Goal: Complete application form: Complete application form

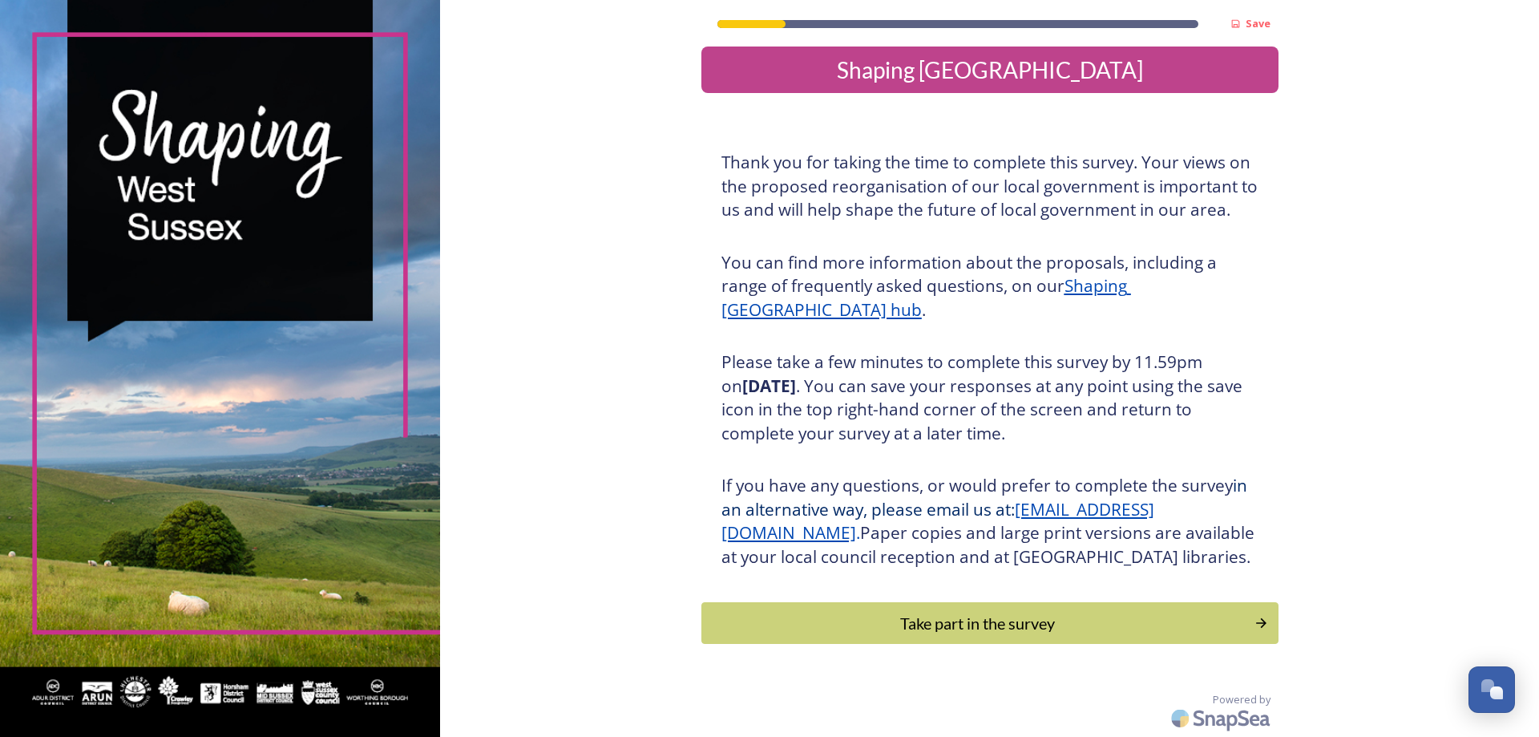
scroll to position [34, 0]
click at [1016, 624] on div "Take part in the survey" at bounding box center [978, 623] width 542 height 24
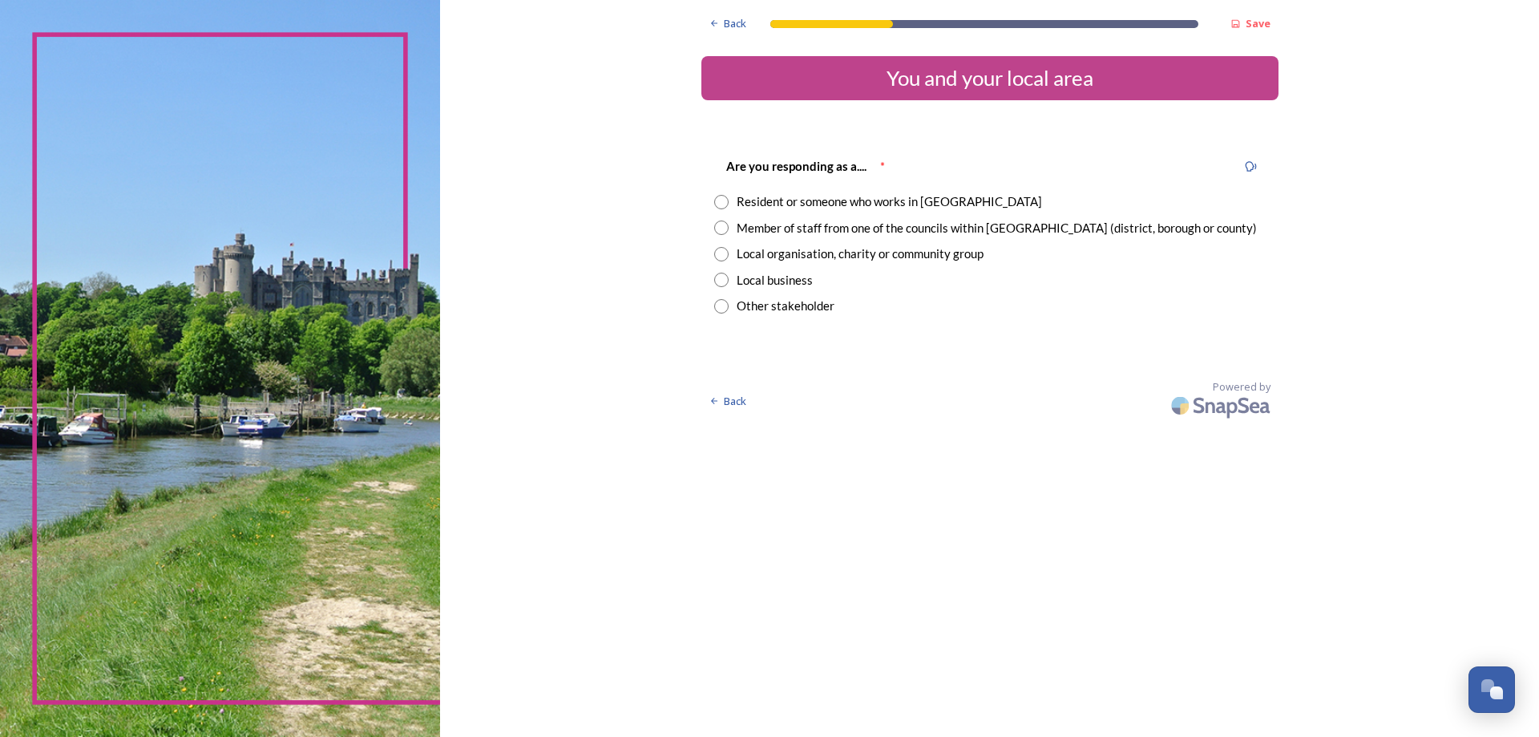
click at [718, 200] on input "radio" at bounding box center [721, 202] width 14 height 14
radio input "true"
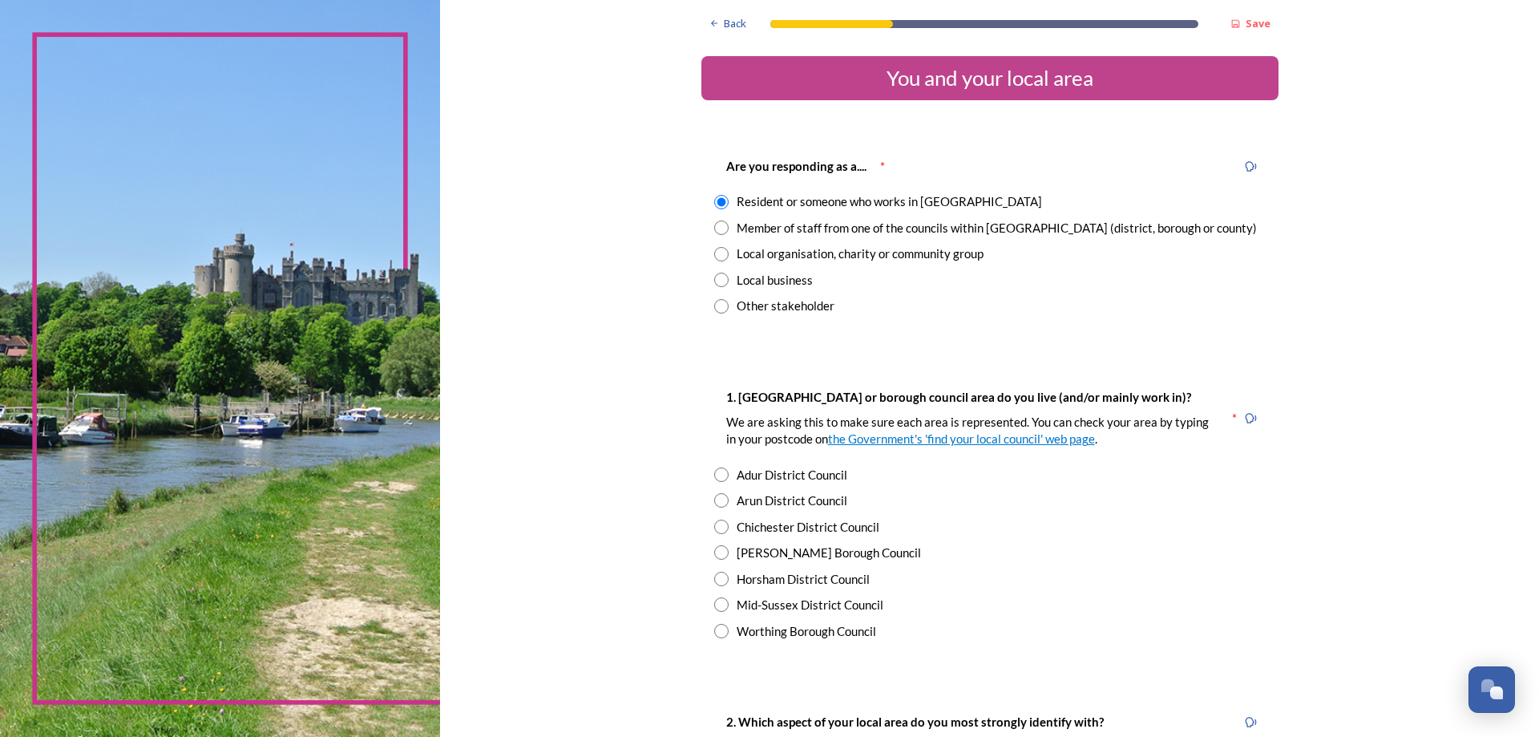
click at [717, 574] on input "radio" at bounding box center [721, 579] width 14 height 14
radio input "true"
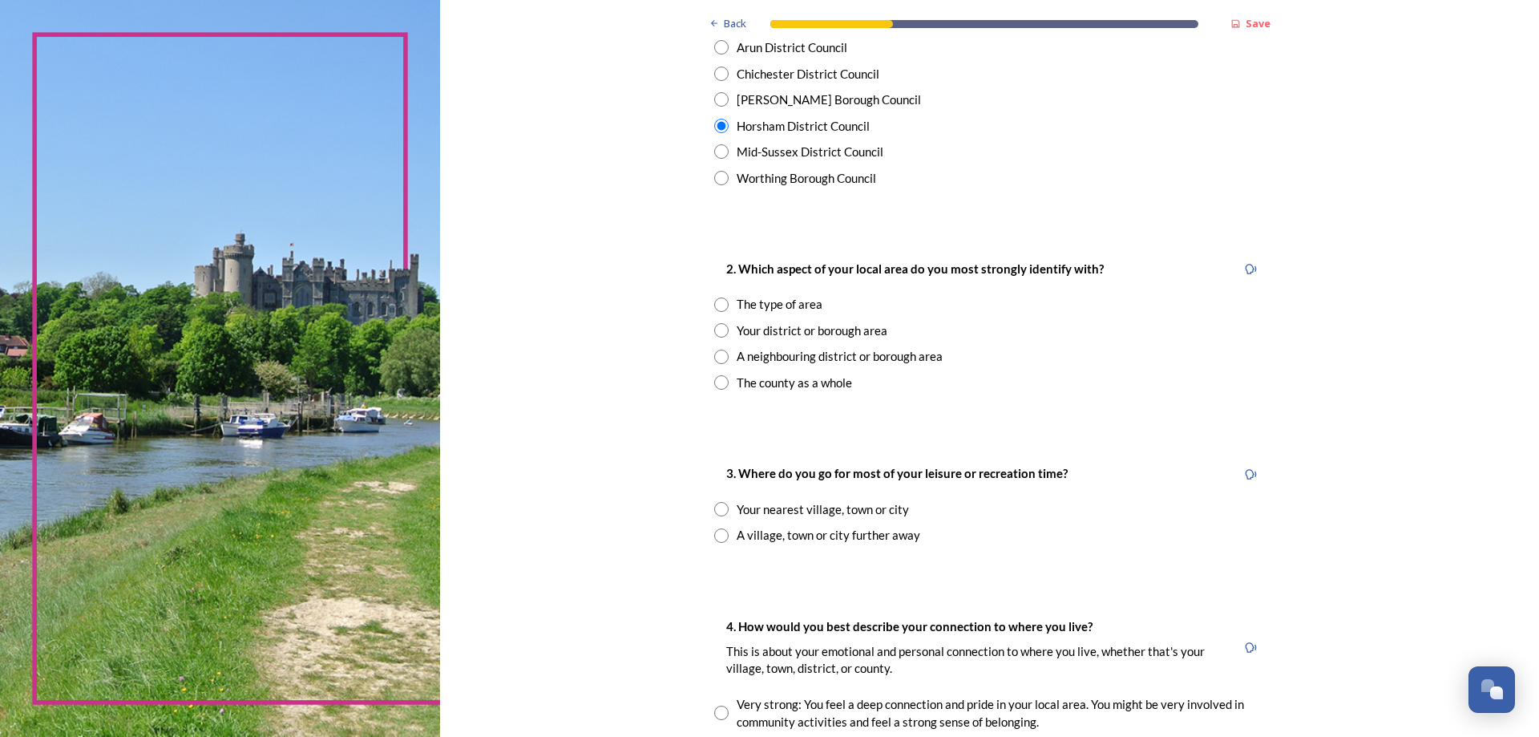
scroll to position [481, 0]
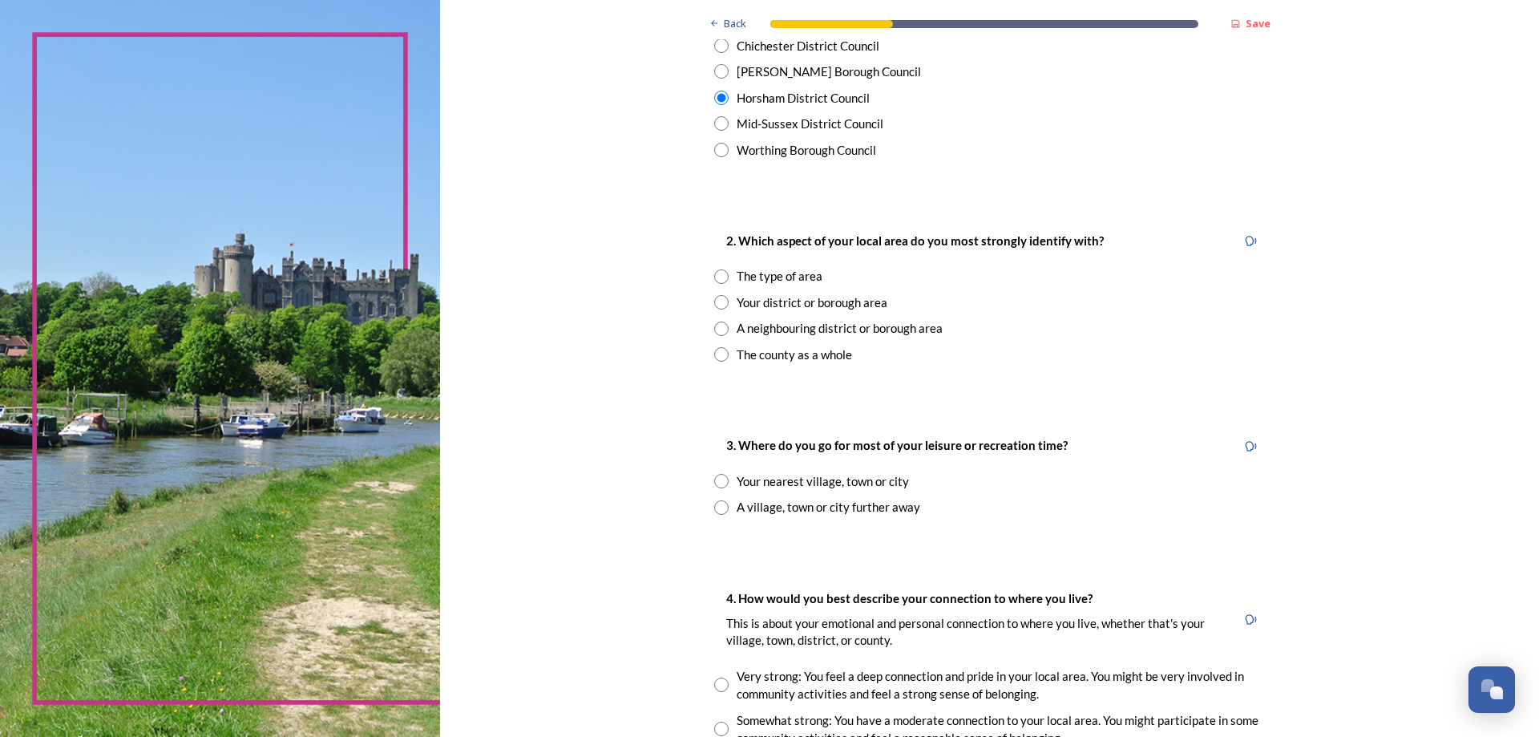
click at [715, 307] on input "radio" at bounding box center [721, 302] width 14 height 14
radio input "true"
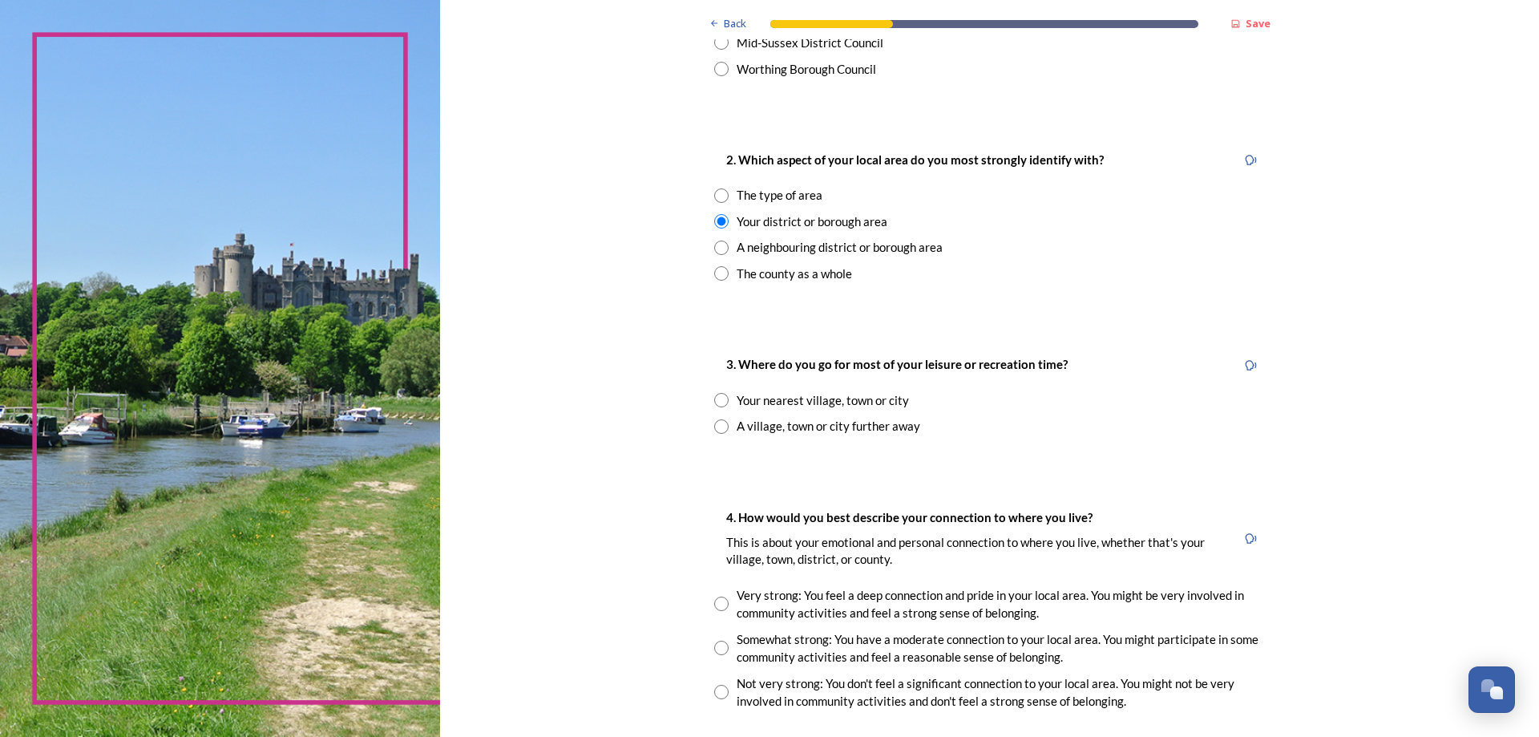
scroll to position [641, 0]
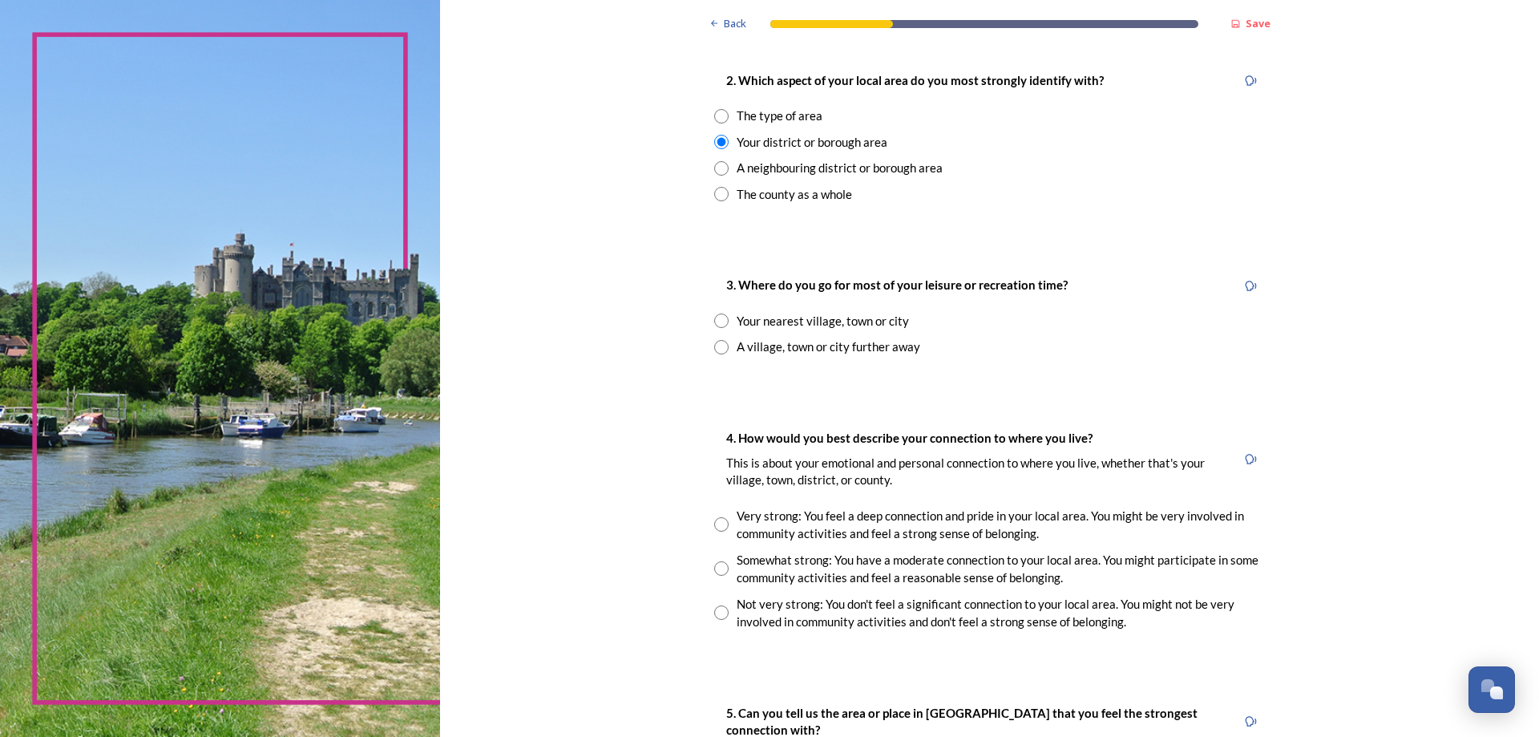
click at [718, 325] on input "radio" at bounding box center [721, 320] width 14 height 14
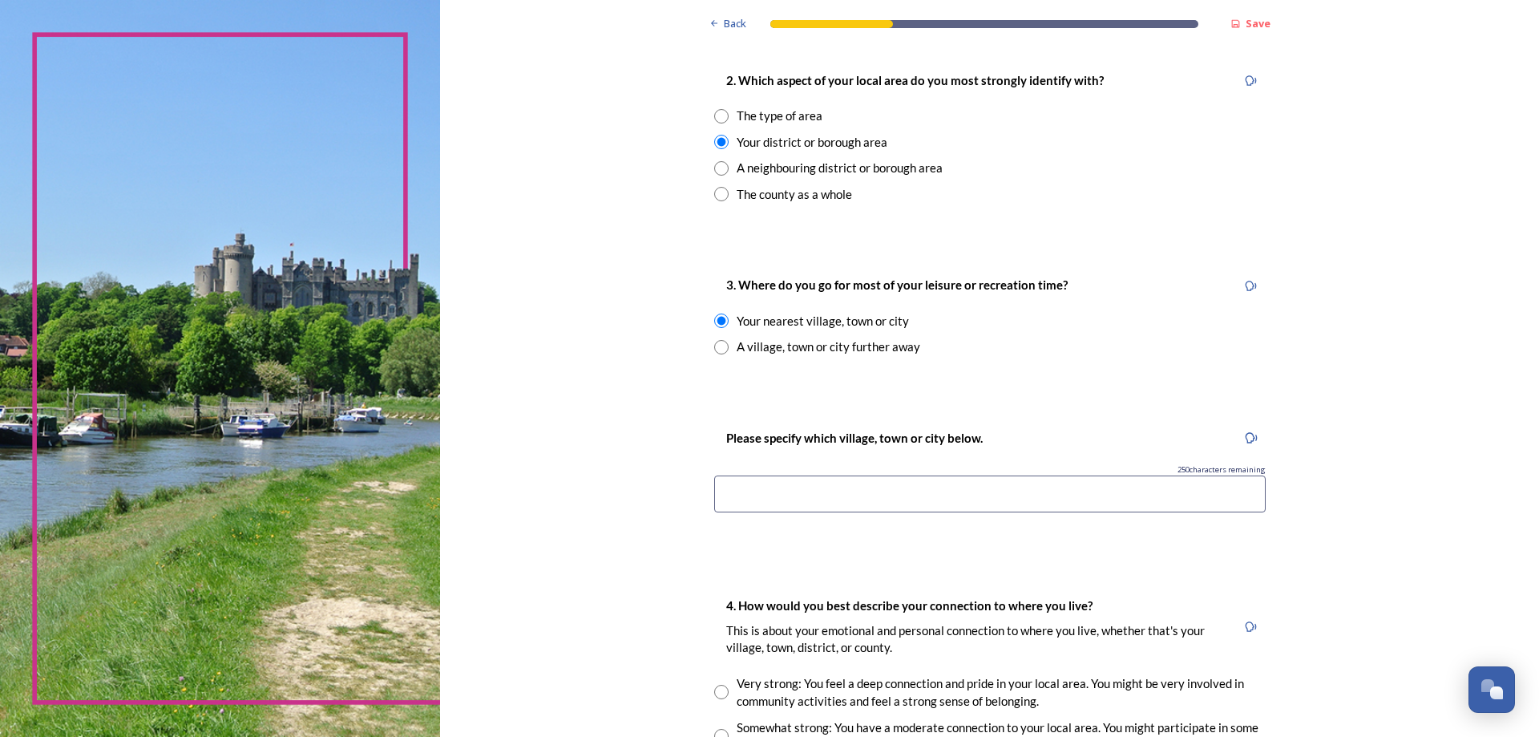
click at [718, 325] on input "radio" at bounding box center [721, 320] width 14 height 14
radio input "false"
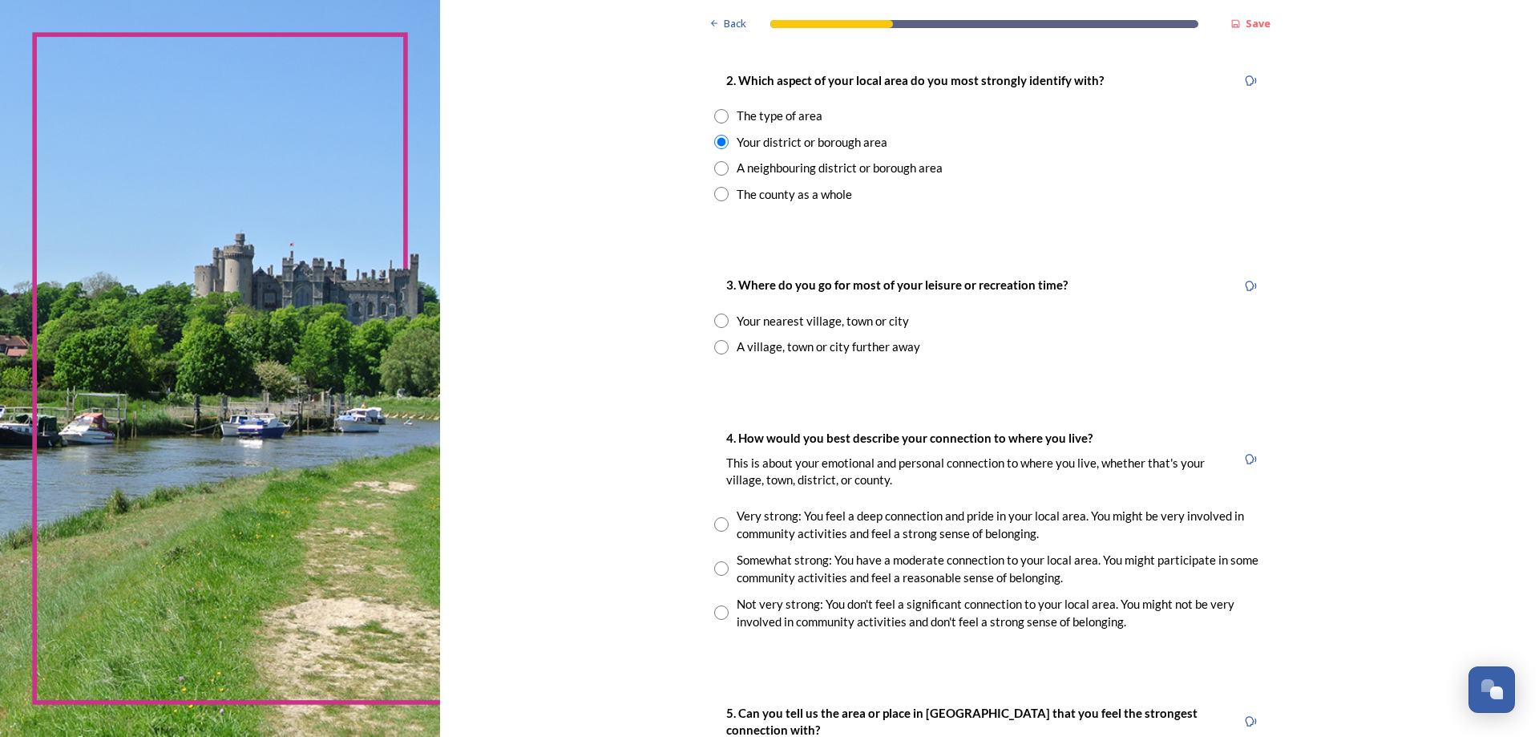
click at [724, 347] on div "A village, town or city further away" at bounding box center [990, 347] width 552 height 18
radio input "true"
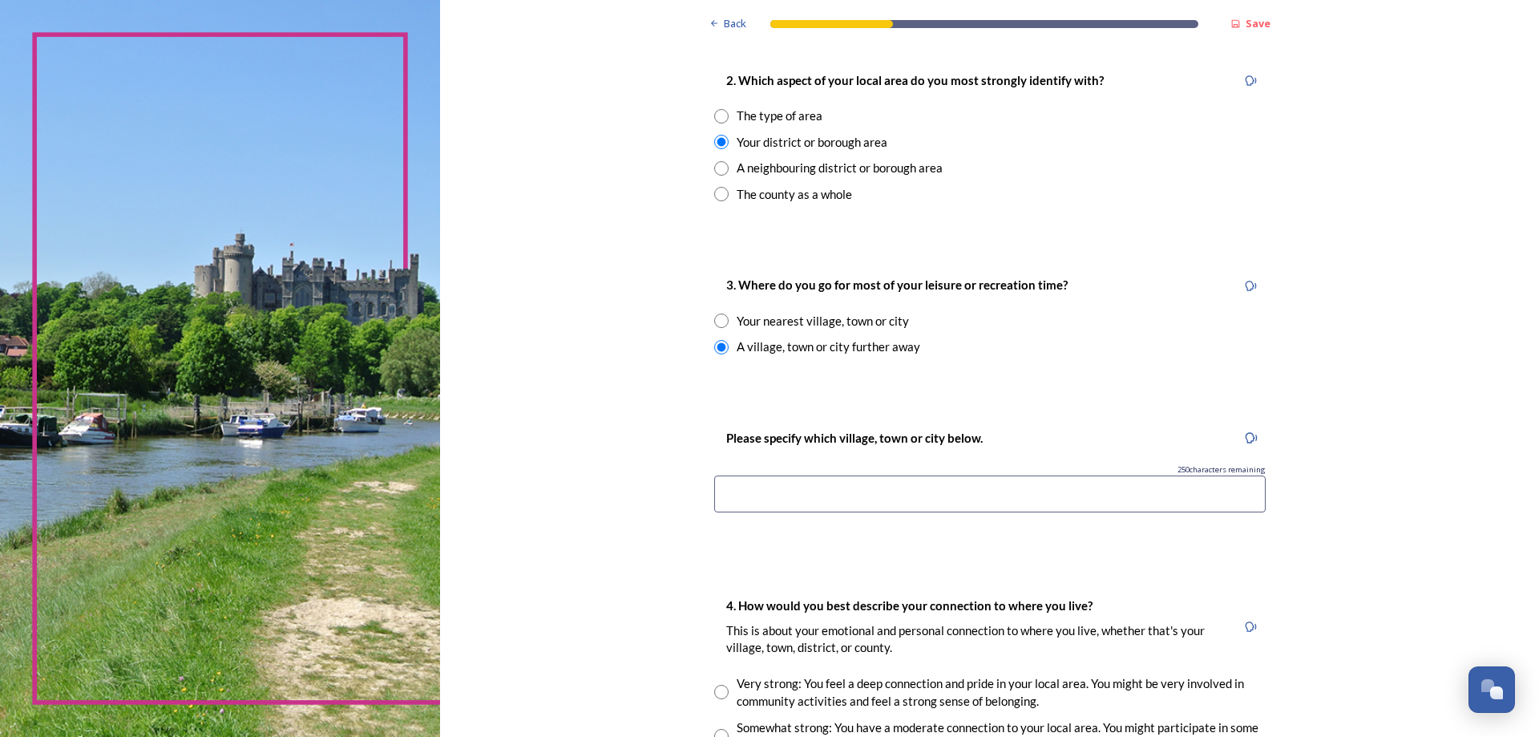
scroll to position [722, 0]
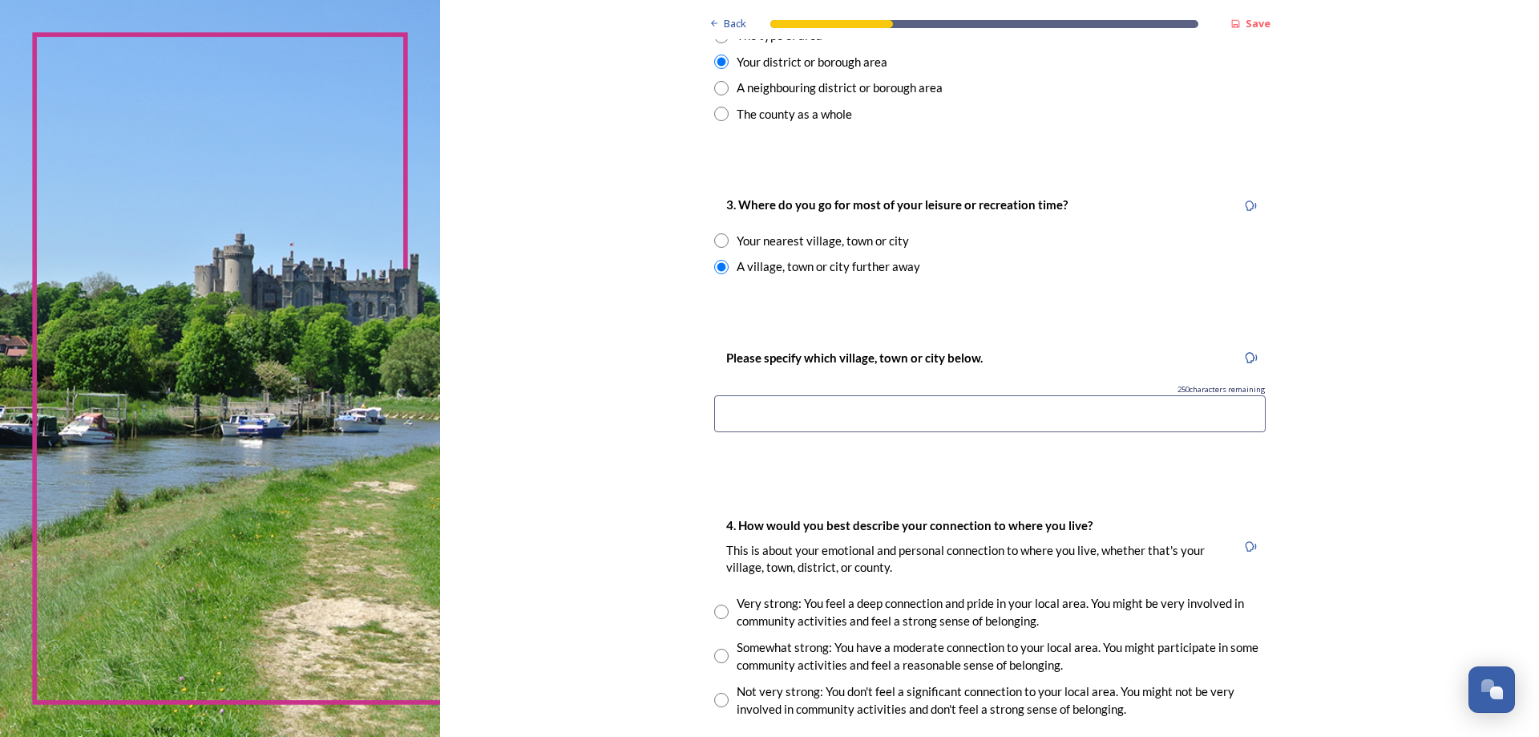
click at [844, 403] on input at bounding box center [990, 413] width 552 height 37
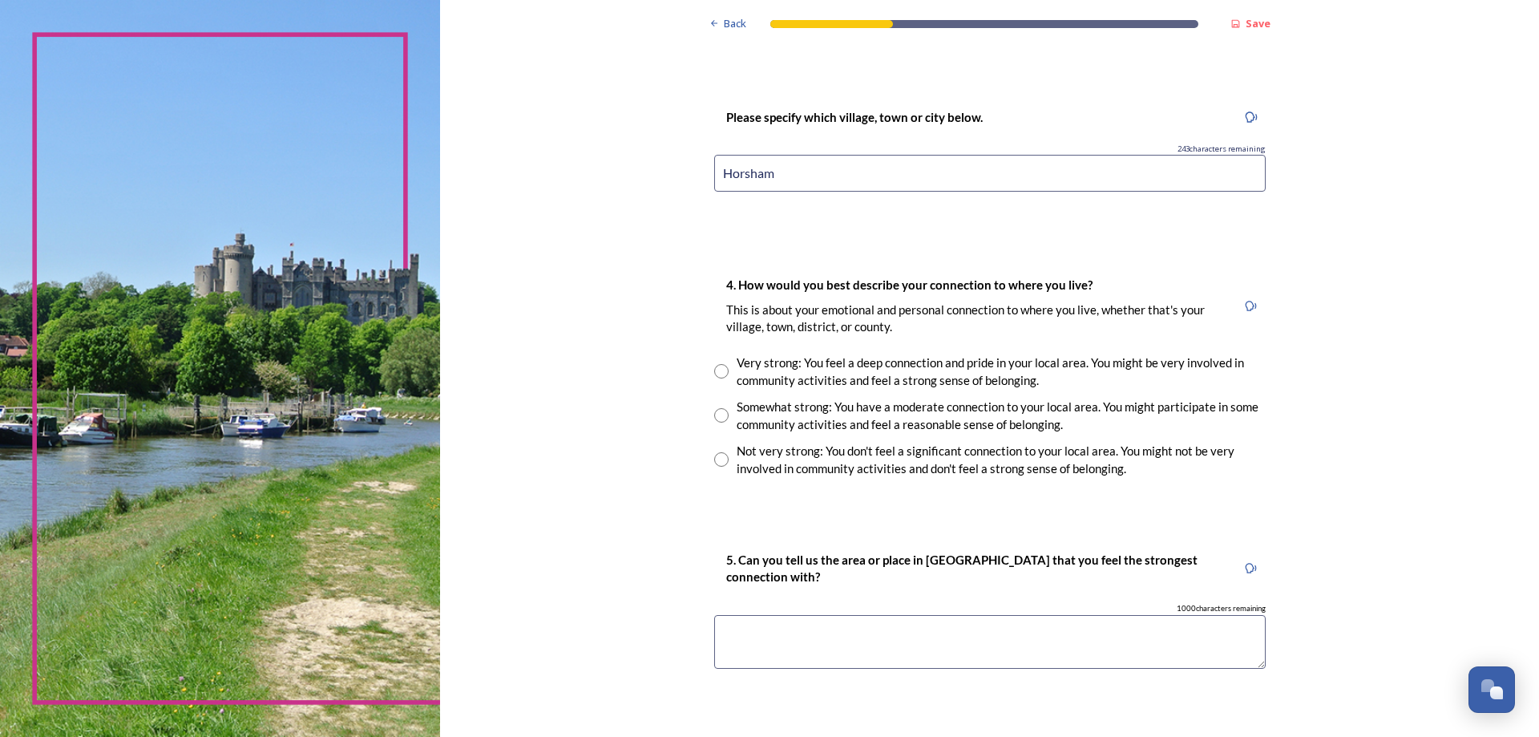
scroll to position [1042, 0]
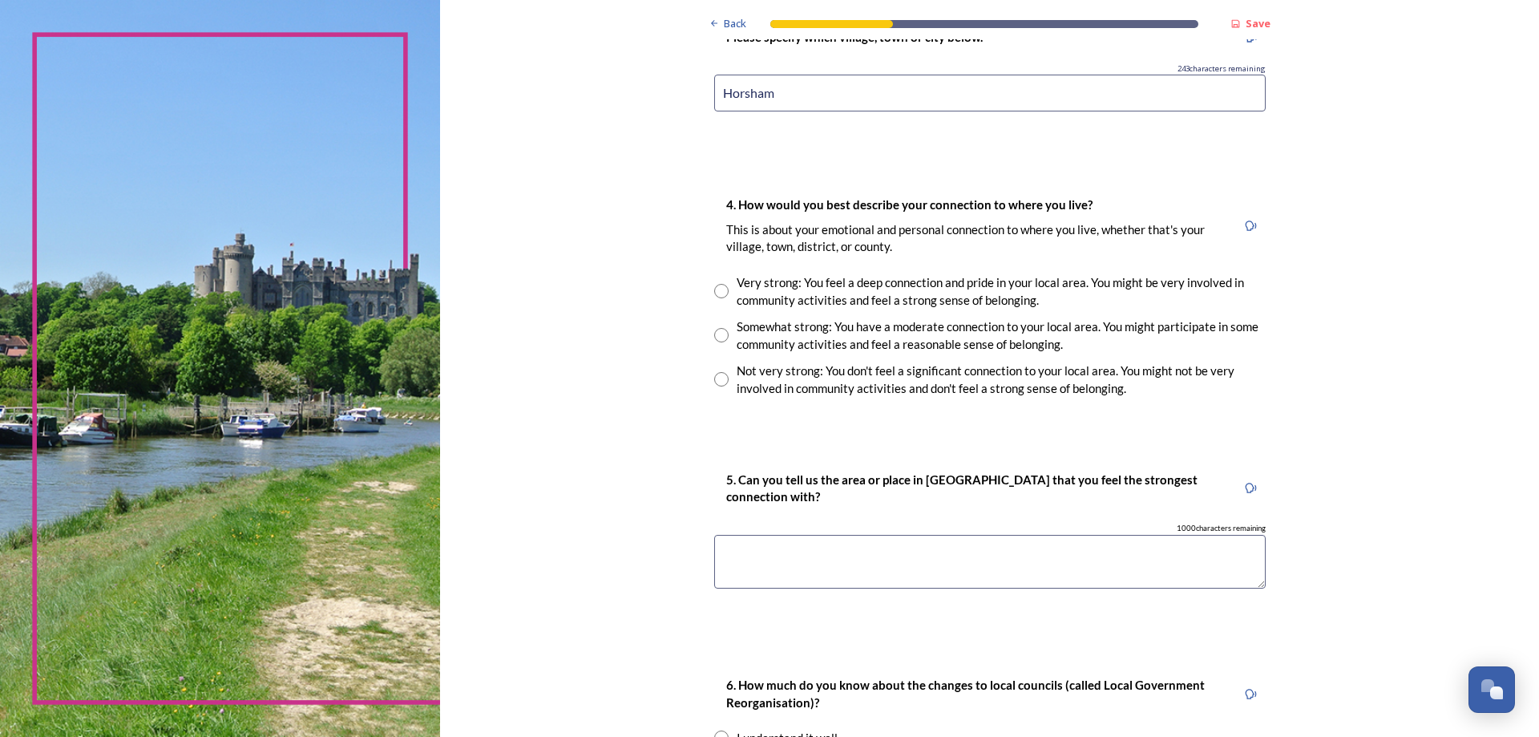
type input "Horsham"
click at [717, 337] on input "radio" at bounding box center [721, 335] width 14 height 14
radio input "true"
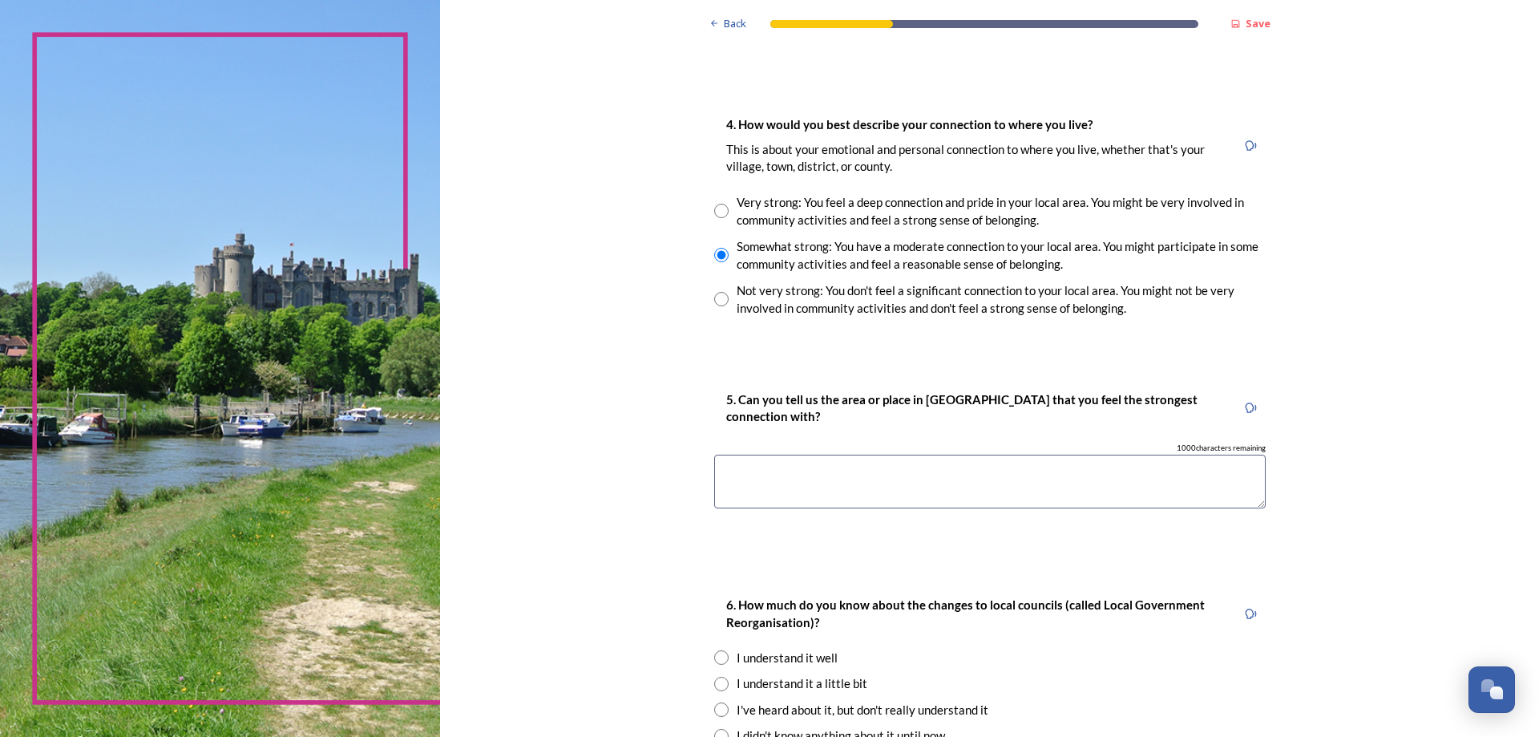
scroll to position [1203, 0]
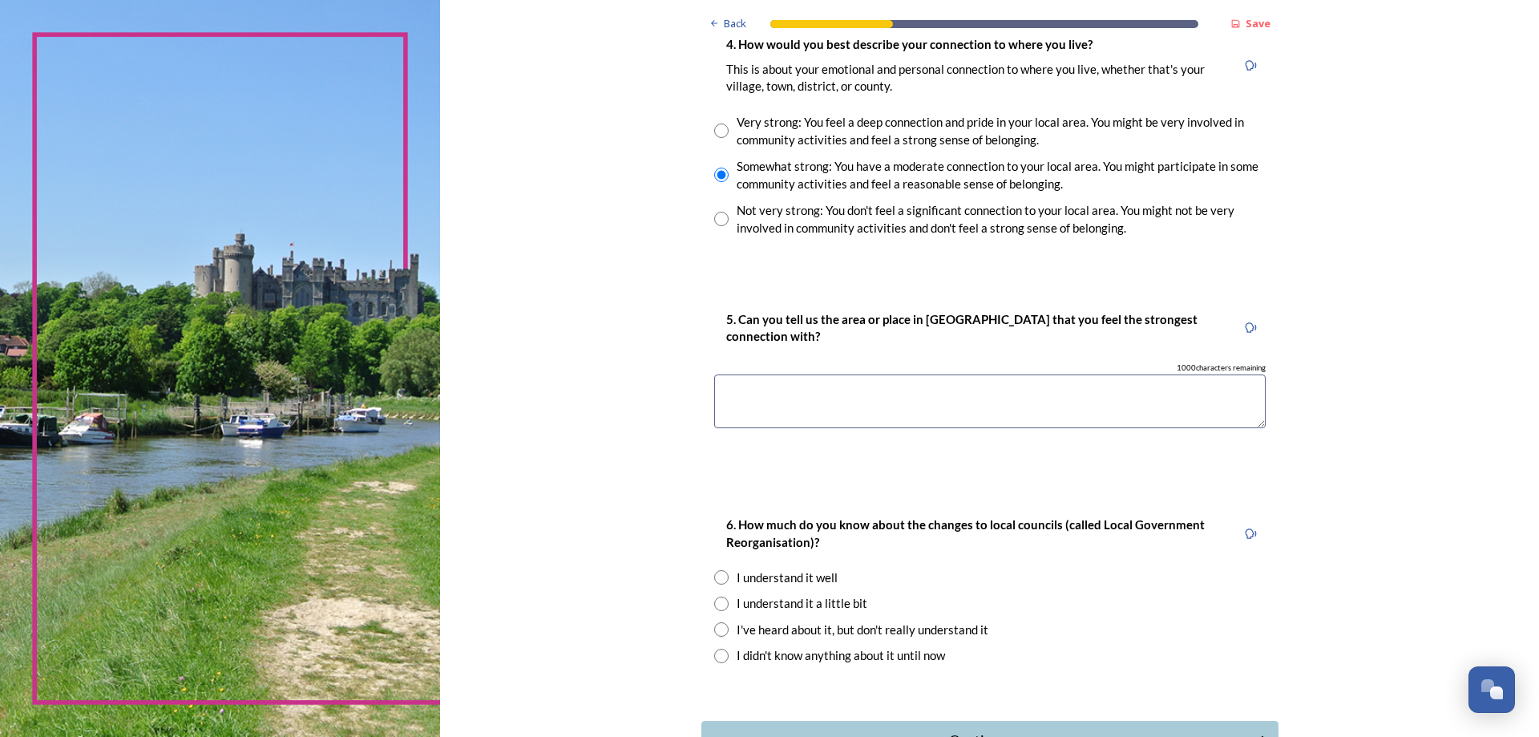
click at [778, 391] on textarea at bounding box center [990, 401] width 552 height 54
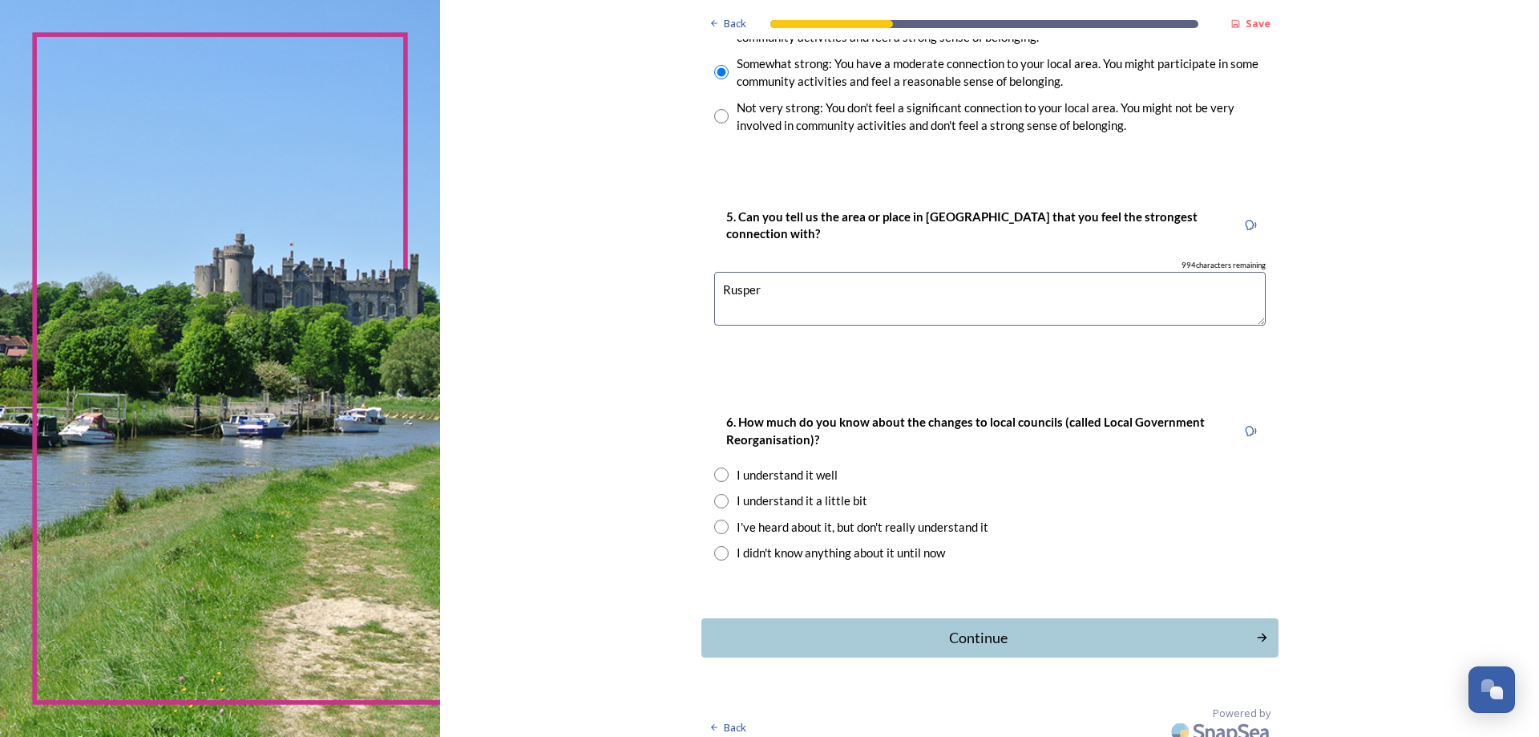
scroll to position [1319, 0]
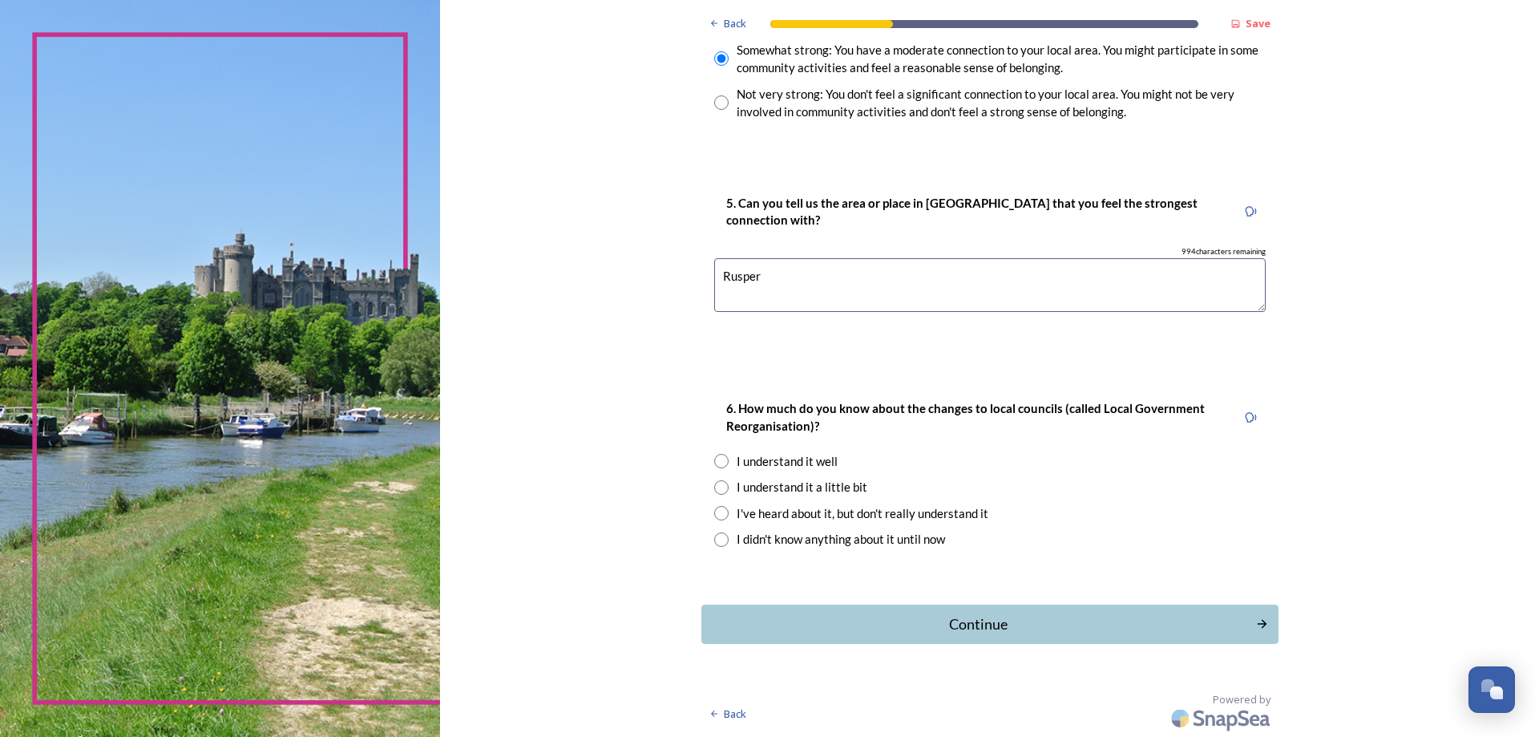
type textarea "Rusper"
click at [714, 487] on input "radio" at bounding box center [721, 487] width 14 height 14
radio input "true"
click at [1017, 623] on div "Continue" at bounding box center [979, 624] width 538 height 22
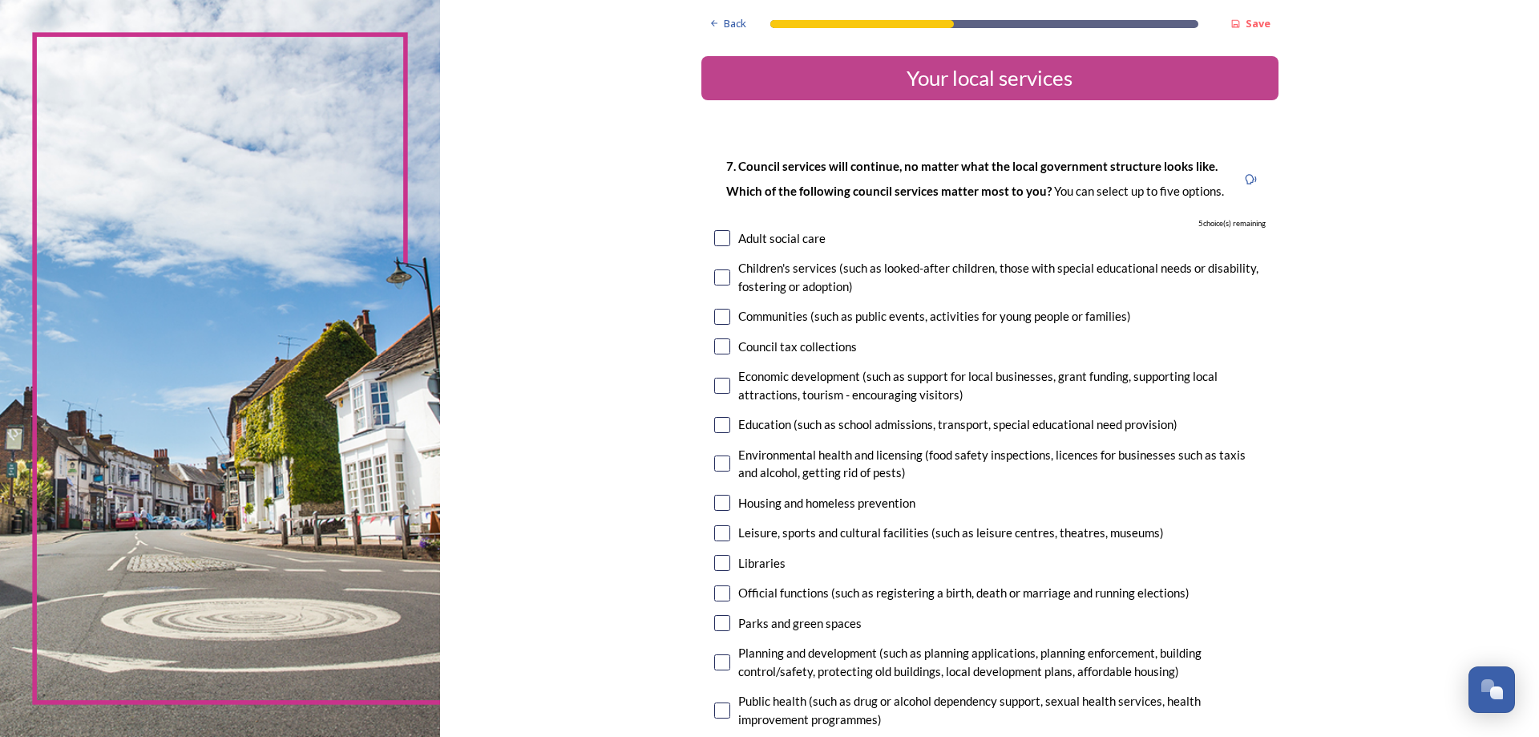
scroll to position [80, 0]
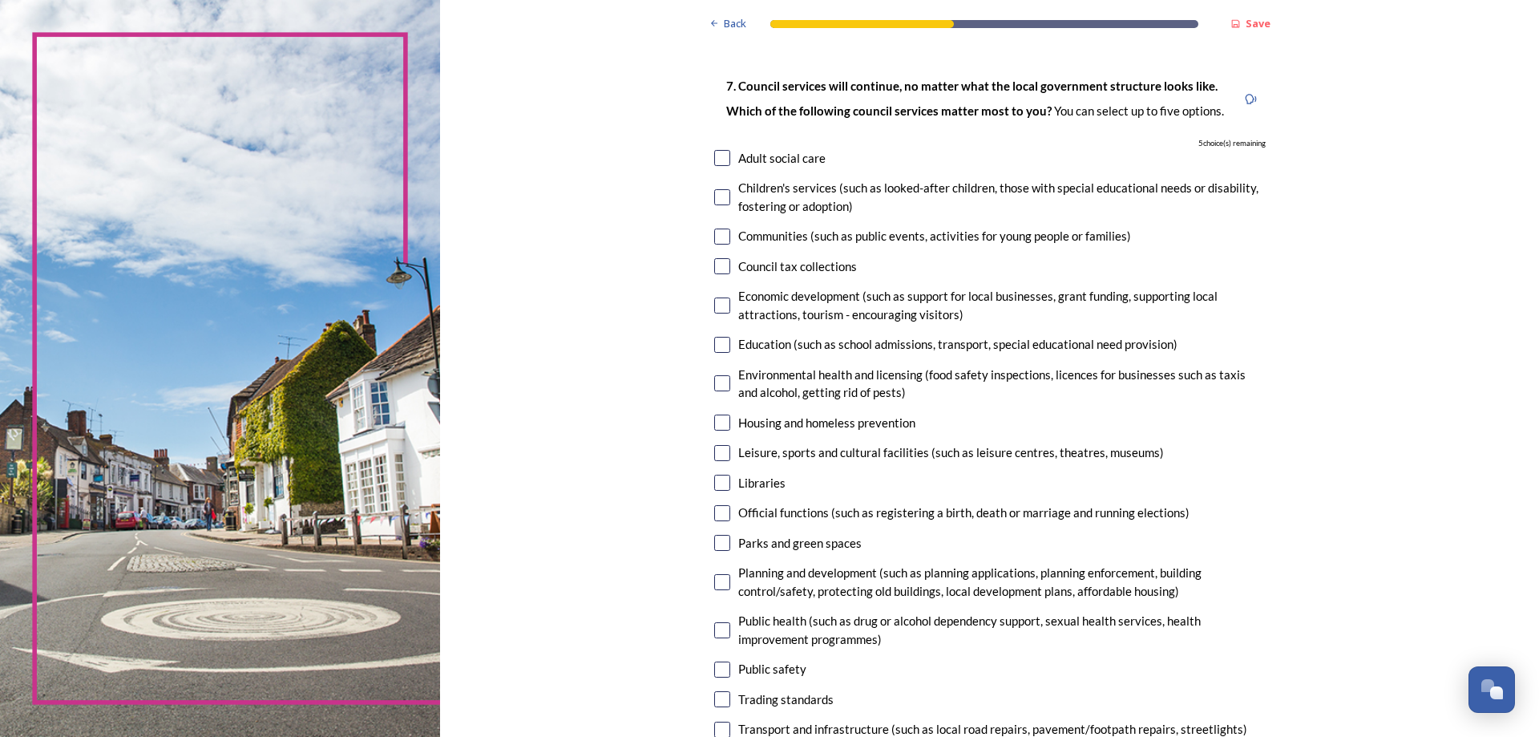
click at [714, 237] on input "checkbox" at bounding box center [722, 236] width 16 height 16
checkbox input "true"
click at [718, 306] on input "checkbox" at bounding box center [722, 305] width 16 height 16
checkbox input "true"
click at [714, 343] on input "checkbox" at bounding box center [722, 345] width 16 height 16
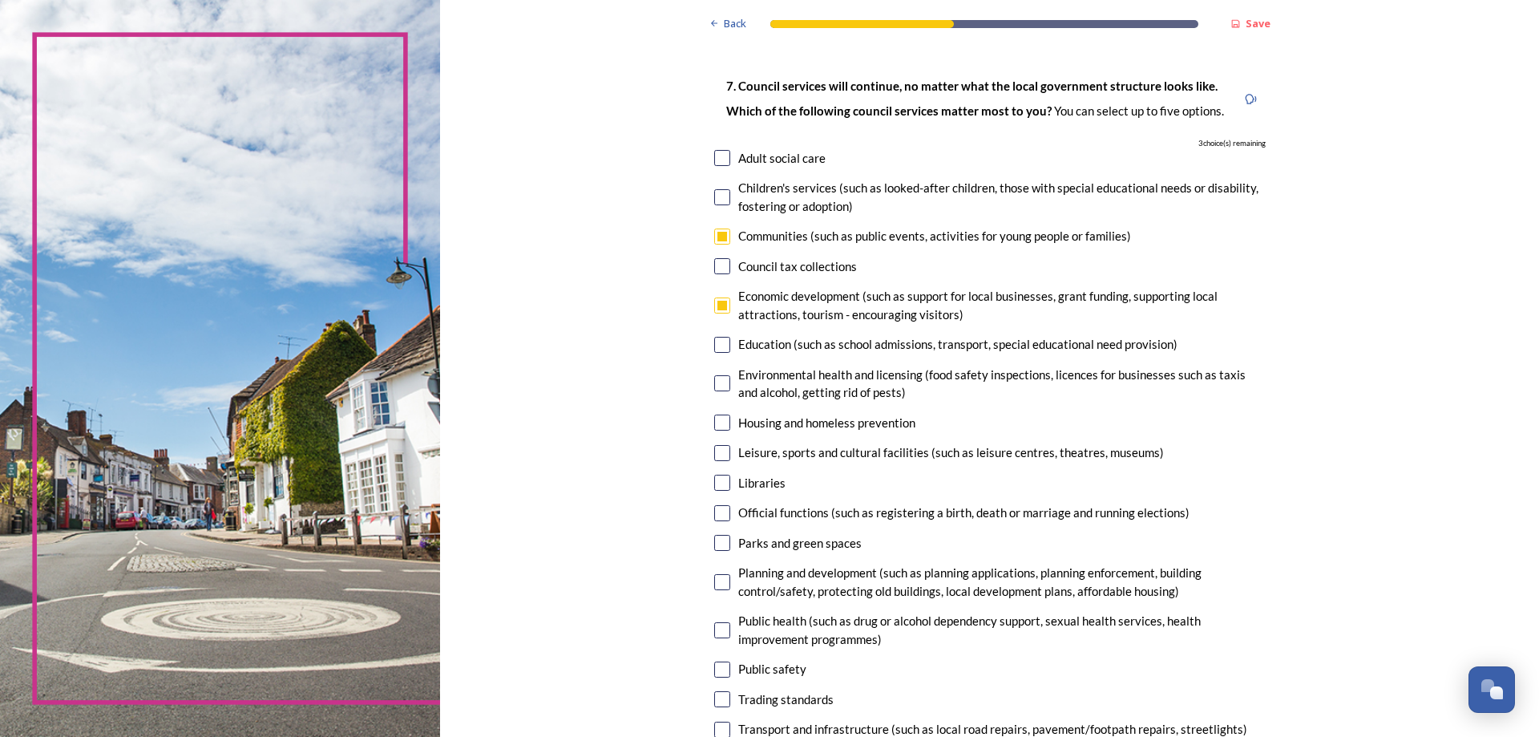
checkbox input "true"
click at [714, 158] on input "checkbox" at bounding box center [722, 158] width 16 height 16
checkbox input "true"
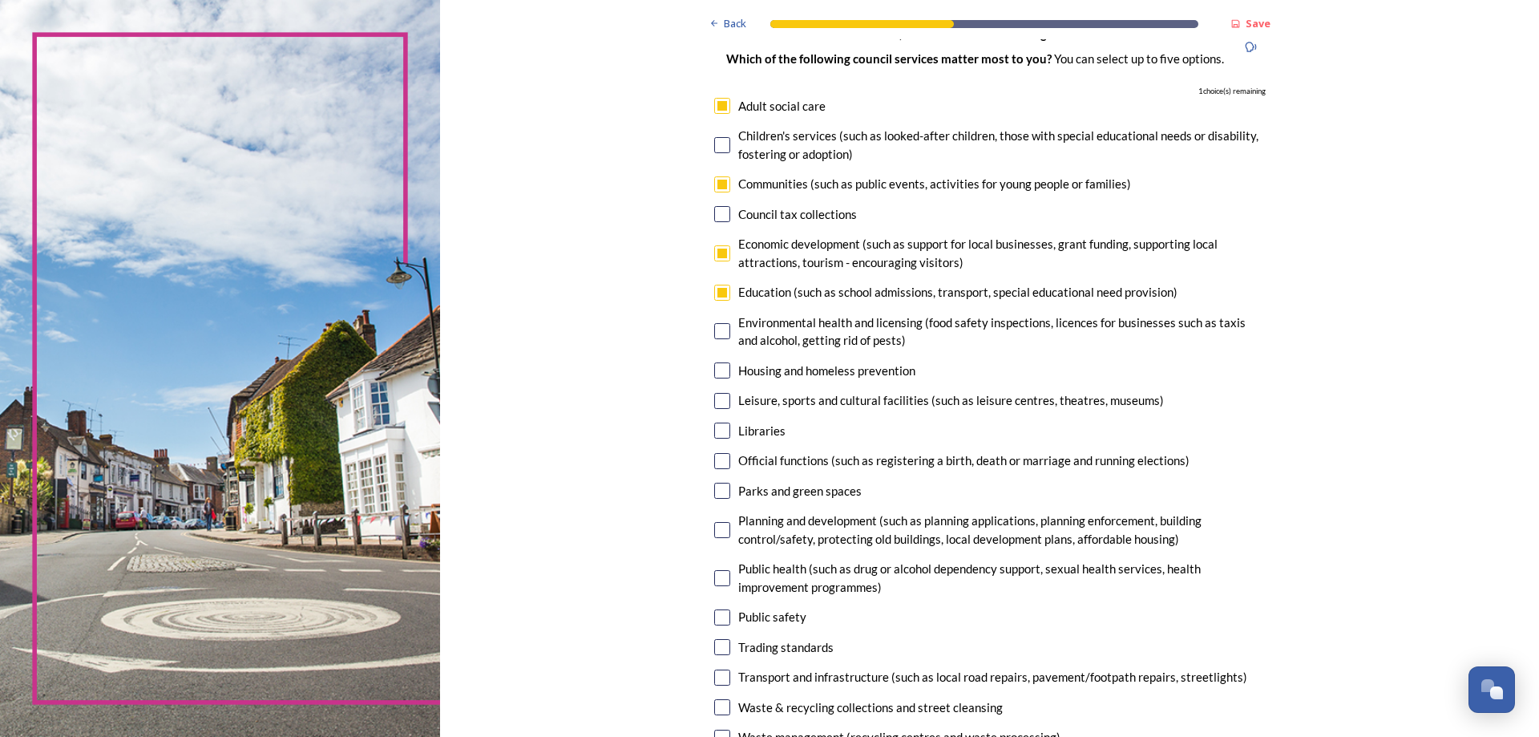
scroll to position [160, 0]
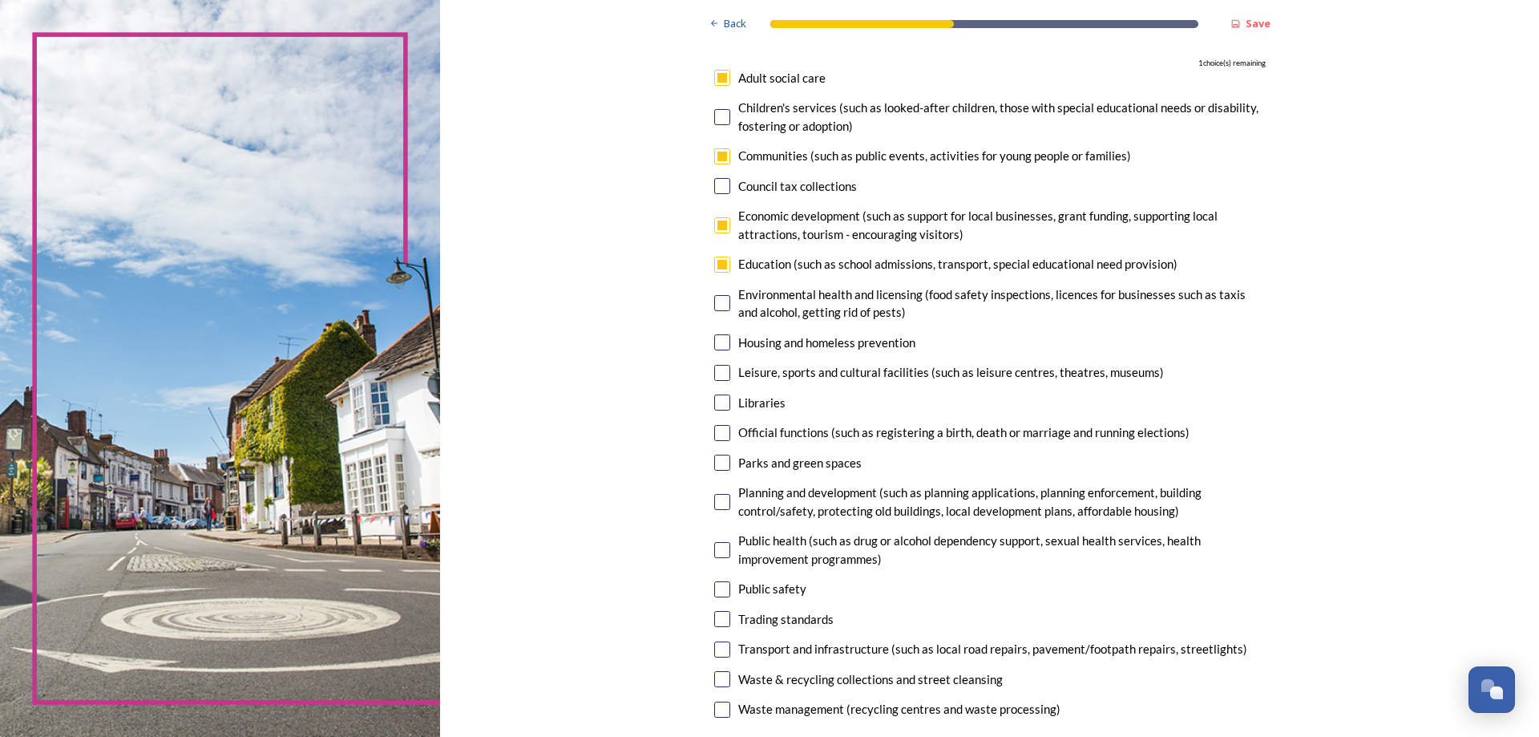
click at [718, 115] on input "checkbox" at bounding box center [722, 117] width 16 height 16
checkbox input "true"
click at [716, 224] on input "checkbox" at bounding box center [722, 225] width 16 height 16
checkbox input "false"
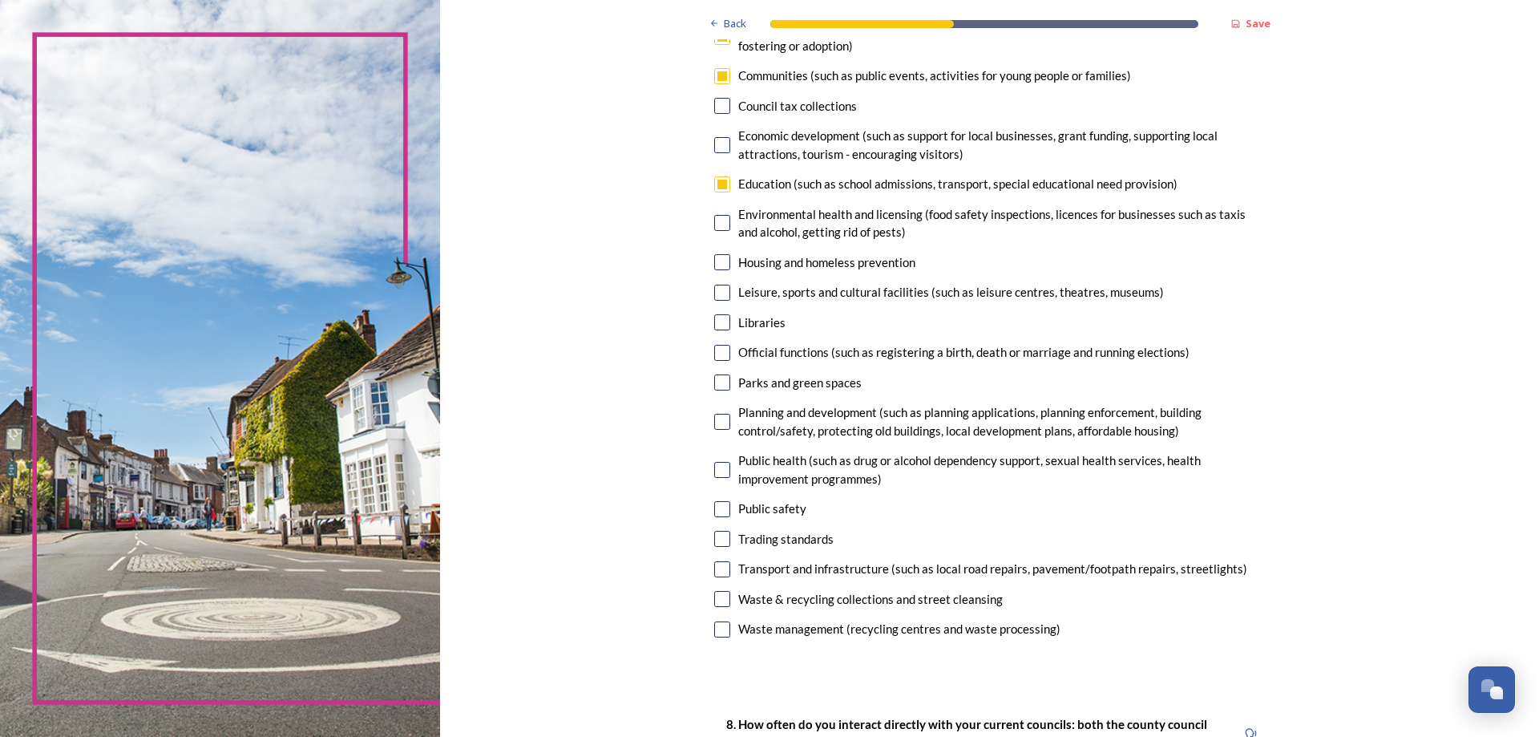
click at [718, 568] on input "checkbox" at bounding box center [722, 569] width 16 height 16
checkbox input "true"
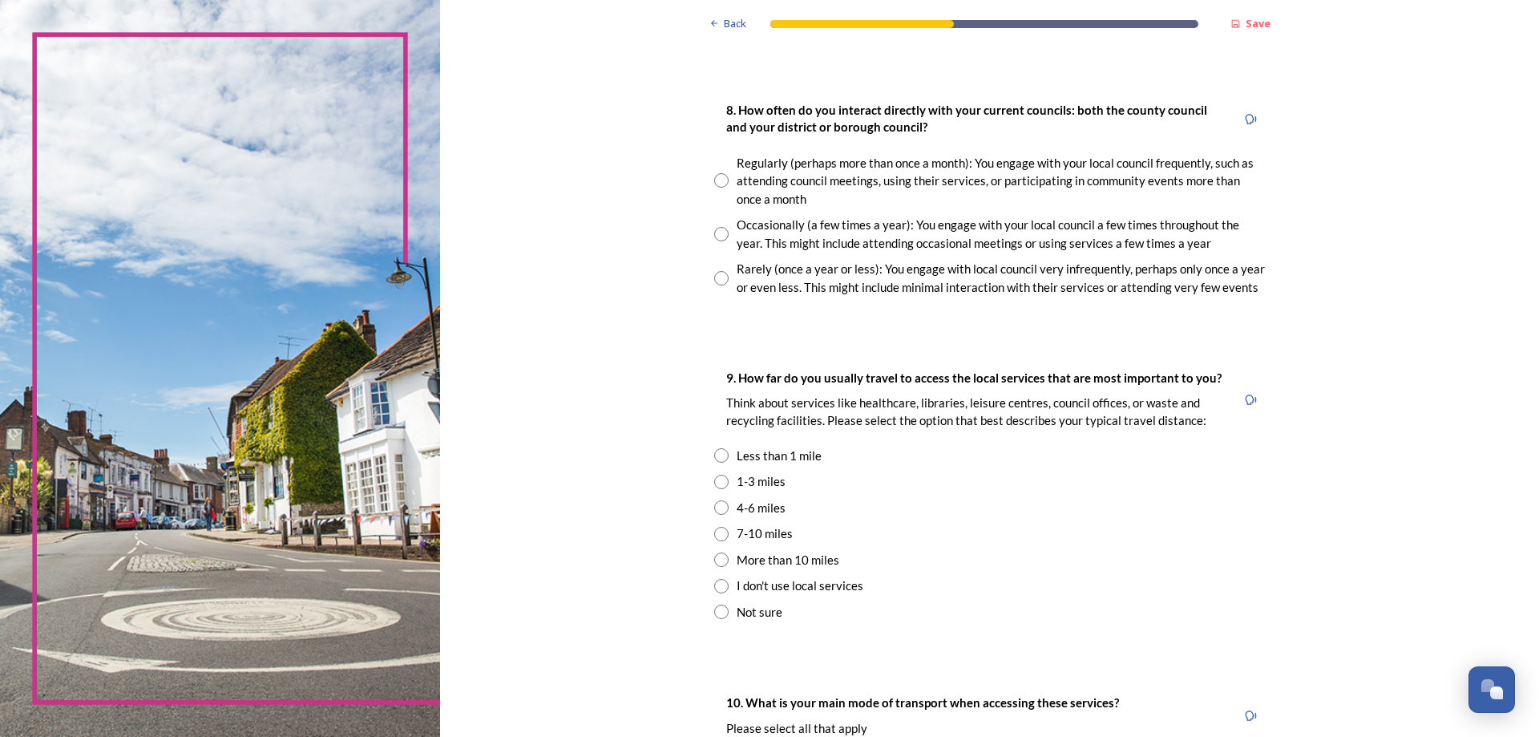
scroll to position [882, 0]
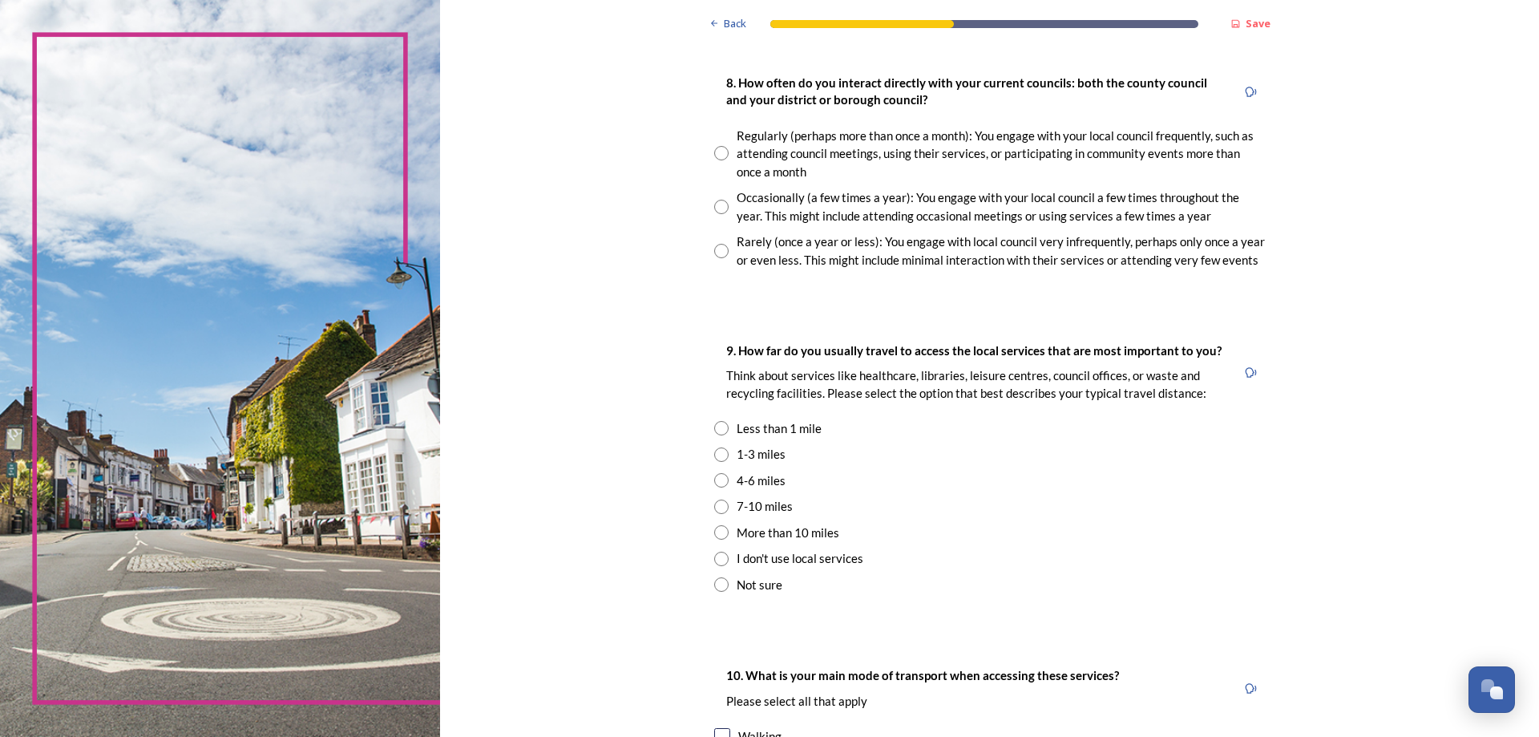
click at [717, 249] on input "radio" at bounding box center [721, 251] width 14 height 14
radio input "true"
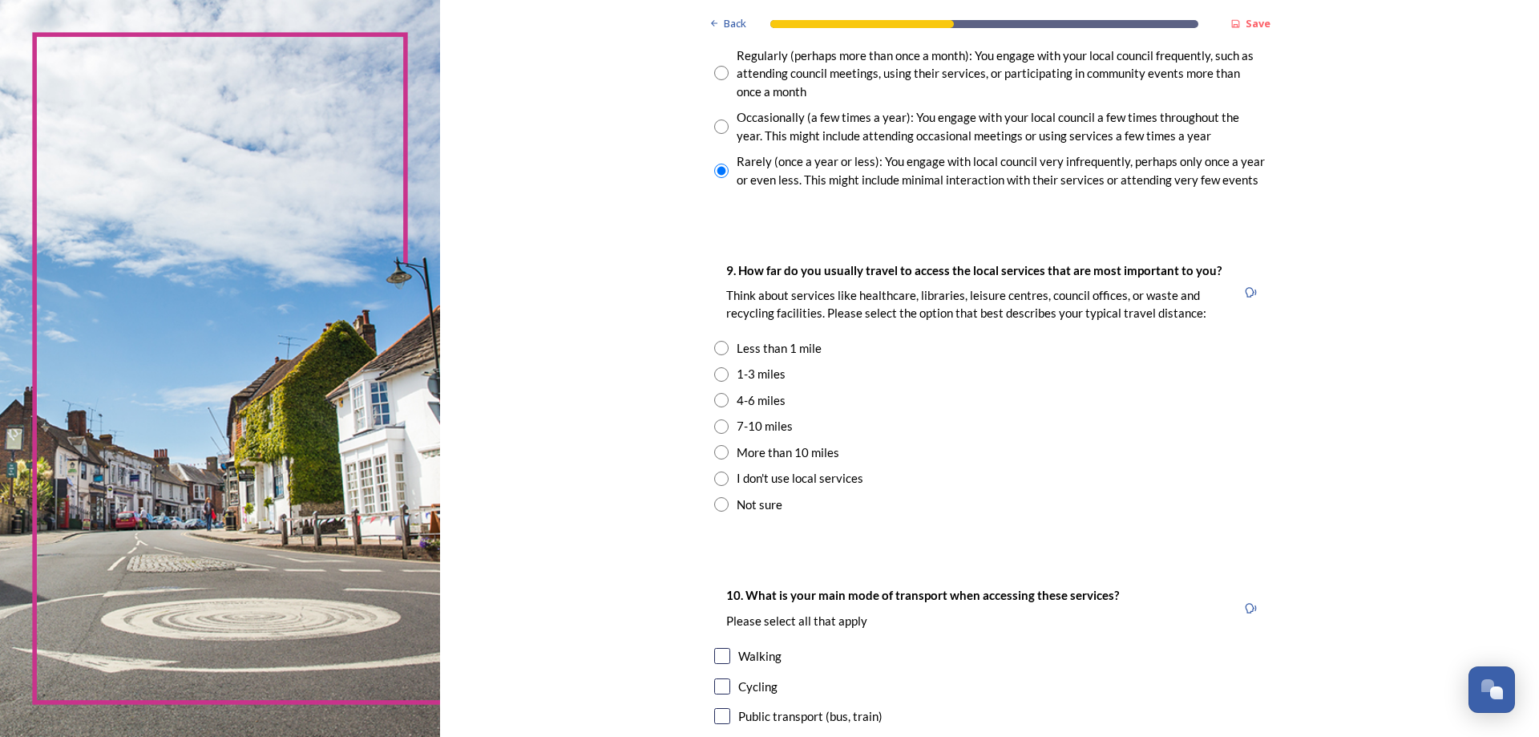
click at [714, 397] on input "radio" at bounding box center [721, 400] width 14 height 14
radio input "true"
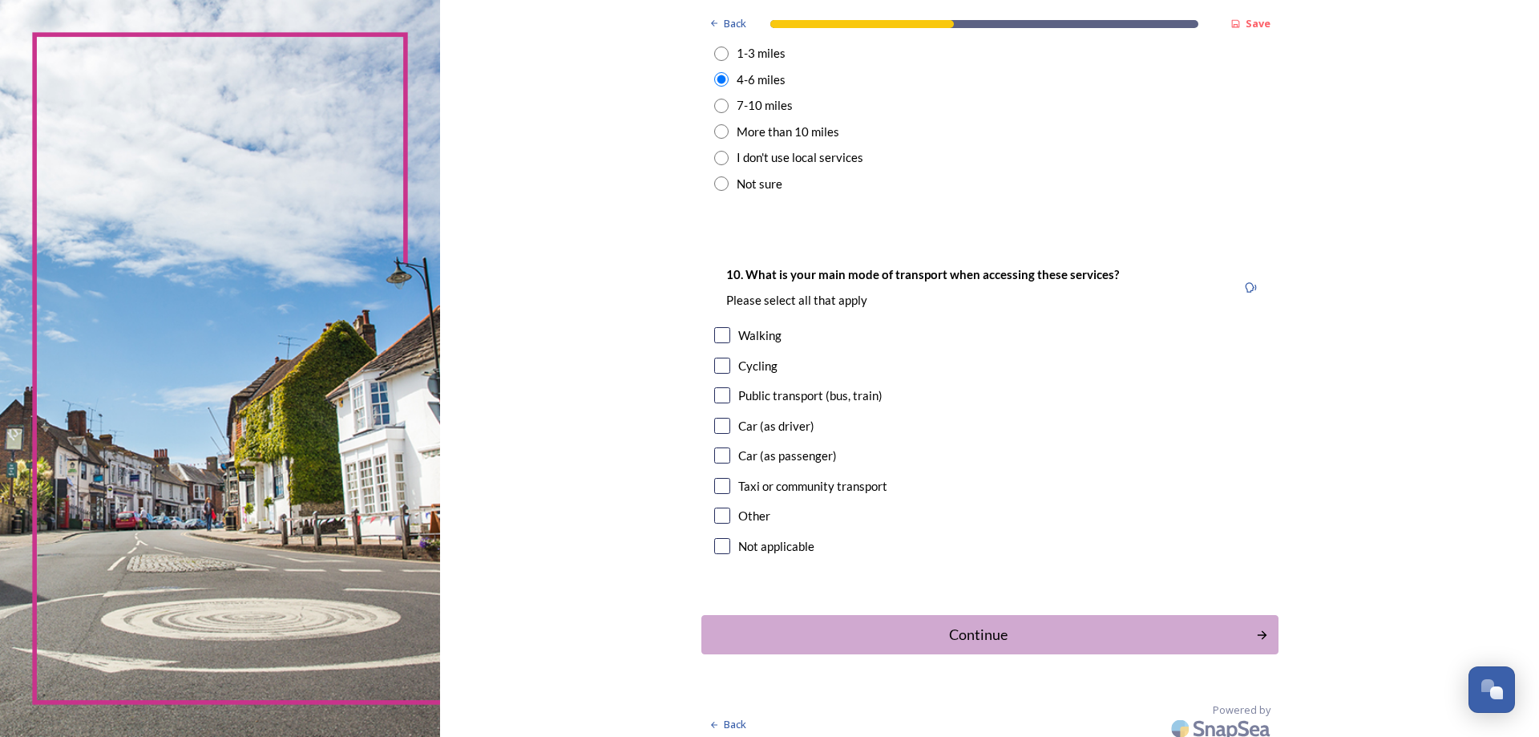
scroll to position [1293, 0]
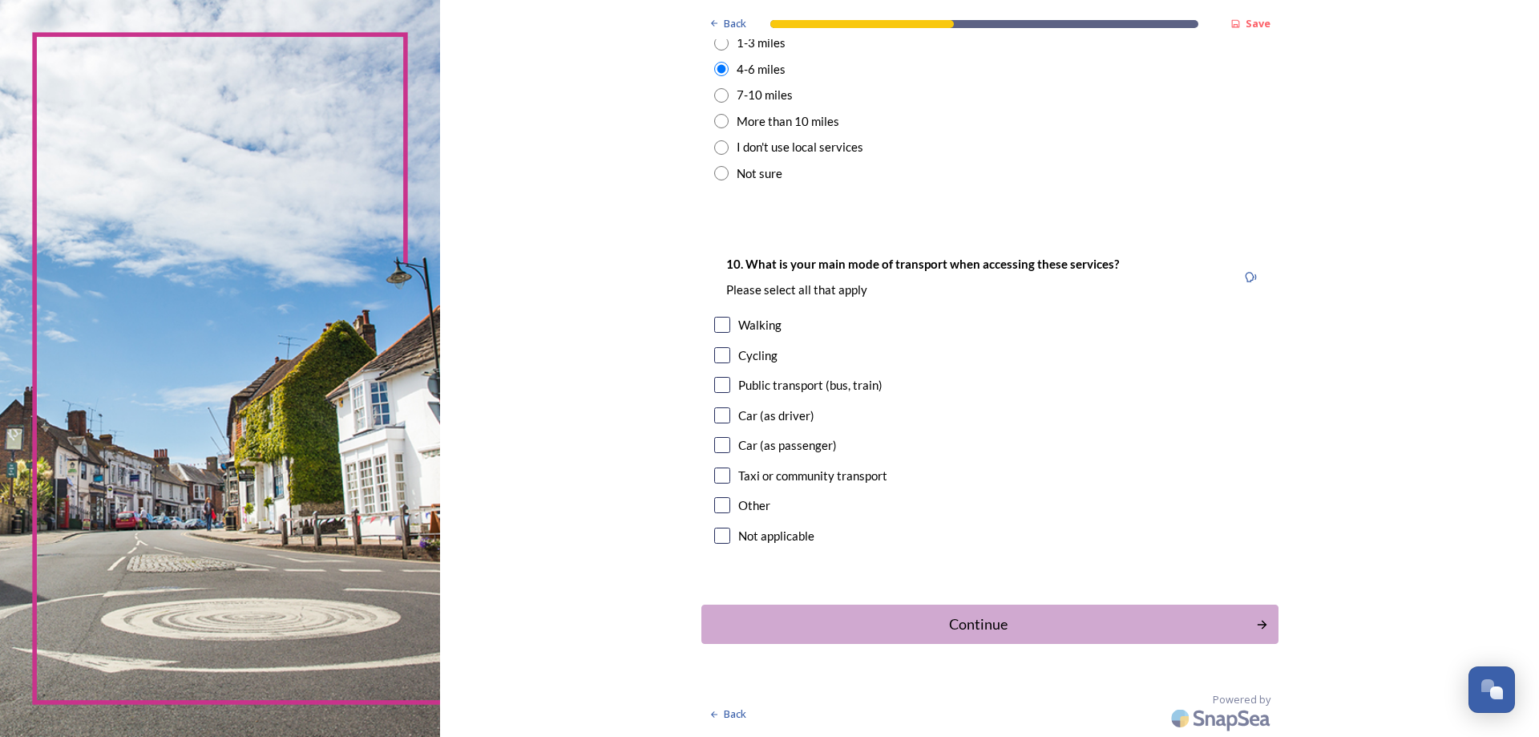
click at [714, 414] on input "checkbox" at bounding box center [722, 415] width 16 height 16
checkbox input "true"
click at [1078, 626] on div "Continue" at bounding box center [978, 624] width 543 height 22
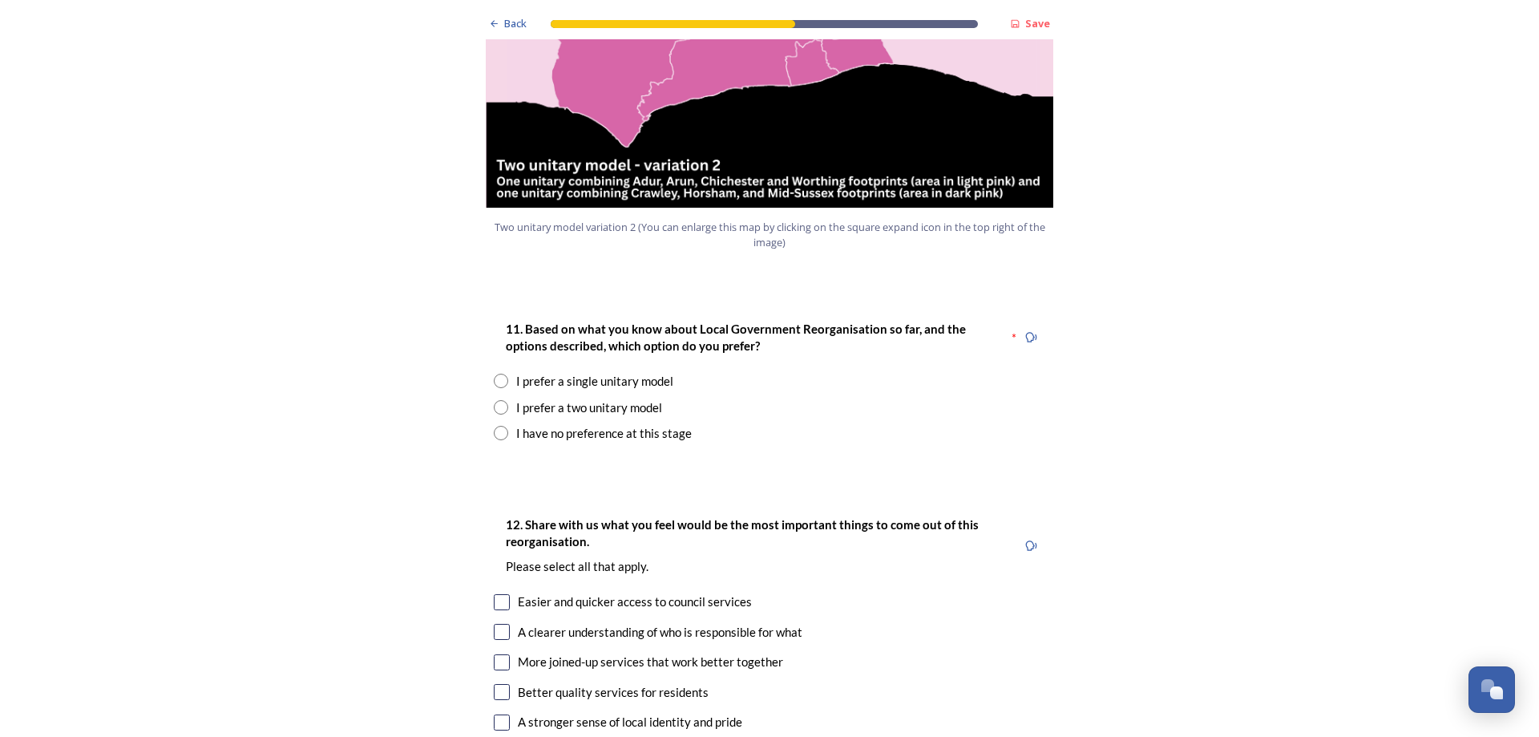
scroll to position [2004, 0]
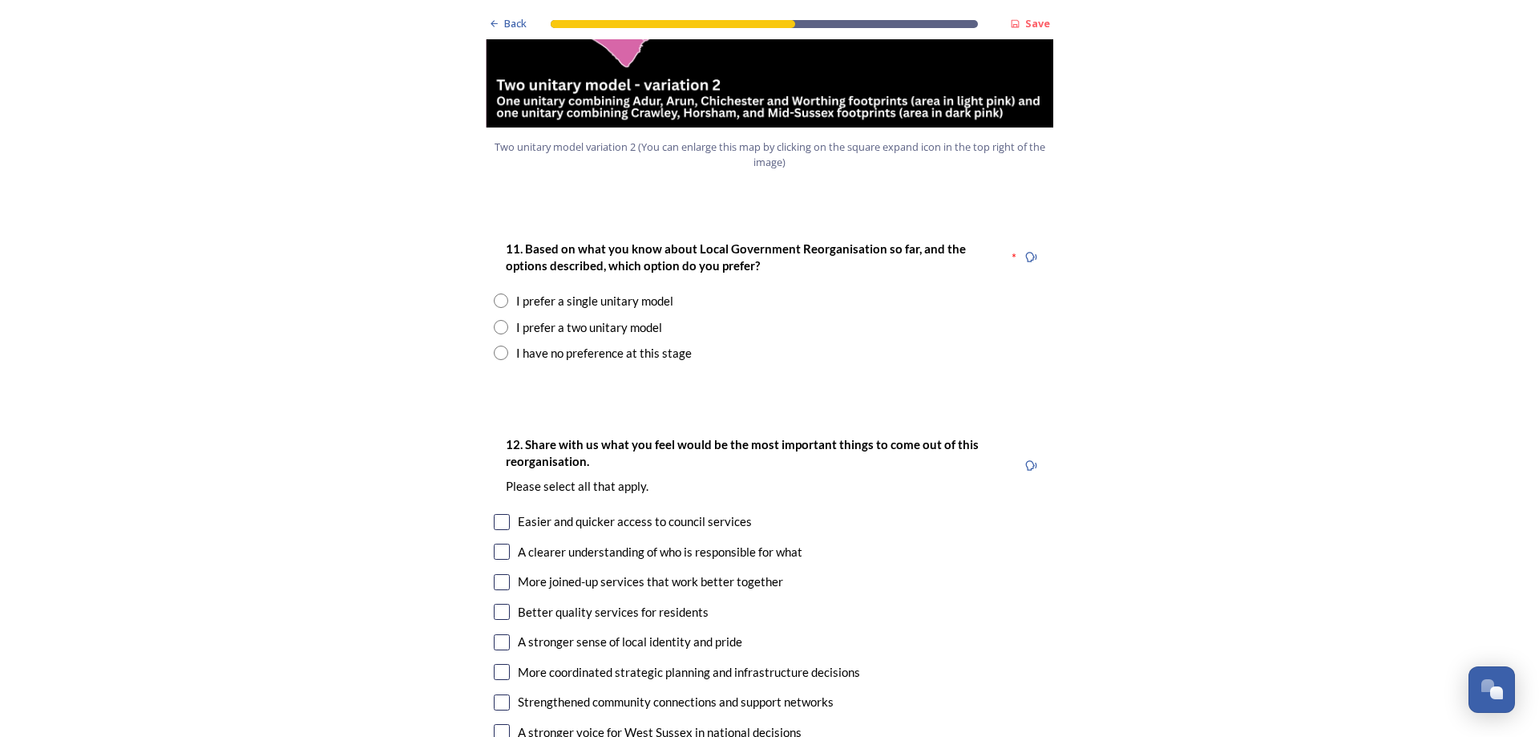
click at [494, 293] on input "radio" at bounding box center [501, 300] width 14 height 14
radio input "true"
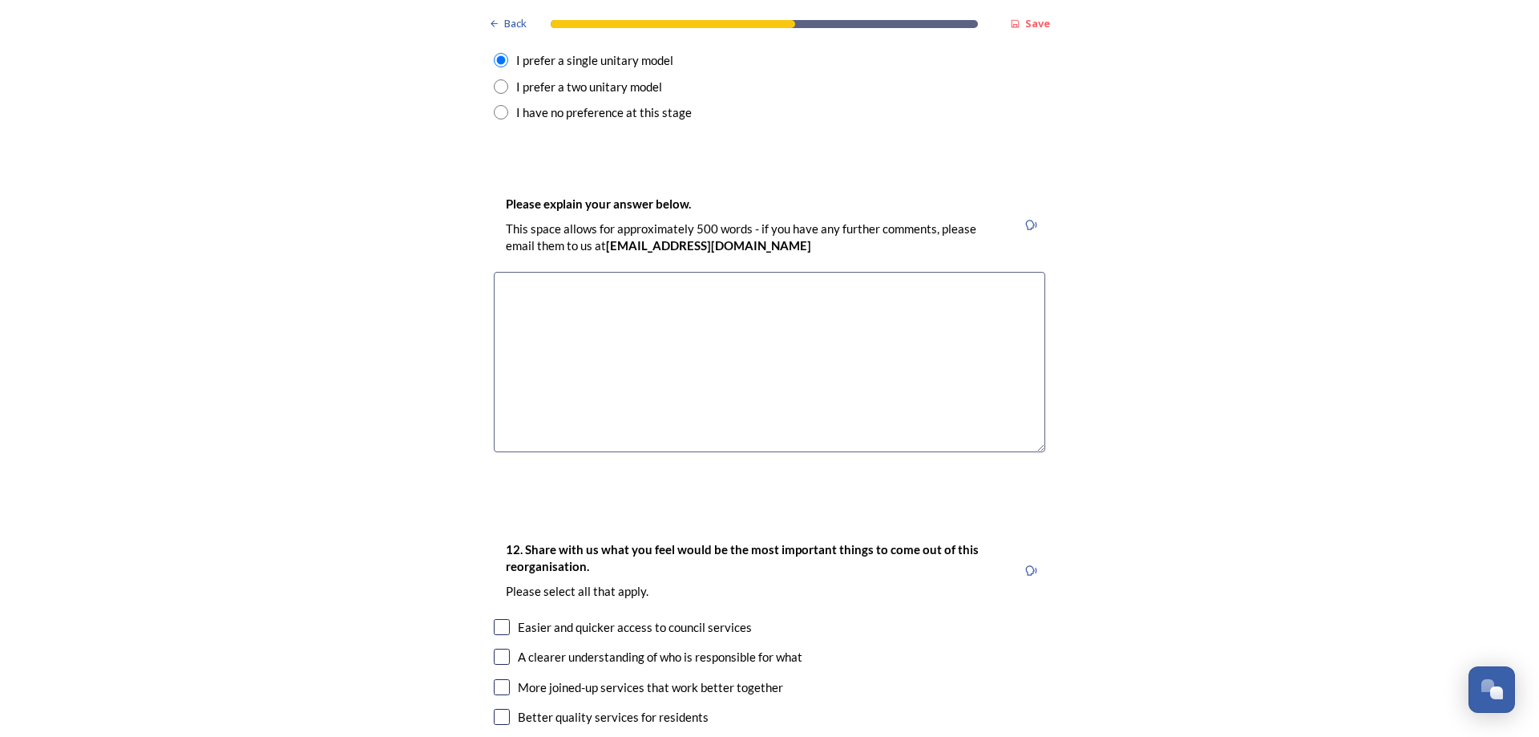
scroll to position [2165, 0]
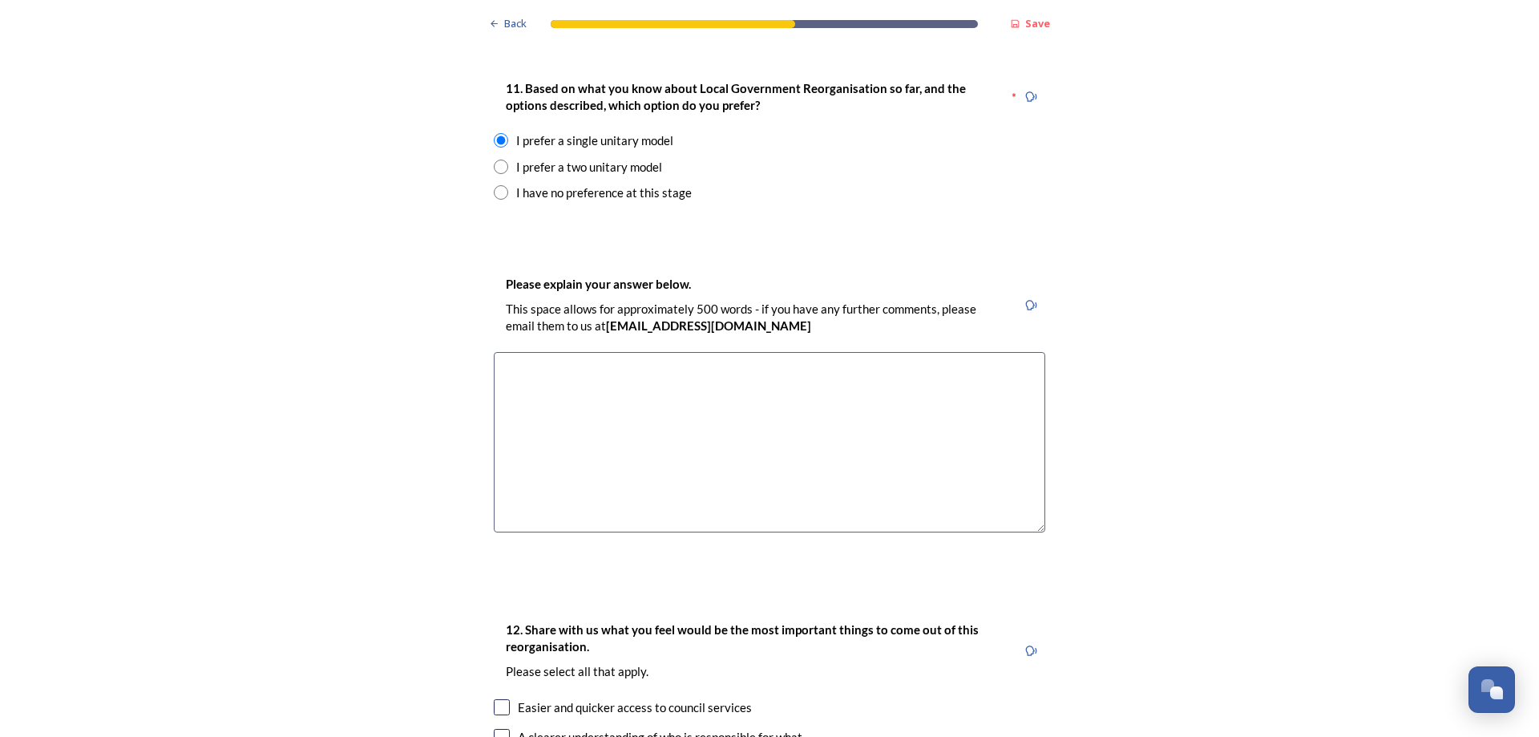
click at [587, 352] on textarea at bounding box center [770, 442] width 552 height 180
type textarea "S"
click at [503, 352] on textarea "keeps West Sussex together as a whole" at bounding box center [770, 442] width 552 height 180
click at [713, 352] on textarea "Keeps West Sussex together as a whole" at bounding box center [770, 442] width 552 height 180
click at [939, 352] on textarea "Keeps West Sussex together as a whole. more straight forward to administer and" at bounding box center [770, 442] width 552 height 180
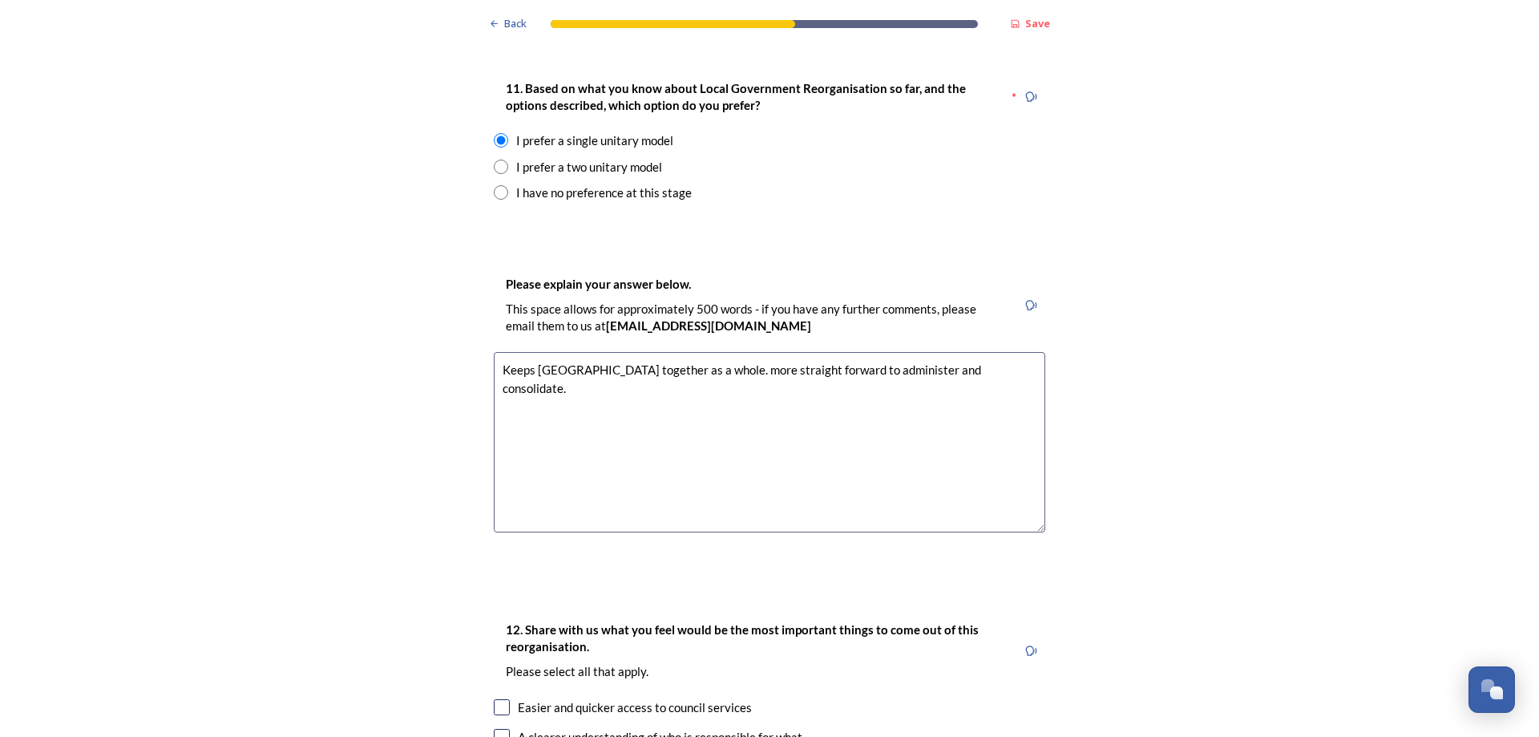
click at [990, 352] on textarea "Keeps West Sussex together as a whole. more straight forward to administer and …" at bounding box center [770, 442] width 552 height 180
click at [1026, 352] on textarea "Keeps West Sussex together as a whole. more straight forward to administer and …" at bounding box center [770, 442] width 552 height 180
click at [720, 352] on textarea "Keeps West Sussex together as a whole. more straight forward to administer and …" at bounding box center [770, 442] width 552 height 180
click at [513, 352] on textarea "Keeps West Sussex together as a whole. More straight forward to administer and …" at bounding box center [770, 442] width 552 height 180
type textarea "Keeps West Sussex together as a whole. More straight forward to administer and …"
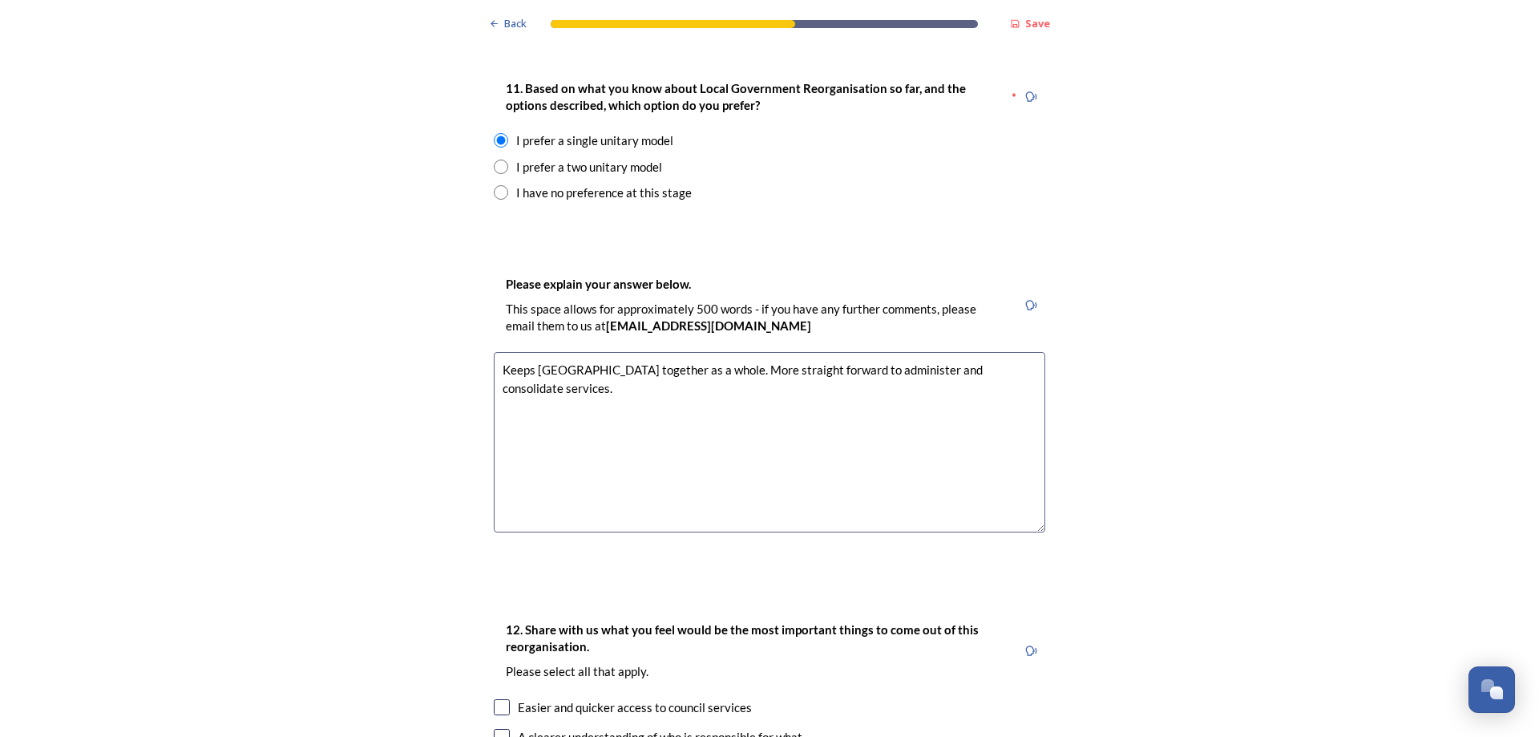
click at [497, 185] on input "radio" at bounding box center [501, 192] width 14 height 14
radio input "true"
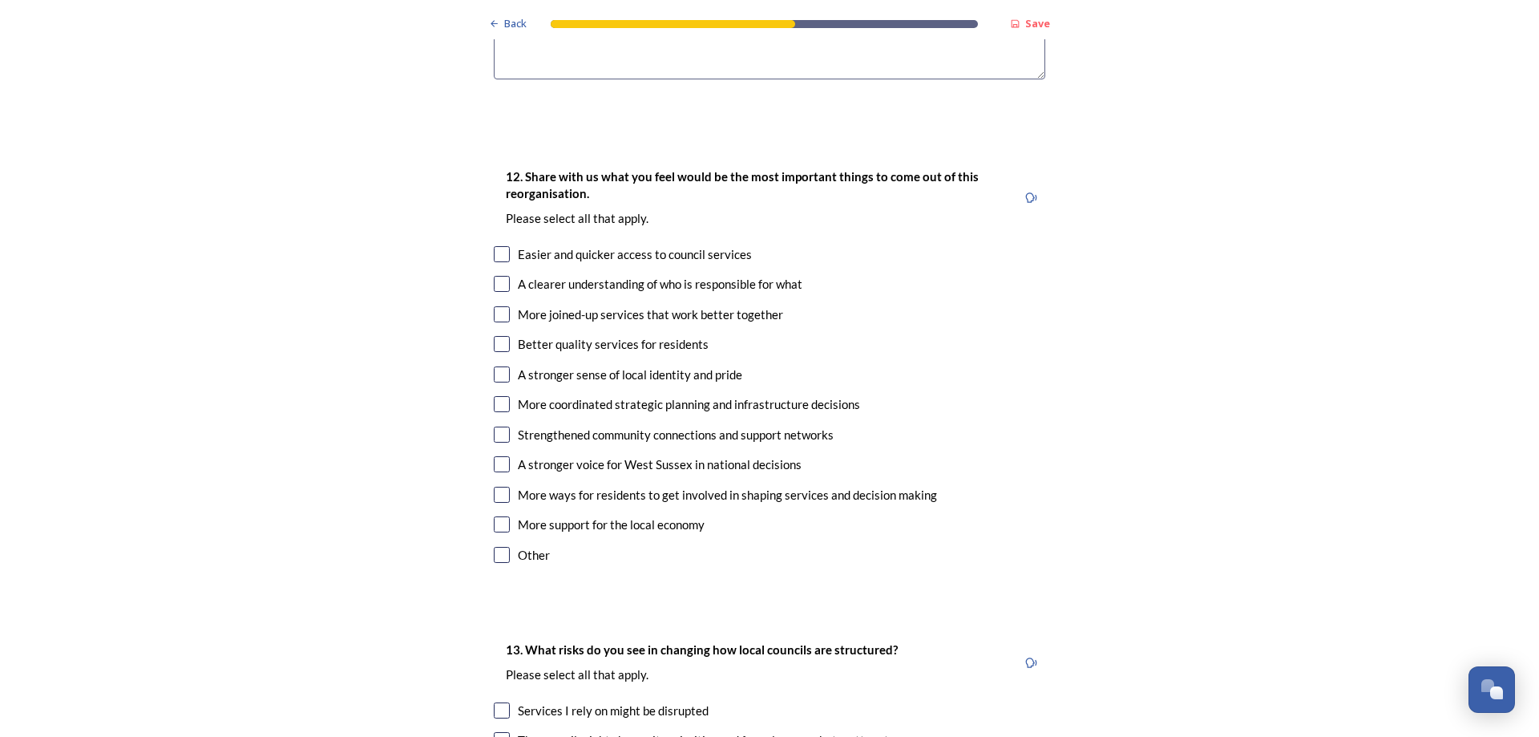
scroll to position [2646, 0]
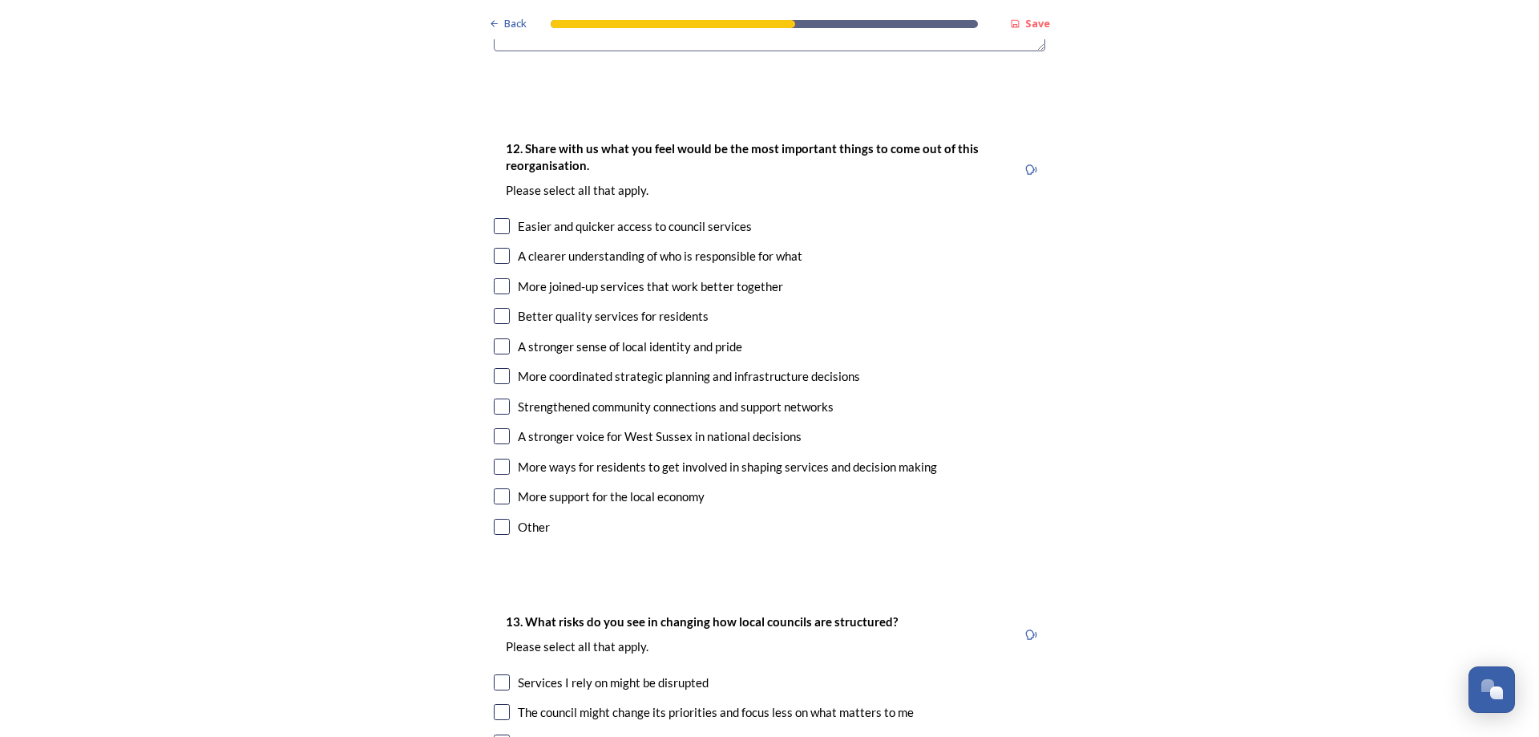
click at [494, 218] on input "checkbox" at bounding box center [502, 226] width 16 height 16
checkbox input "true"
click at [499, 248] on input "checkbox" at bounding box center [502, 256] width 16 height 16
checkbox input "true"
click at [500, 278] on input "checkbox" at bounding box center [502, 286] width 16 height 16
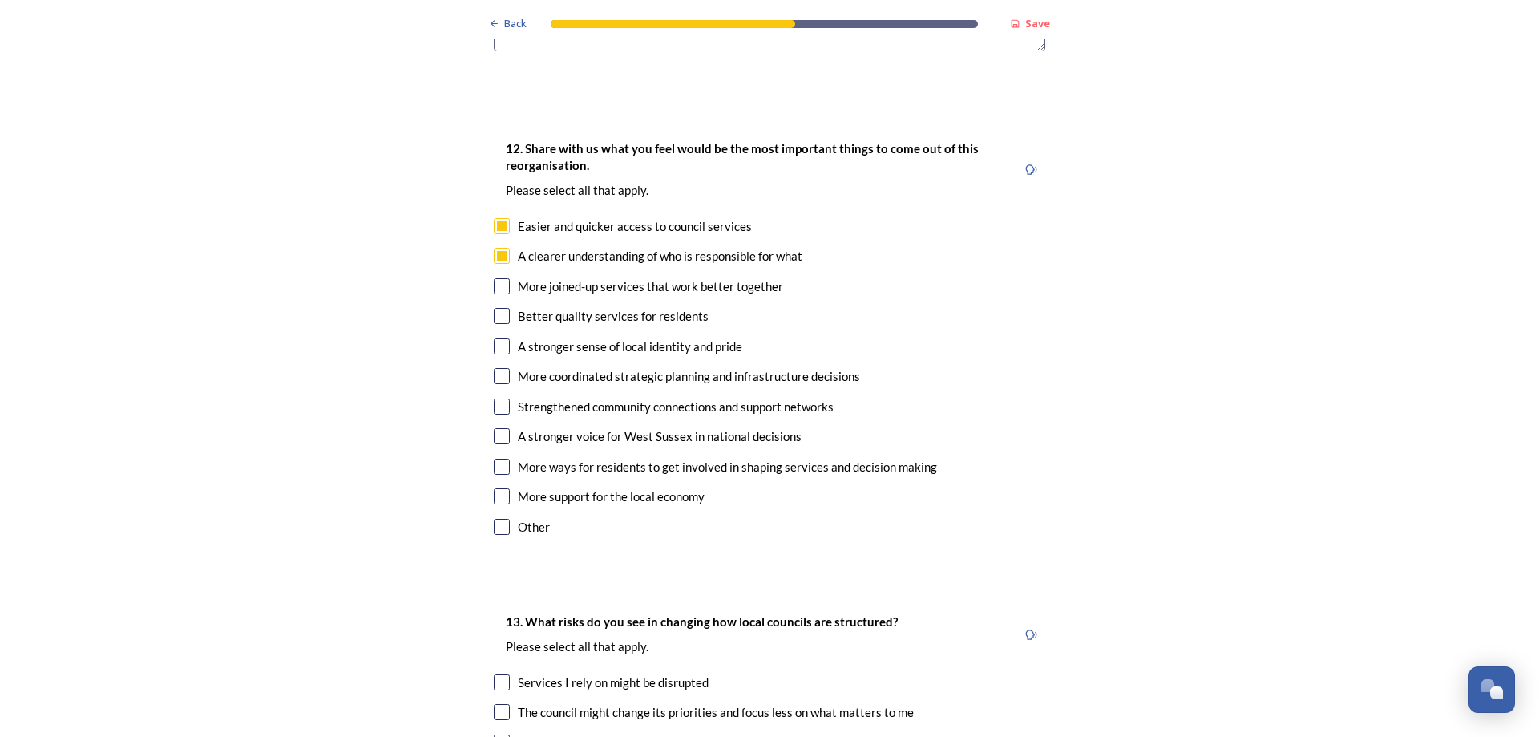
checkbox input "true"
click at [499, 338] on input "checkbox" at bounding box center [502, 346] width 16 height 16
checkbox input "true"
click at [495, 368] on input "checkbox" at bounding box center [502, 376] width 16 height 16
checkbox input "true"
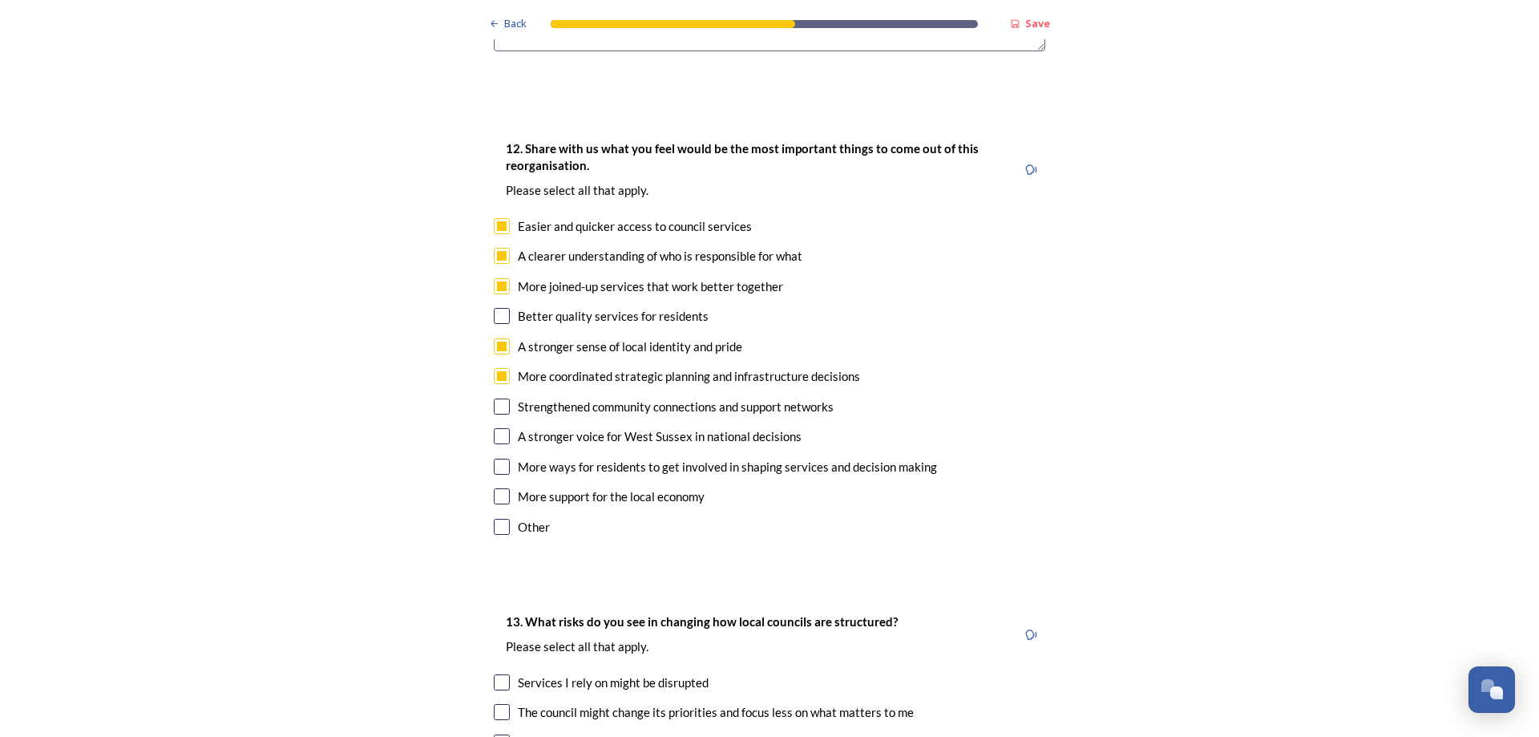
click at [494, 428] on input "checkbox" at bounding box center [502, 436] width 16 height 16
checkbox input "true"
click at [495, 459] on input "checkbox" at bounding box center [502, 467] width 16 height 16
checkbox input "true"
click at [499, 308] on input "checkbox" at bounding box center [502, 316] width 16 height 16
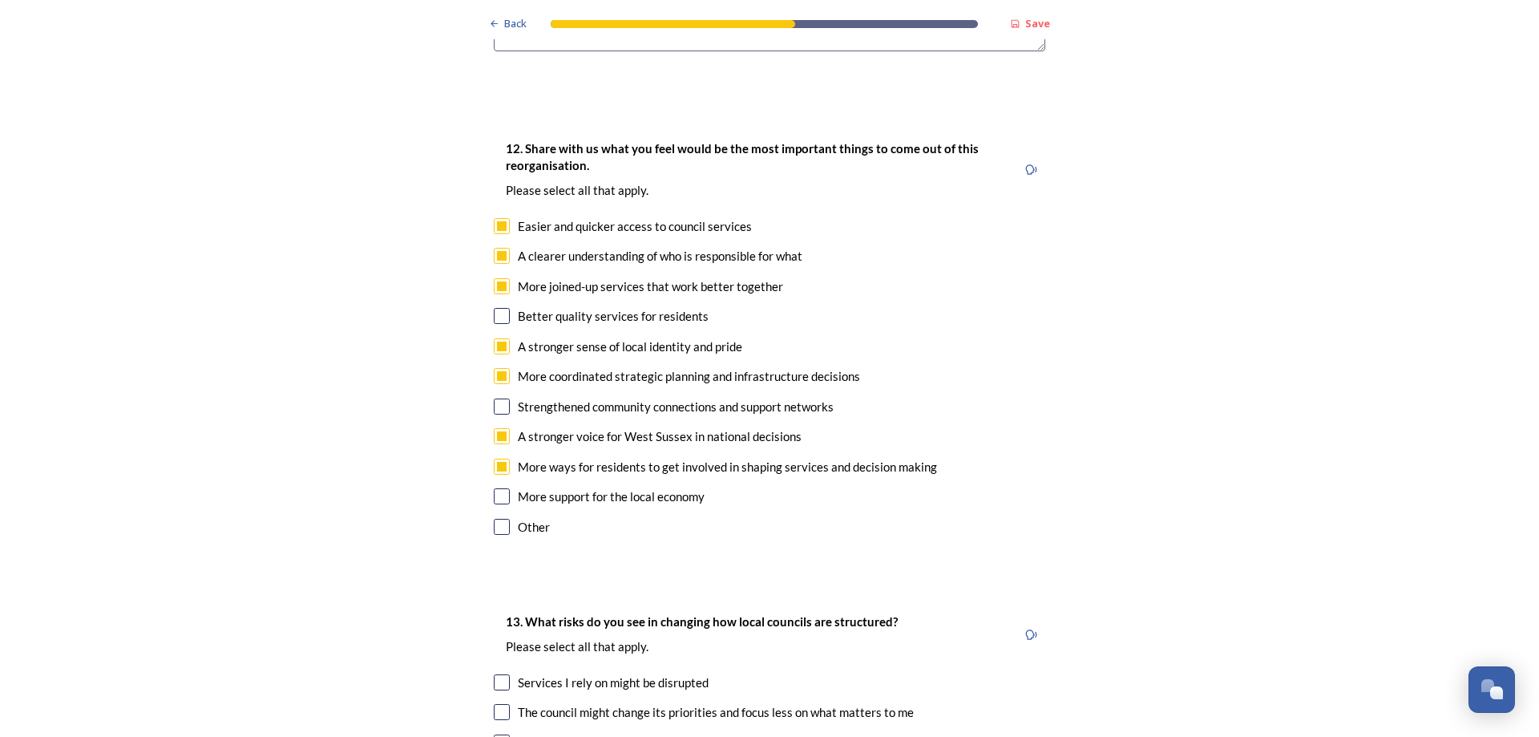
checkbox input "true"
click at [498, 398] on input "checkbox" at bounding box center [502, 406] width 16 height 16
checkbox input "true"
click at [494, 488] on input "checkbox" at bounding box center [502, 496] width 16 height 16
checkbox input "true"
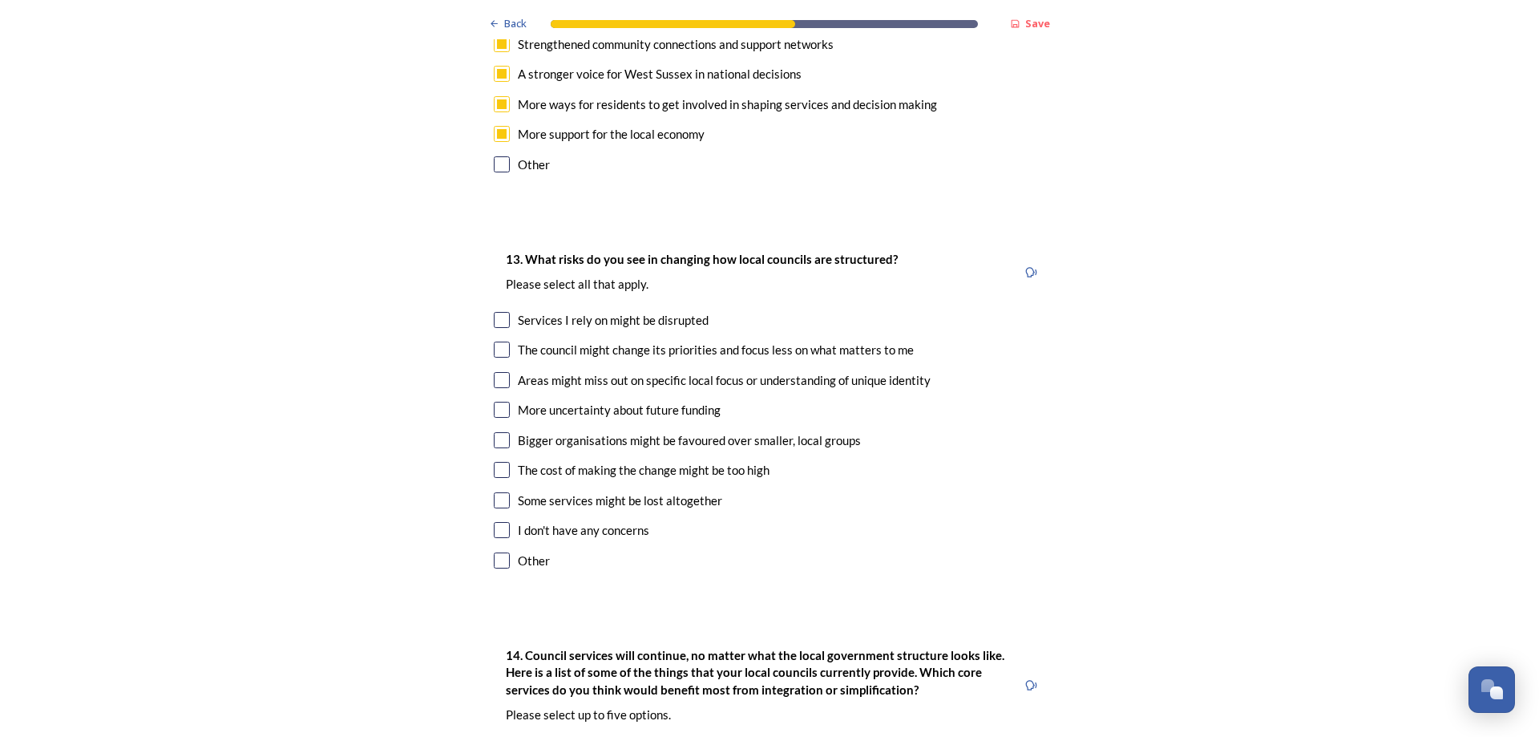
scroll to position [3047, 0]
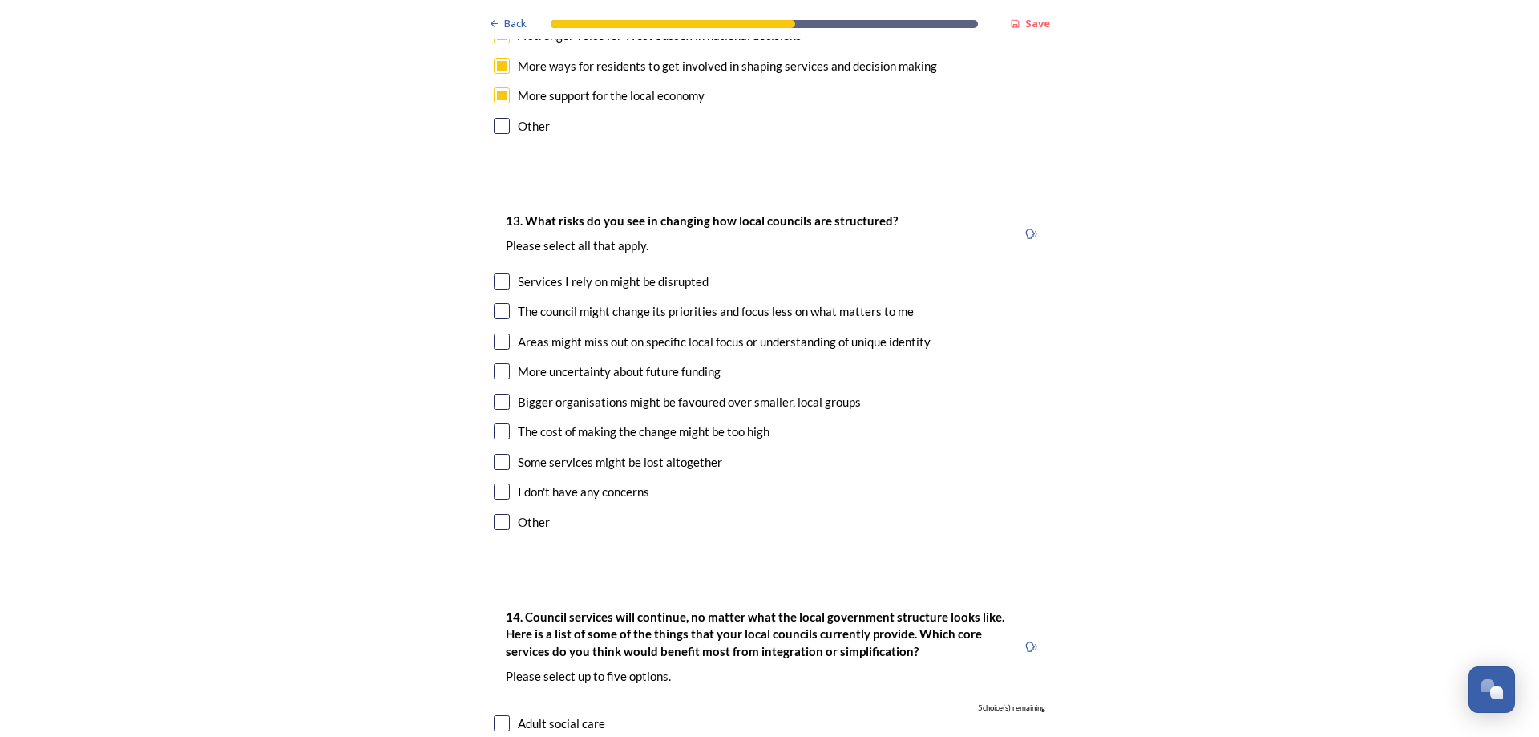
click at [497, 273] on input "checkbox" at bounding box center [502, 281] width 16 height 16
checkbox input "true"
click at [498, 303] on input "checkbox" at bounding box center [502, 311] width 16 height 16
checkbox input "true"
click at [496, 334] on input "checkbox" at bounding box center [502, 342] width 16 height 16
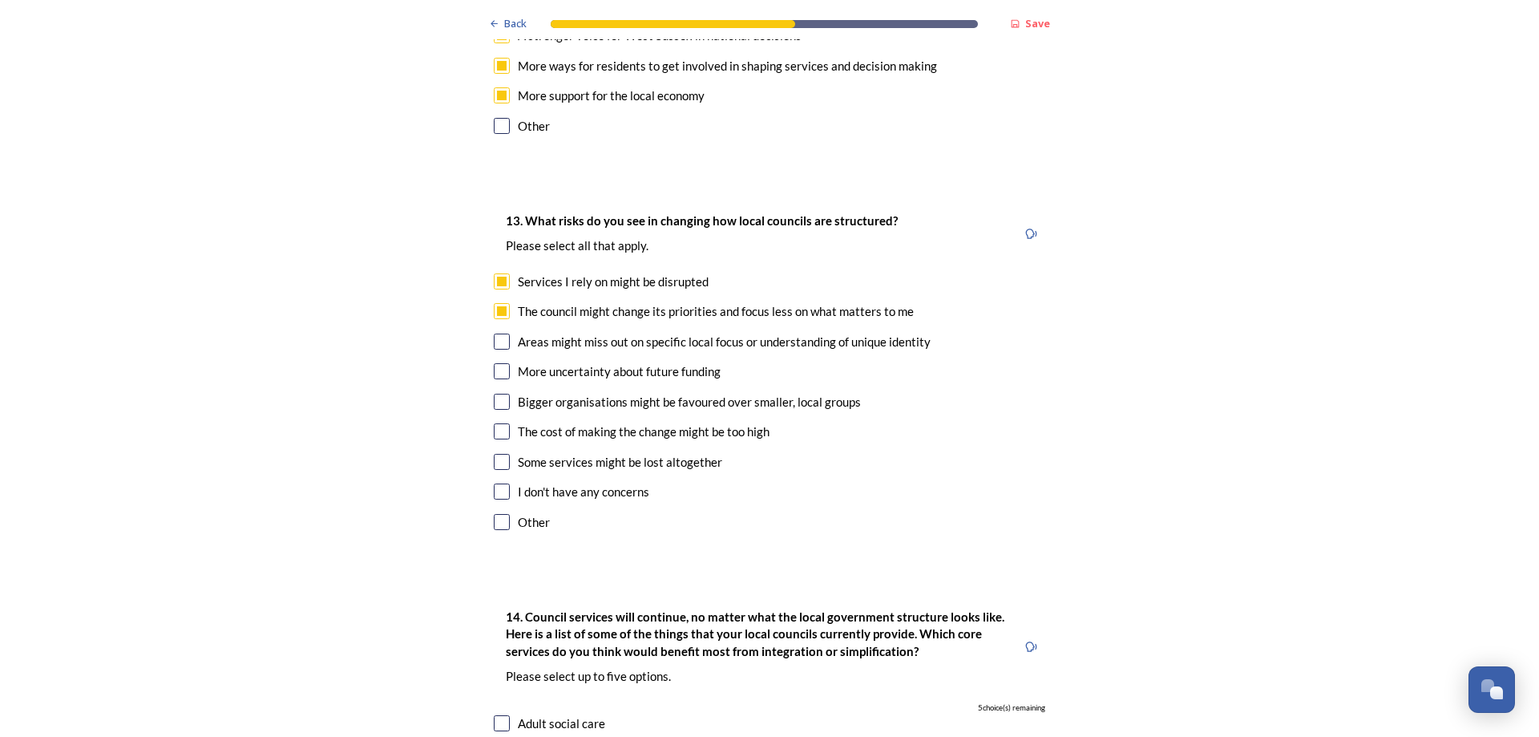
checkbox input "true"
click at [497, 363] on input "checkbox" at bounding box center [502, 371] width 16 height 16
checkbox input "true"
click at [499, 394] on input "checkbox" at bounding box center [502, 402] width 16 height 16
checkbox input "true"
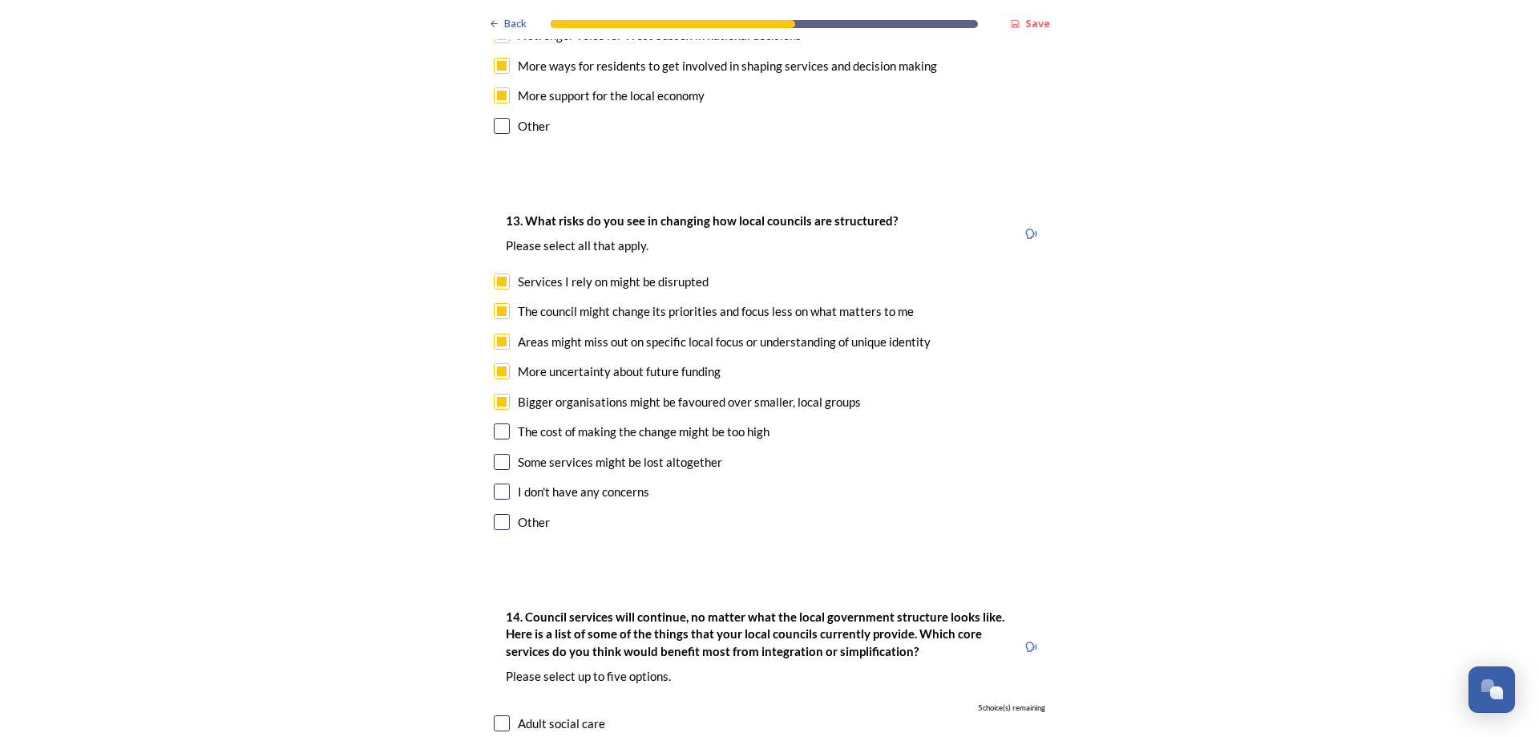
click at [502, 423] on input "checkbox" at bounding box center [502, 431] width 16 height 16
checkbox input "true"
click at [494, 454] on input "checkbox" at bounding box center [502, 462] width 16 height 16
checkbox input "true"
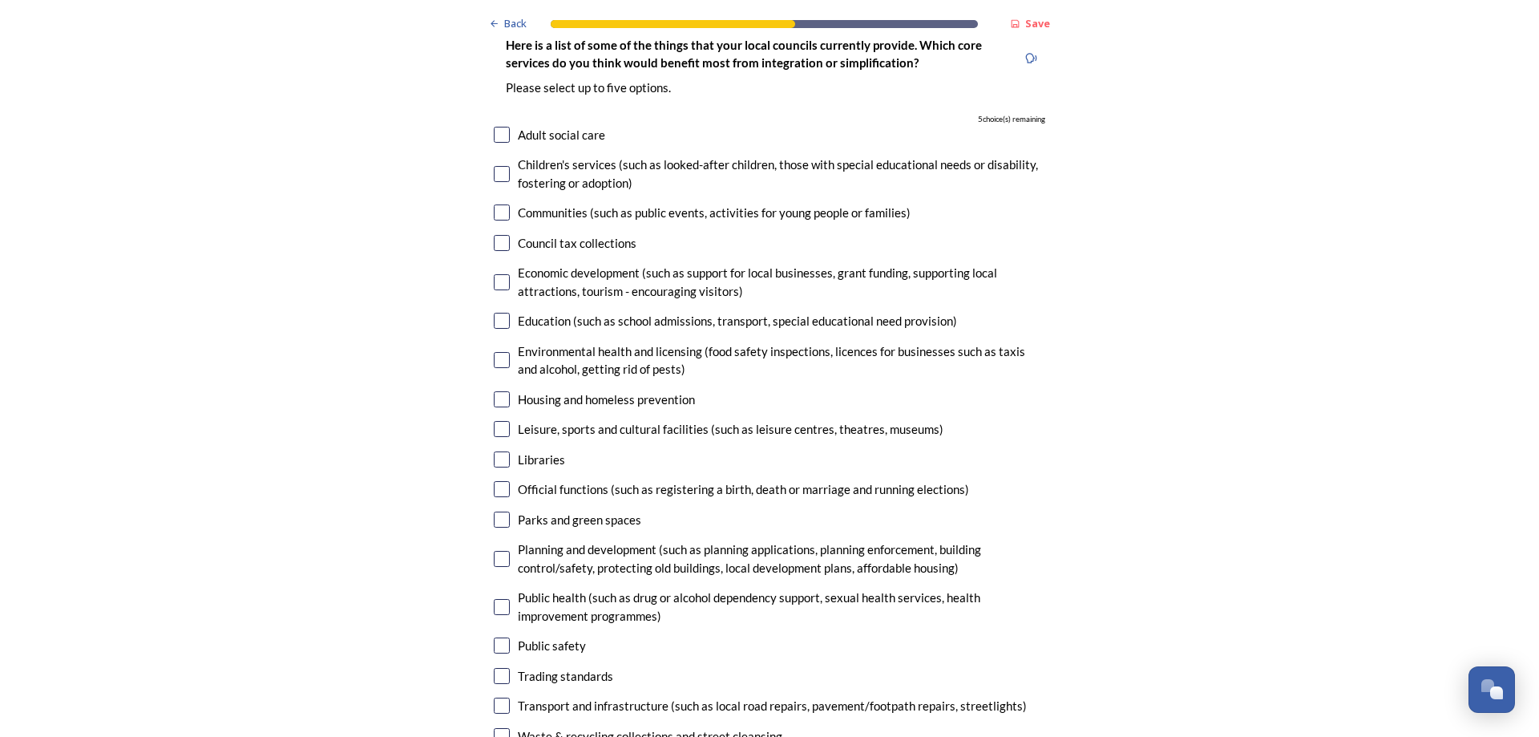
scroll to position [3608, 0]
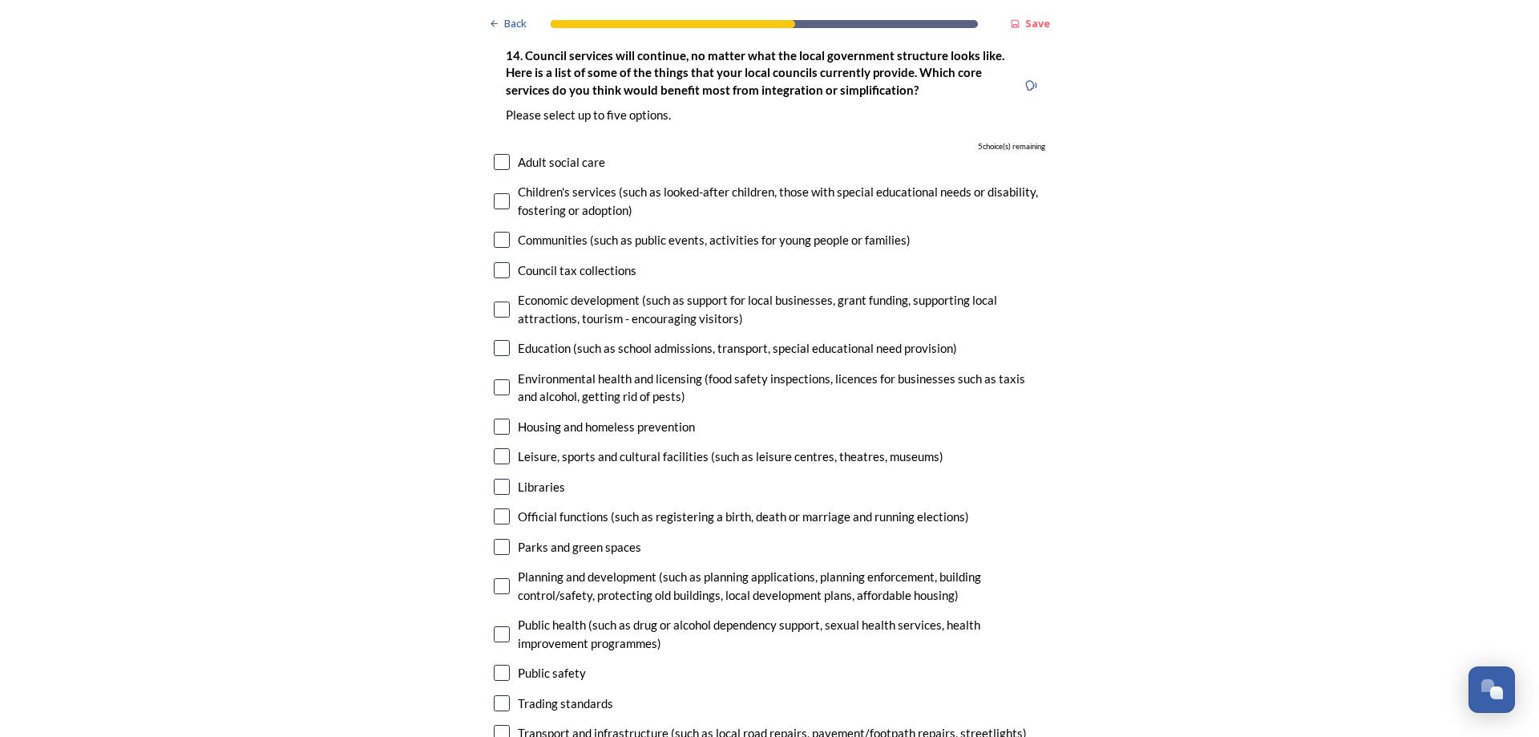
click at [495, 725] on input "checkbox" at bounding box center [502, 733] width 16 height 16
checkbox input "true"
click at [495, 154] on input "checkbox" at bounding box center [502, 162] width 16 height 16
checkbox input "true"
click at [494, 232] on input "checkbox" at bounding box center [502, 240] width 16 height 16
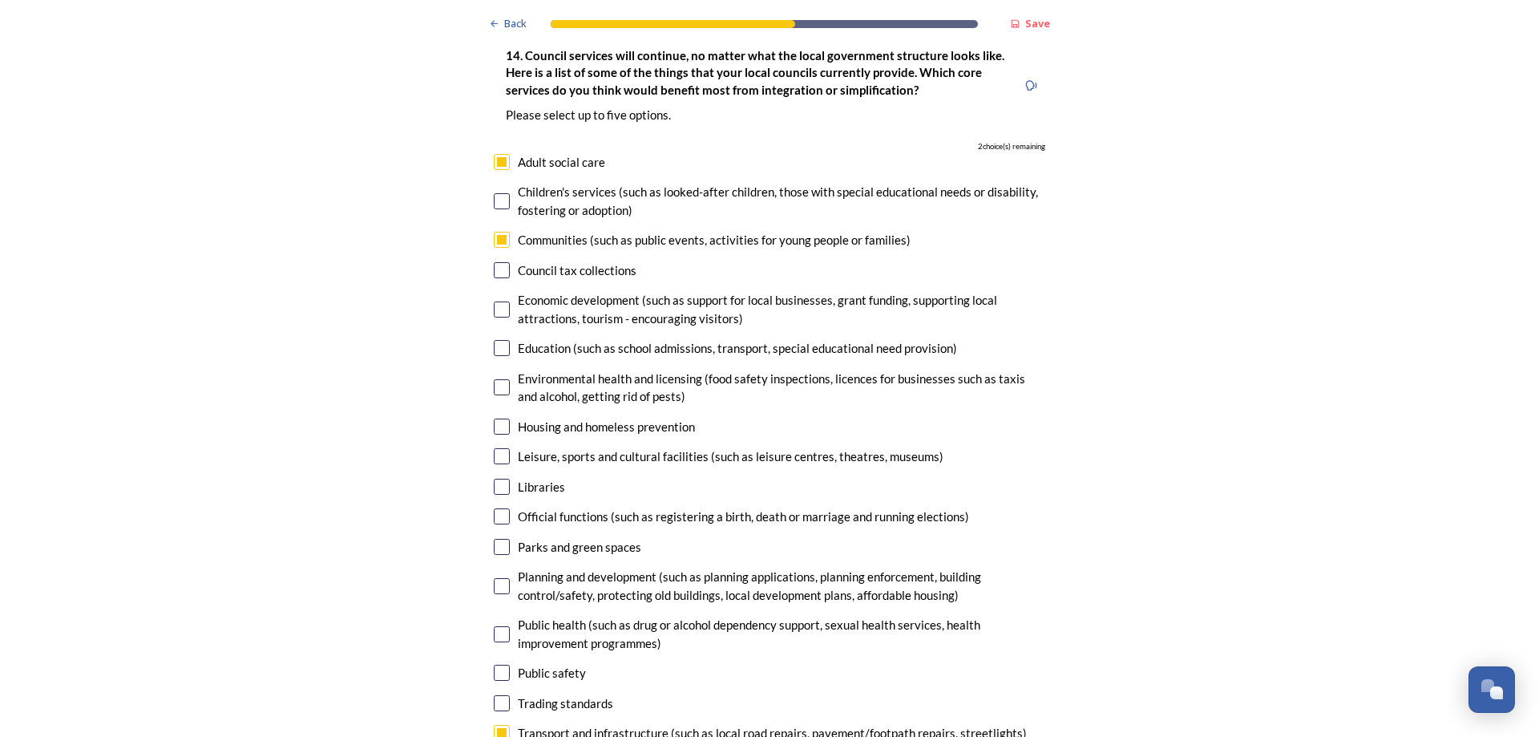
click at [496, 232] on input "checkbox" at bounding box center [502, 240] width 16 height 16
checkbox input "false"
click at [497, 301] on input "checkbox" at bounding box center [502, 309] width 16 height 16
checkbox input "true"
click at [496, 340] on input "checkbox" at bounding box center [502, 348] width 16 height 16
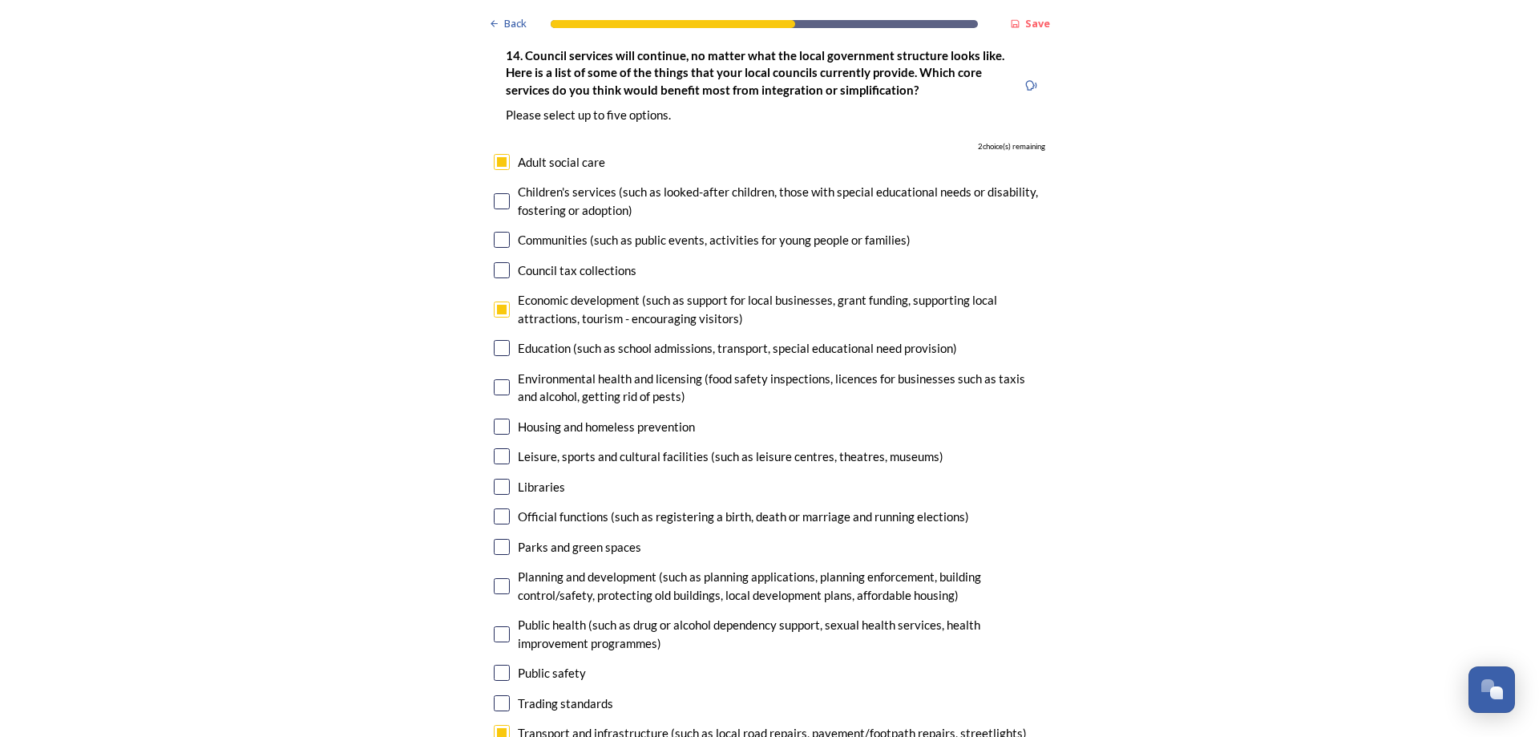
checkbox input "true"
click at [497, 418] on input "checkbox" at bounding box center [502, 426] width 16 height 16
checkbox input "true"
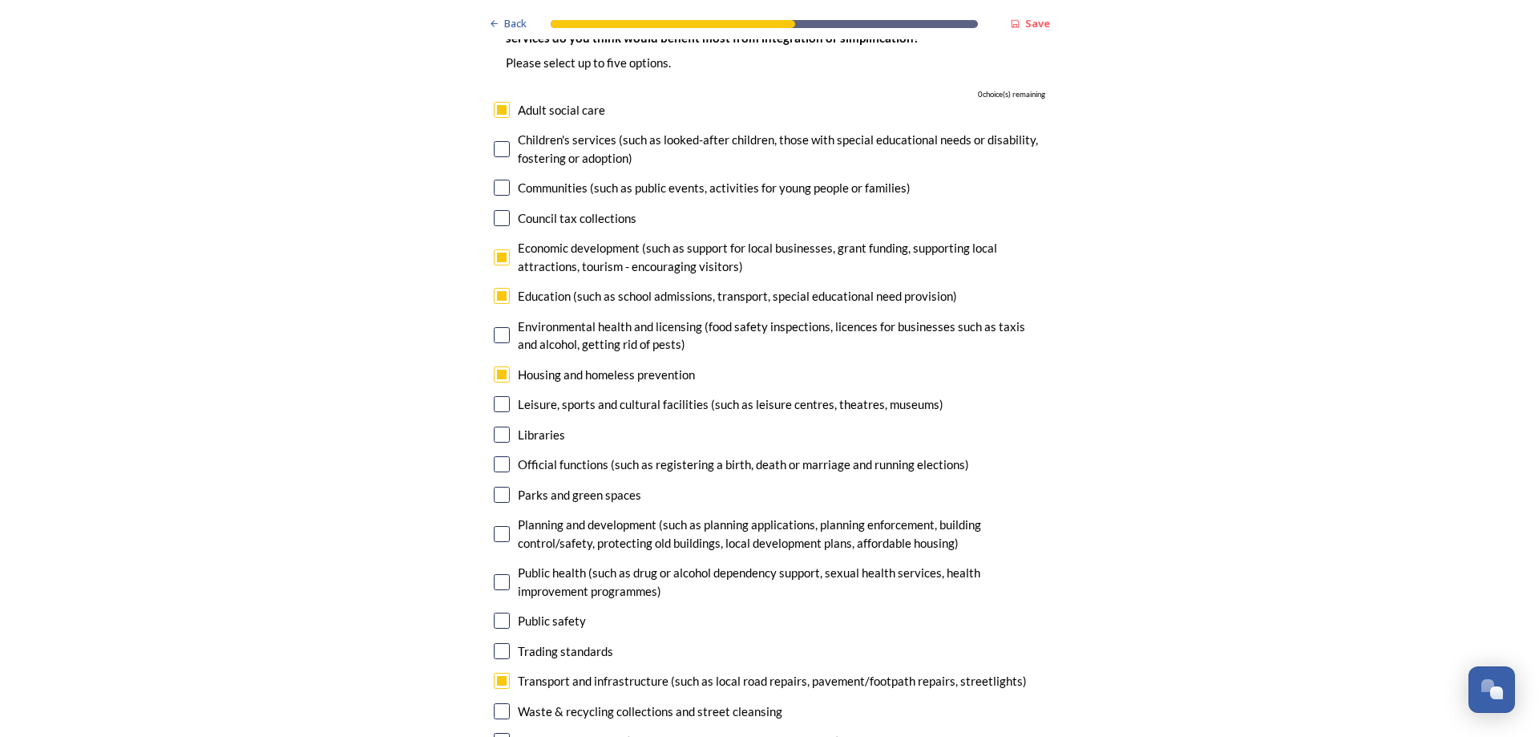
scroll to position [3688, 0]
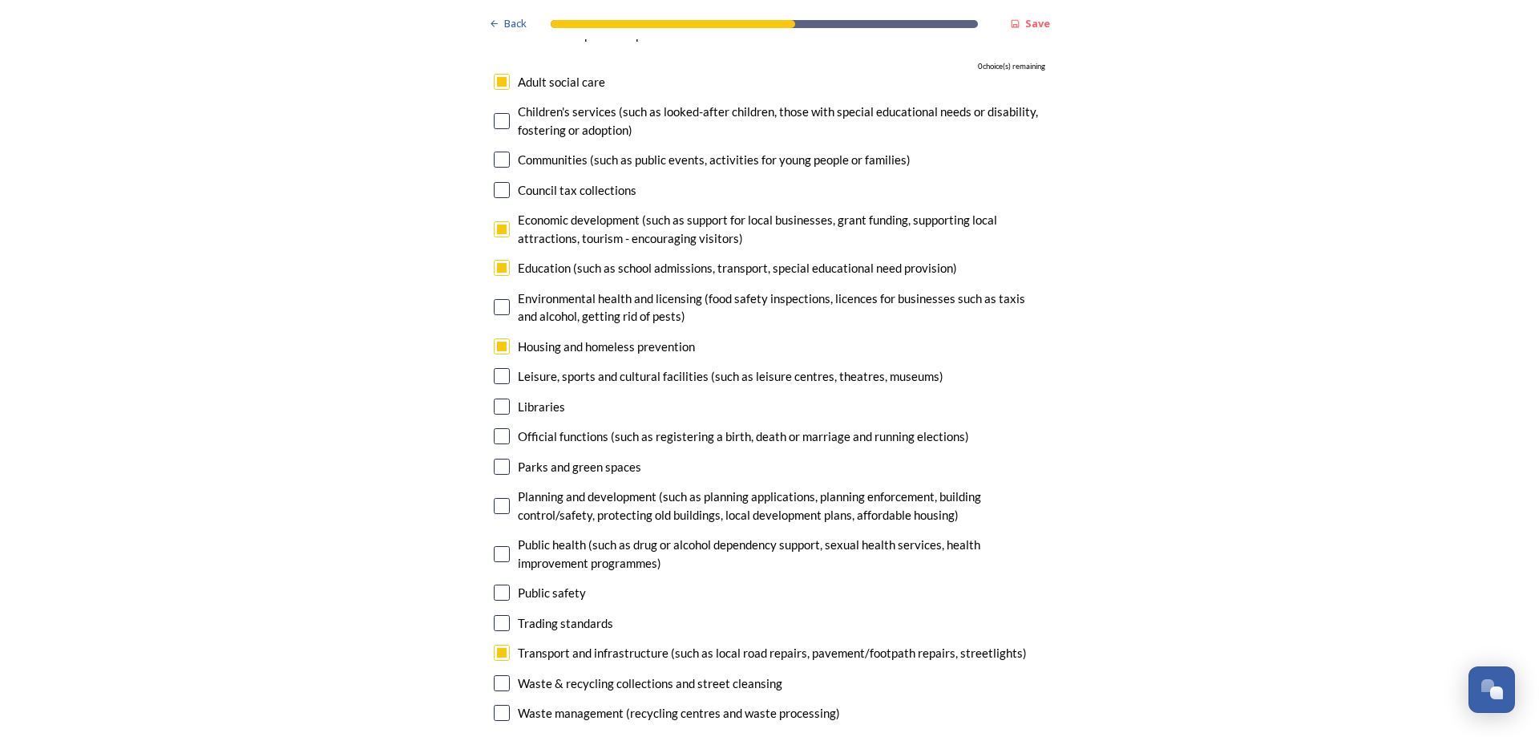
click at [495, 221] on input "checkbox" at bounding box center [502, 229] width 16 height 16
checkbox input "false"
click at [504, 487] on div "Planning and development (such as planning applications, planning enforcement, …" at bounding box center [770, 505] width 552 height 36
checkbox input "true"
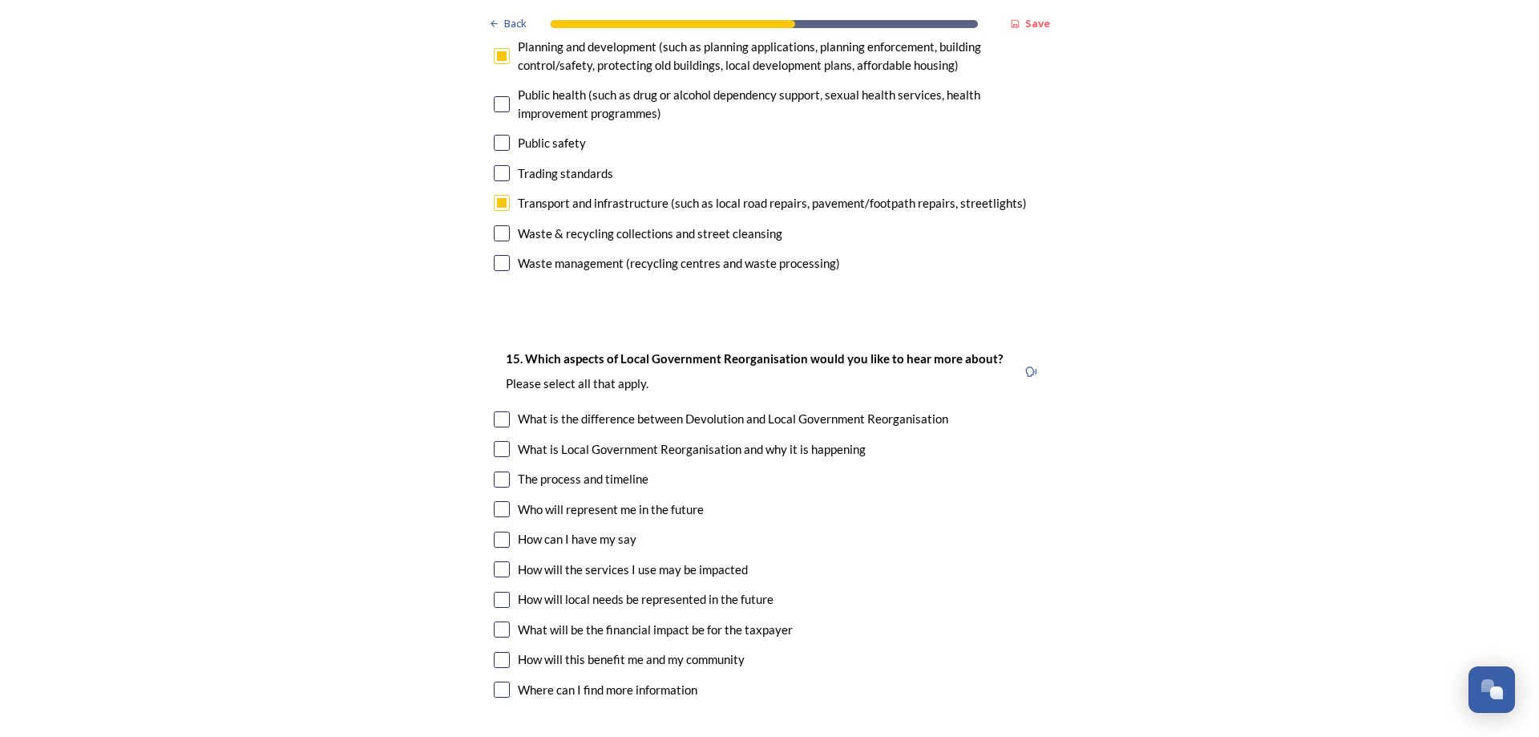
scroll to position [4249, 0]
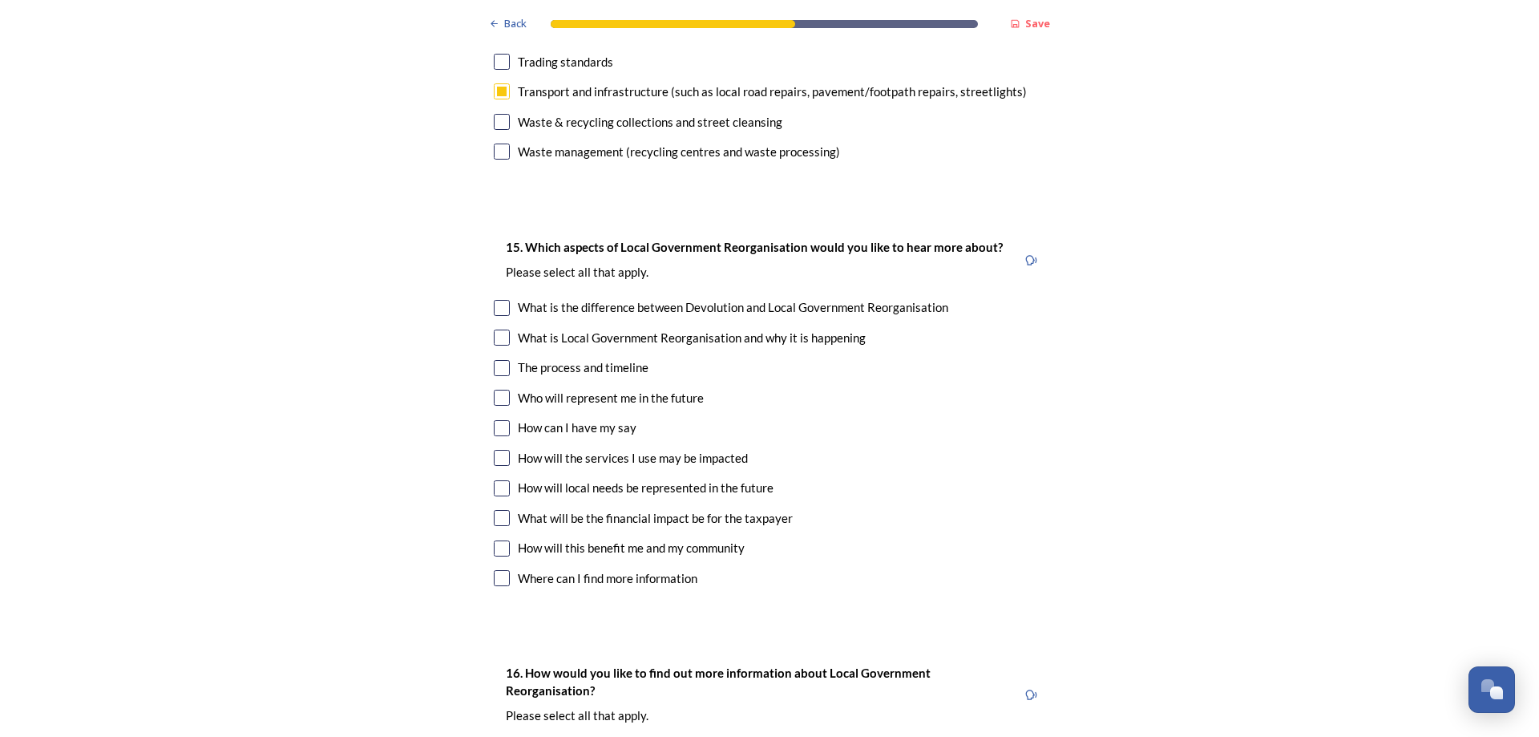
click at [499, 450] on input "checkbox" at bounding box center [502, 458] width 16 height 16
checkbox input "true"
click at [497, 480] on input "checkbox" at bounding box center [502, 488] width 16 height 16
checkbox input "true"
click at [498, 510] on input "checkbox" at bounding box center [502, 518] width 16 height 16
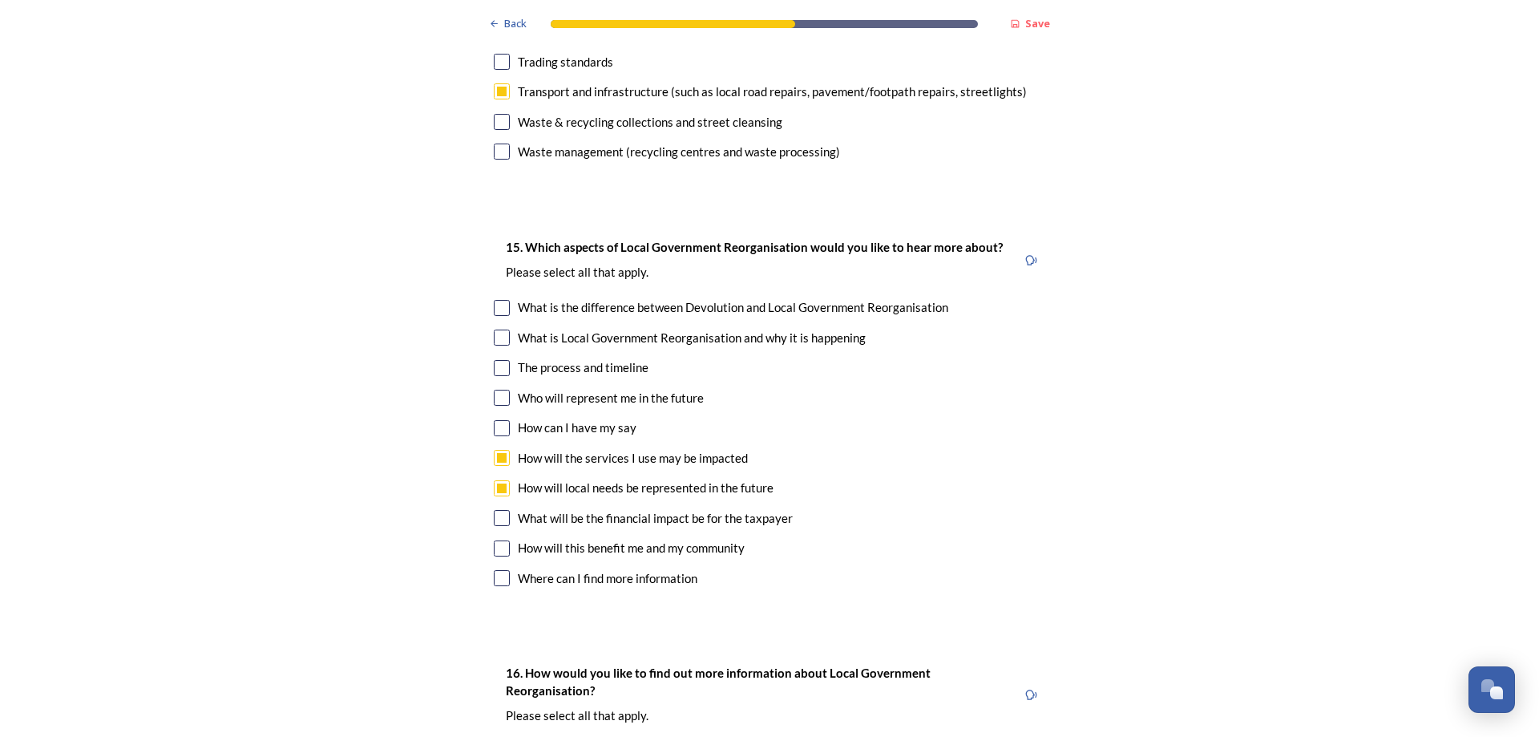
checkbox input "true"
click at [495, 540] on input "checkbox" at bounding box center [502, 548] width 16 height 16
checkbox input "true"
click at [494, 300] on input "checkbox" at bounding box center [502, 308] width 16 height 16
checkbox input "true"
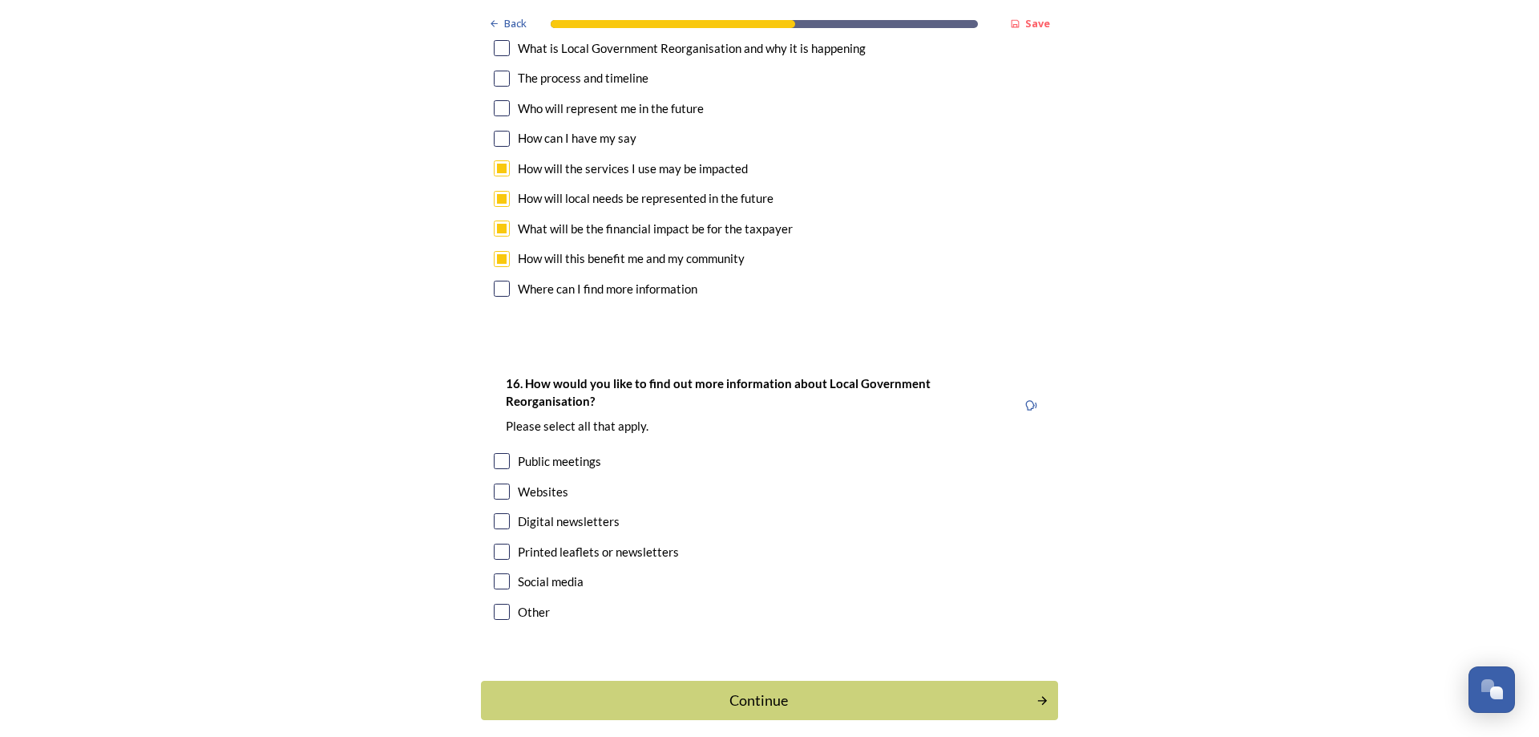
scroll to position [4567, 0]
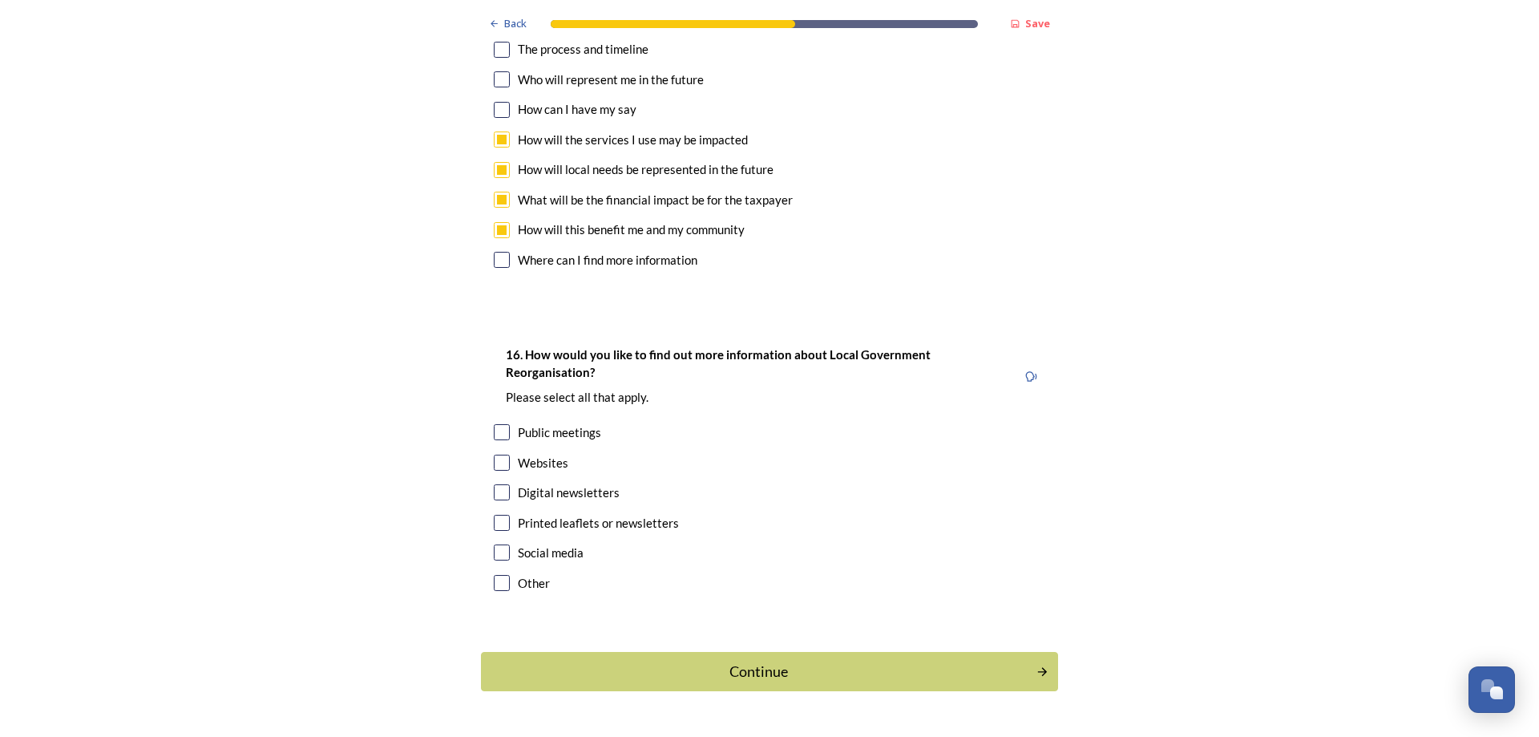
click at [497, 455] on input "checkbox" at bounding box center [502, 463] width 16 height 16
checkbox input "true"
click at [778, 661] on div "Continue" at bounding box center [758, 672] width 543 height 22
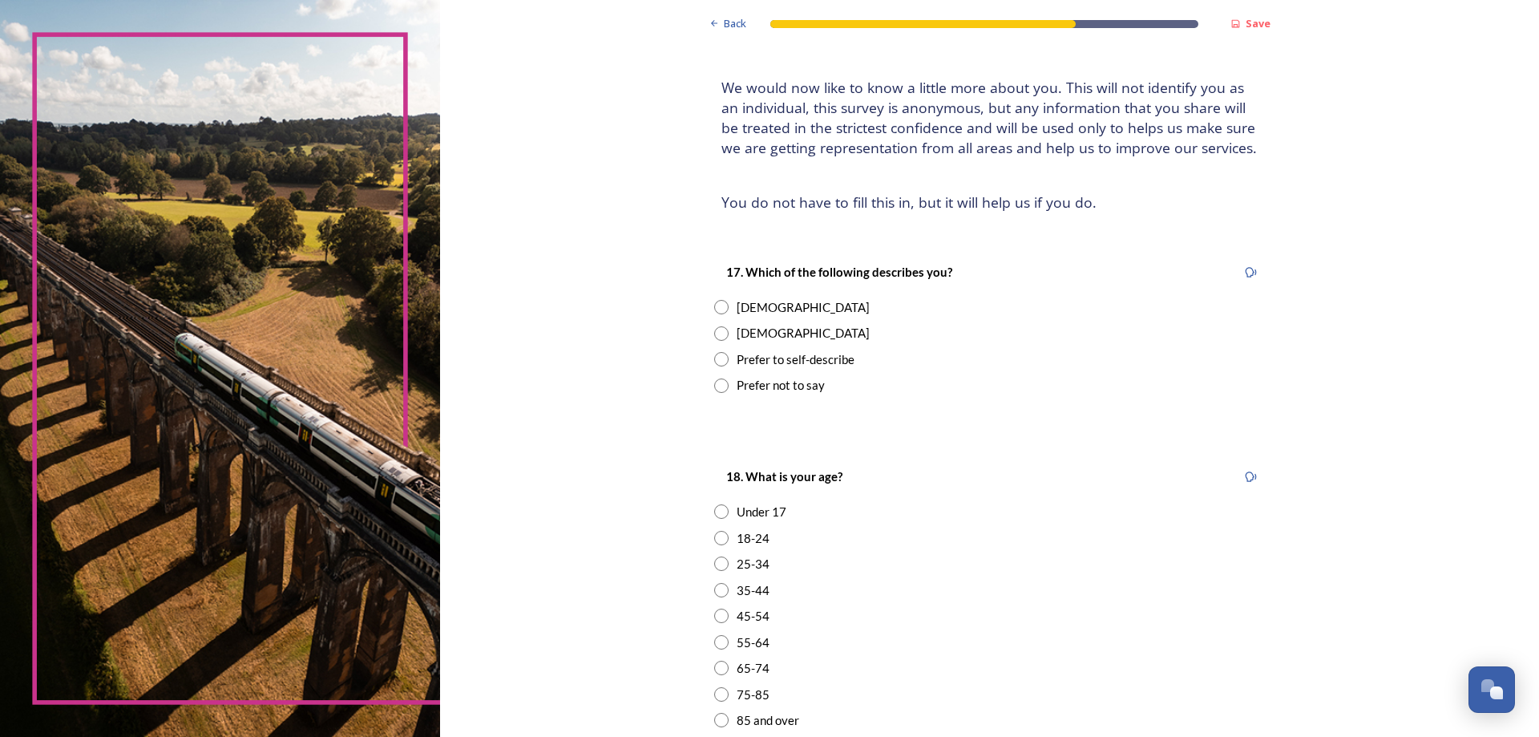
scroll to position [160, 0]
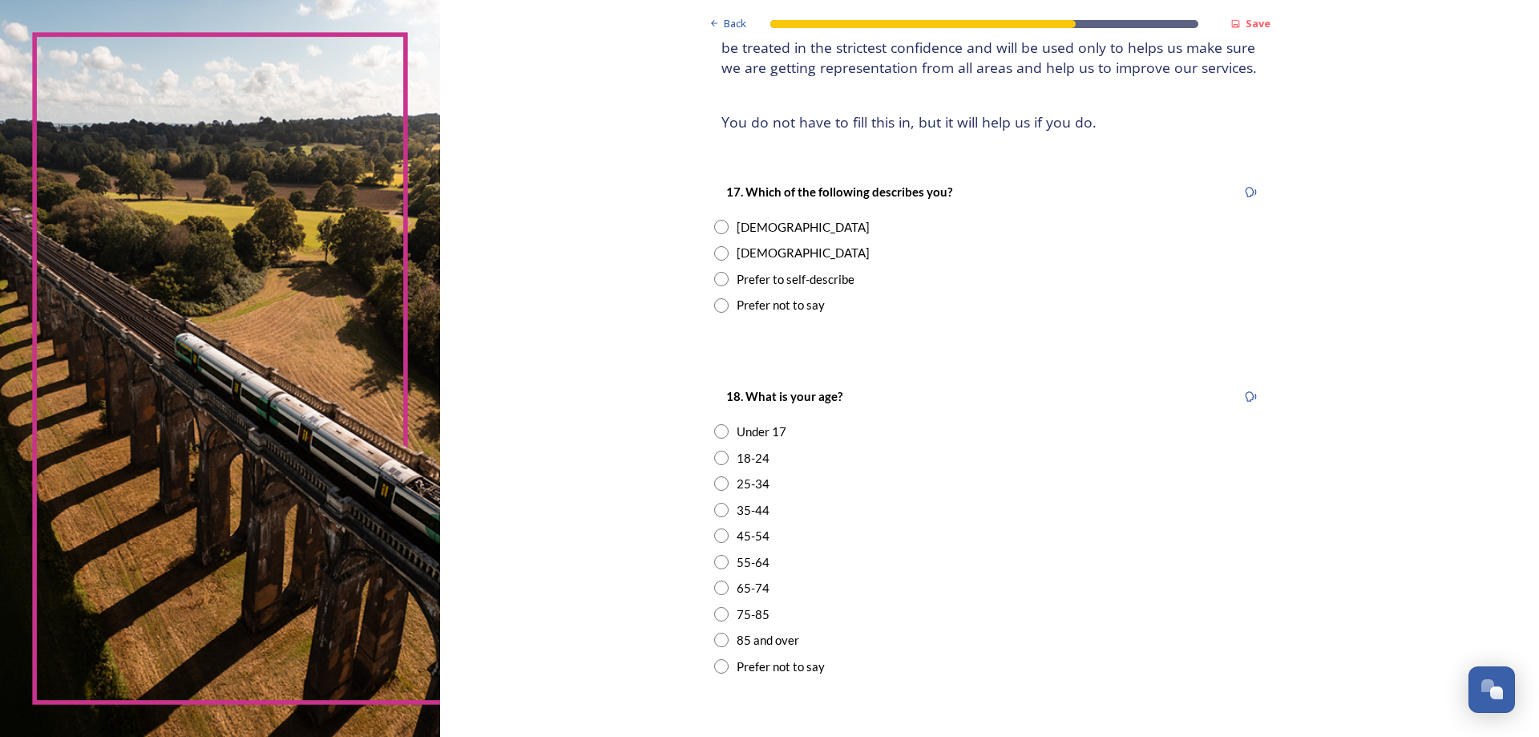
click at [717, 230] on input "radio" at bounding box center [721, 227] width 14 height 14
radio input "true"
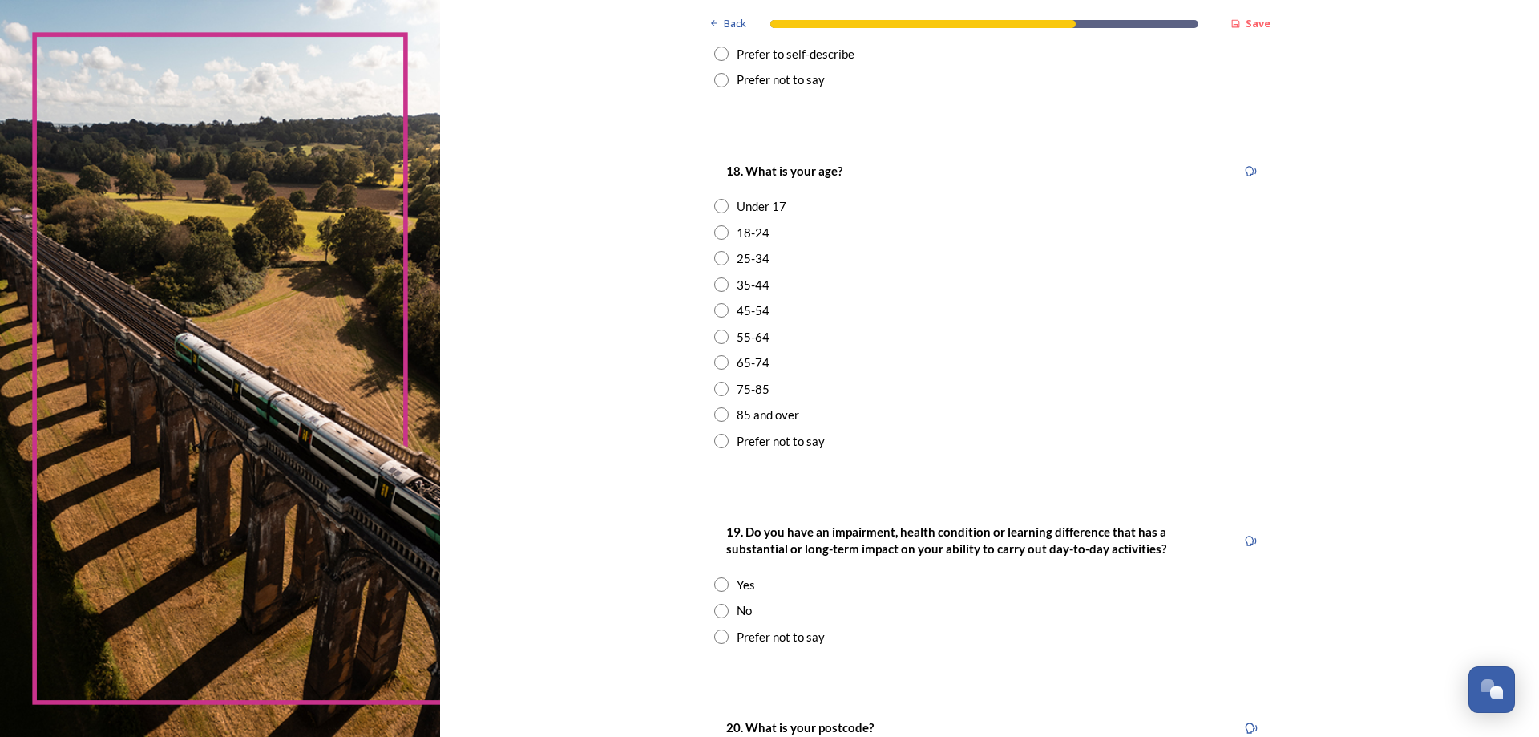
scroll to position [401, 0]
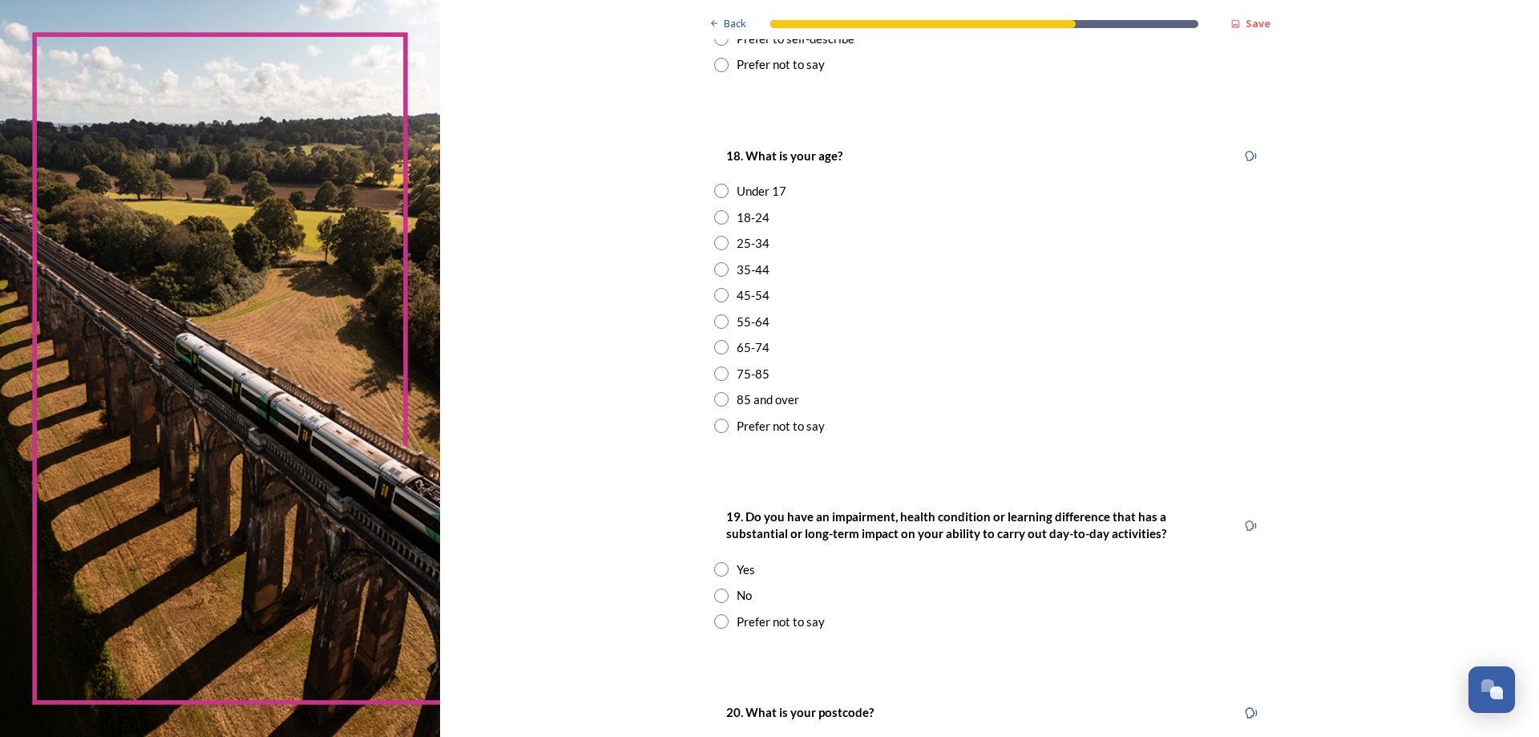
click at [714, 322] on input "radio" at bounding box center [721, 321] width 14 height 14
radio input "true"
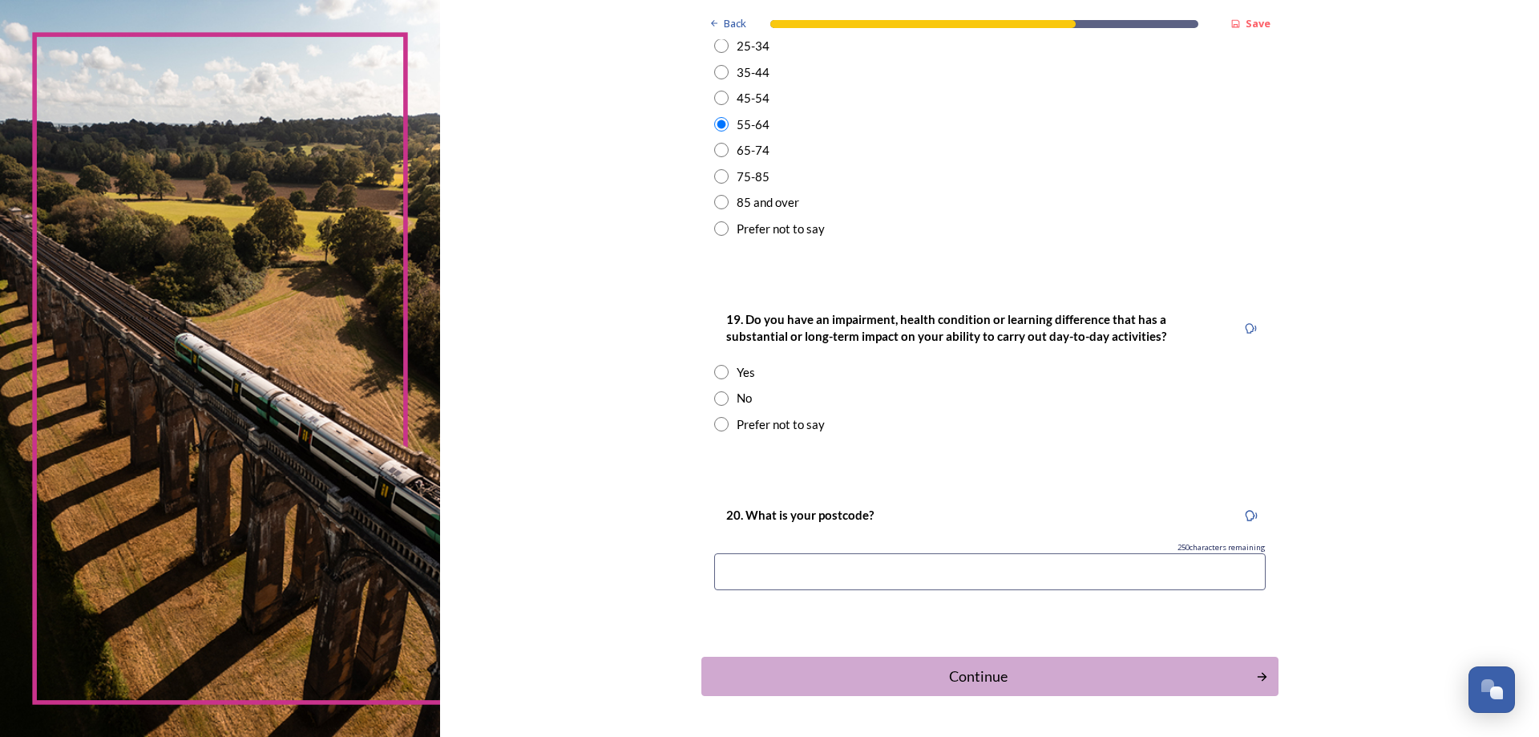
scroll to position [650, 0]
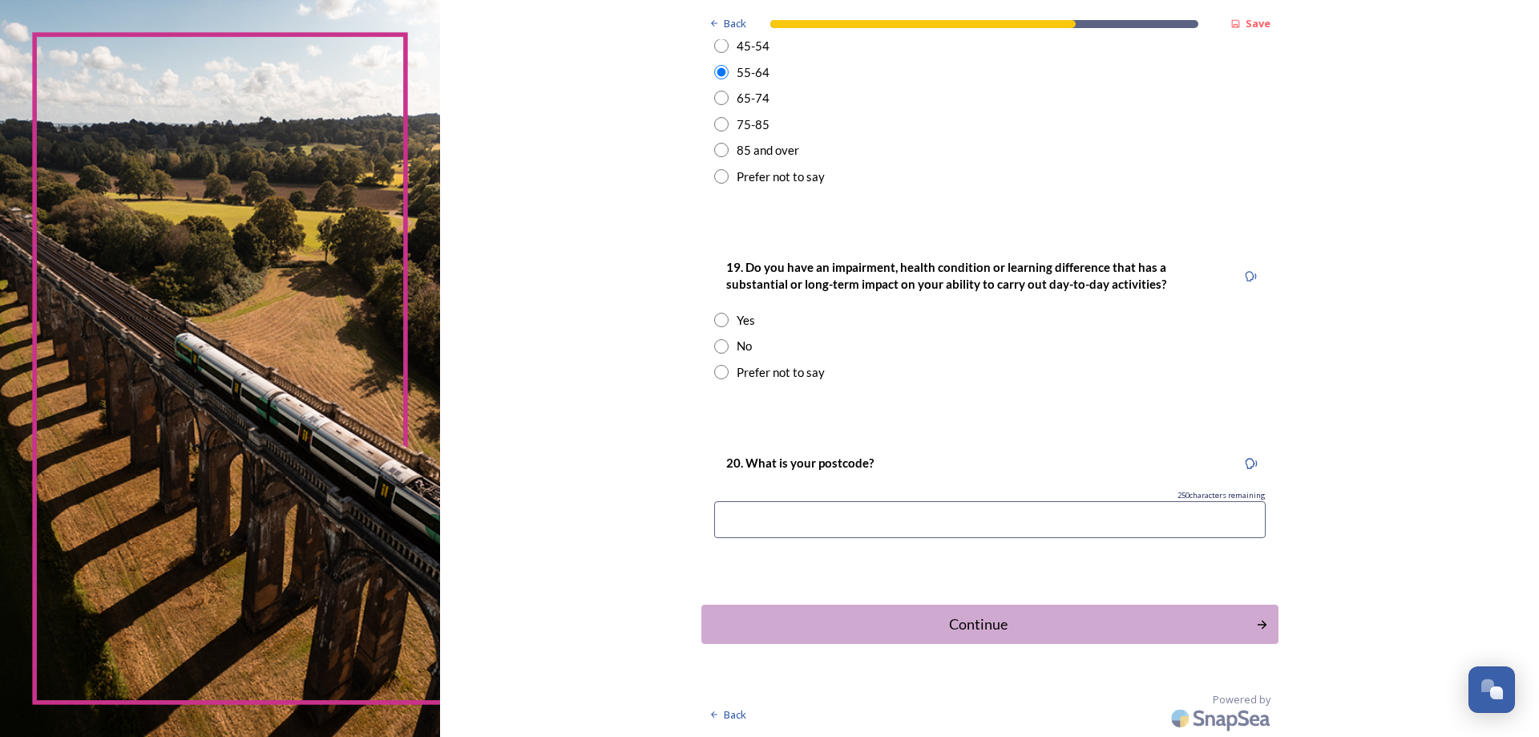
click at [714, 347] on input "radio" at bounding box center [721, 346] width 14 height 14
radio input "true"
click at [758, 509] on input at bounding box center [990, 519] width 552 height 37
type input "RH11"
click at [1029, 623] on div "Continue" at bounding box center [978, 624] width 543 height 22
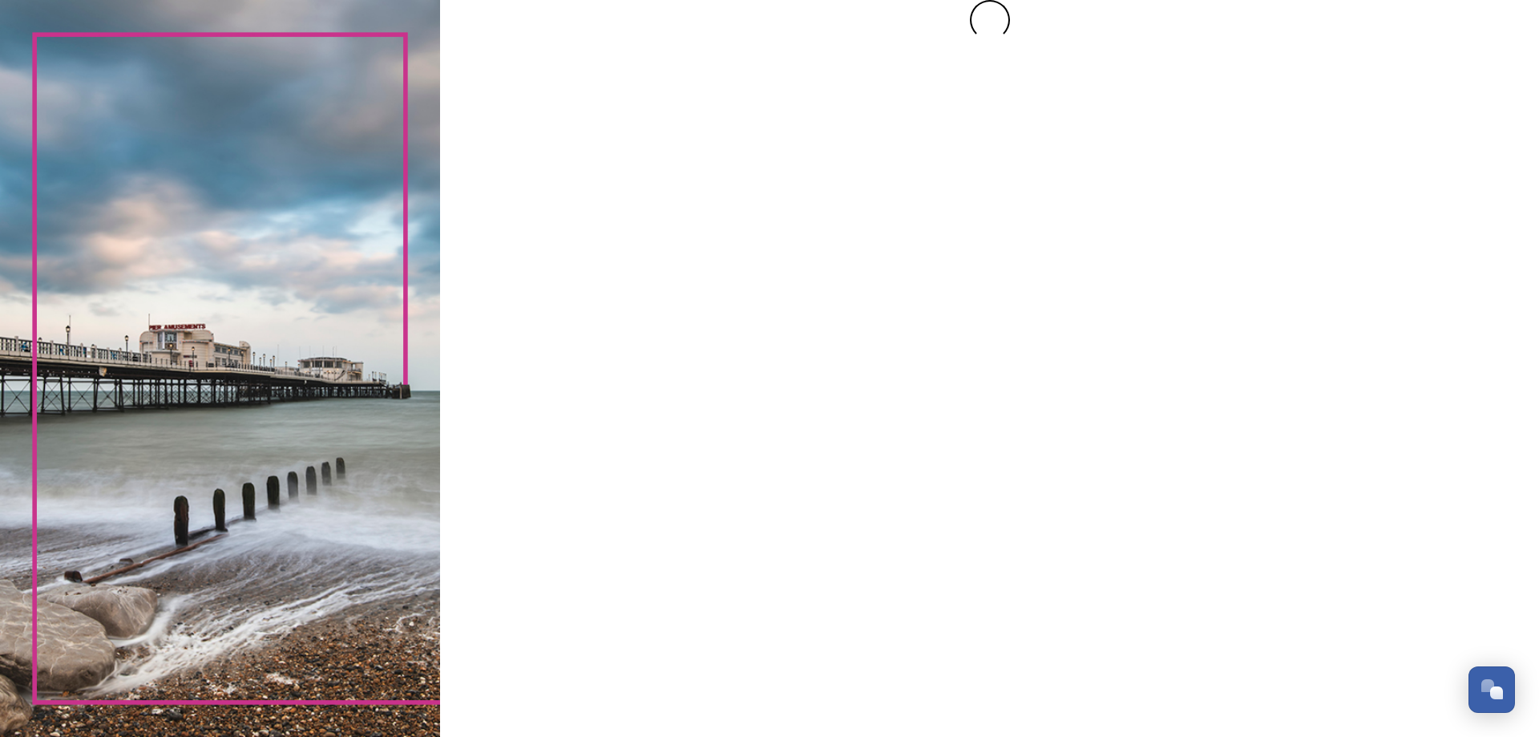
scroll to position [0, 0]
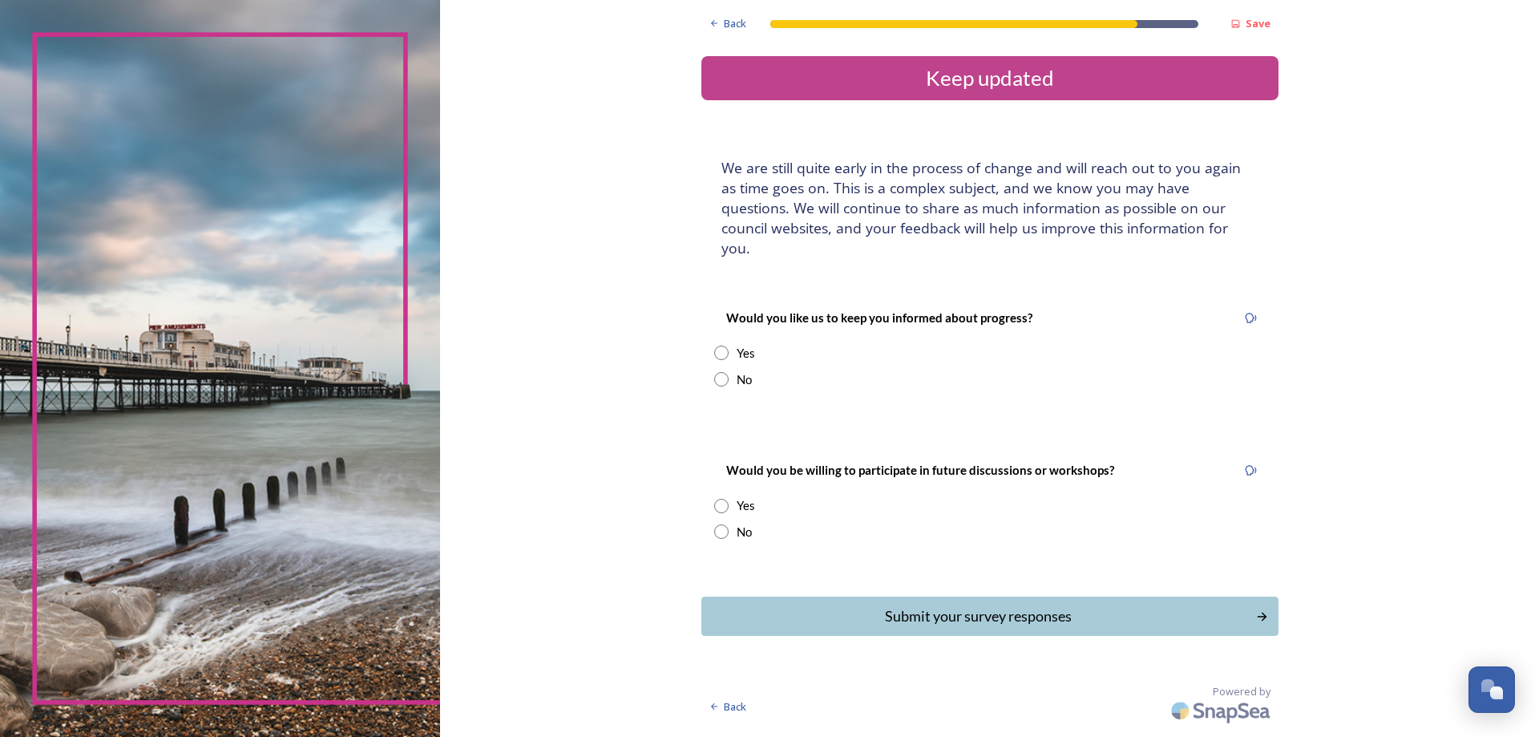
click at [723, 372] on input "radio" at bounding box center [721, 379] width 14 height 14
radio input "true"
click at [722, 524] on input "radio" at bounding box center [721, 531] width 14 height 14
radio input "true"
click at [1077, 605] on div "Submit your survey responses" at bounding box center [978, 616] width 543 height 22
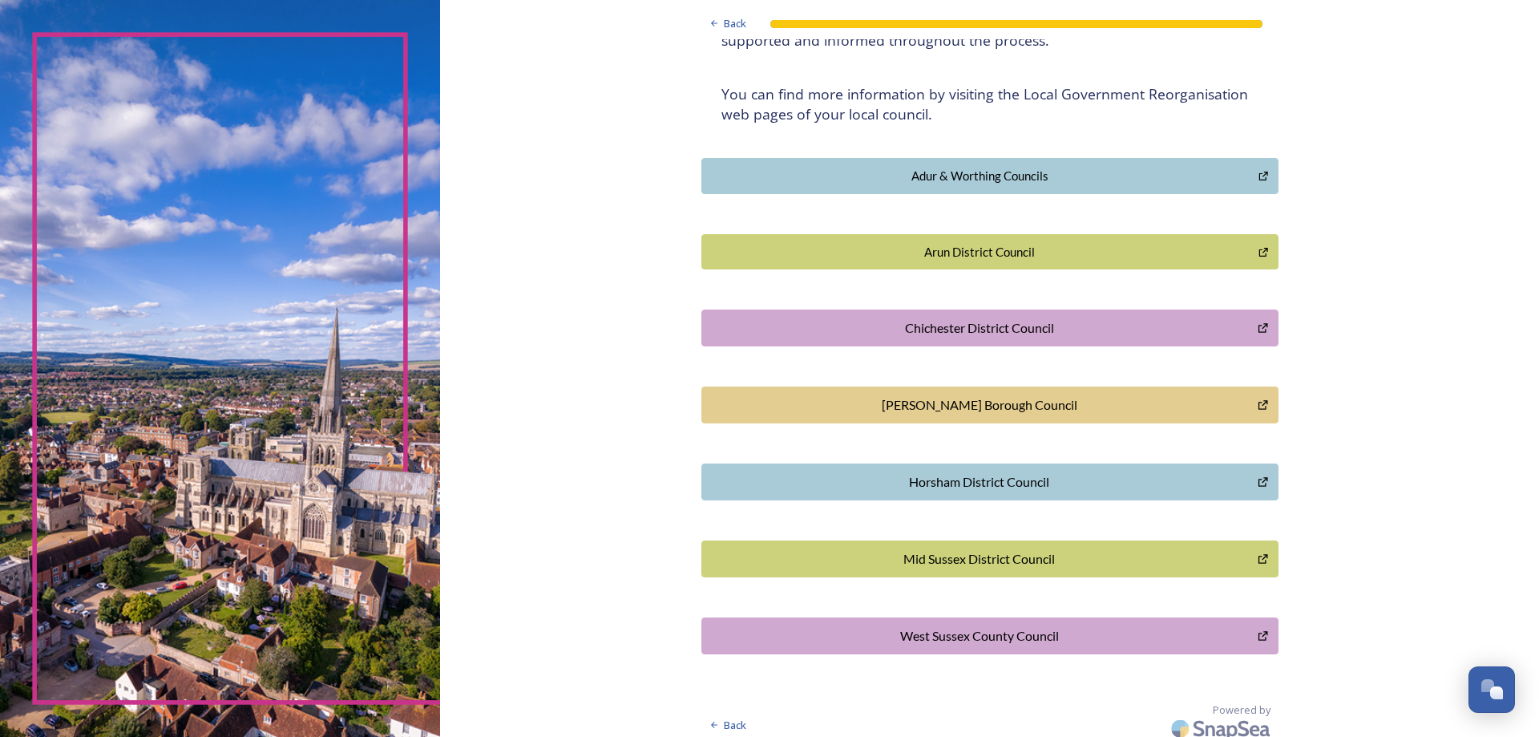
scroll to position [296, 0]
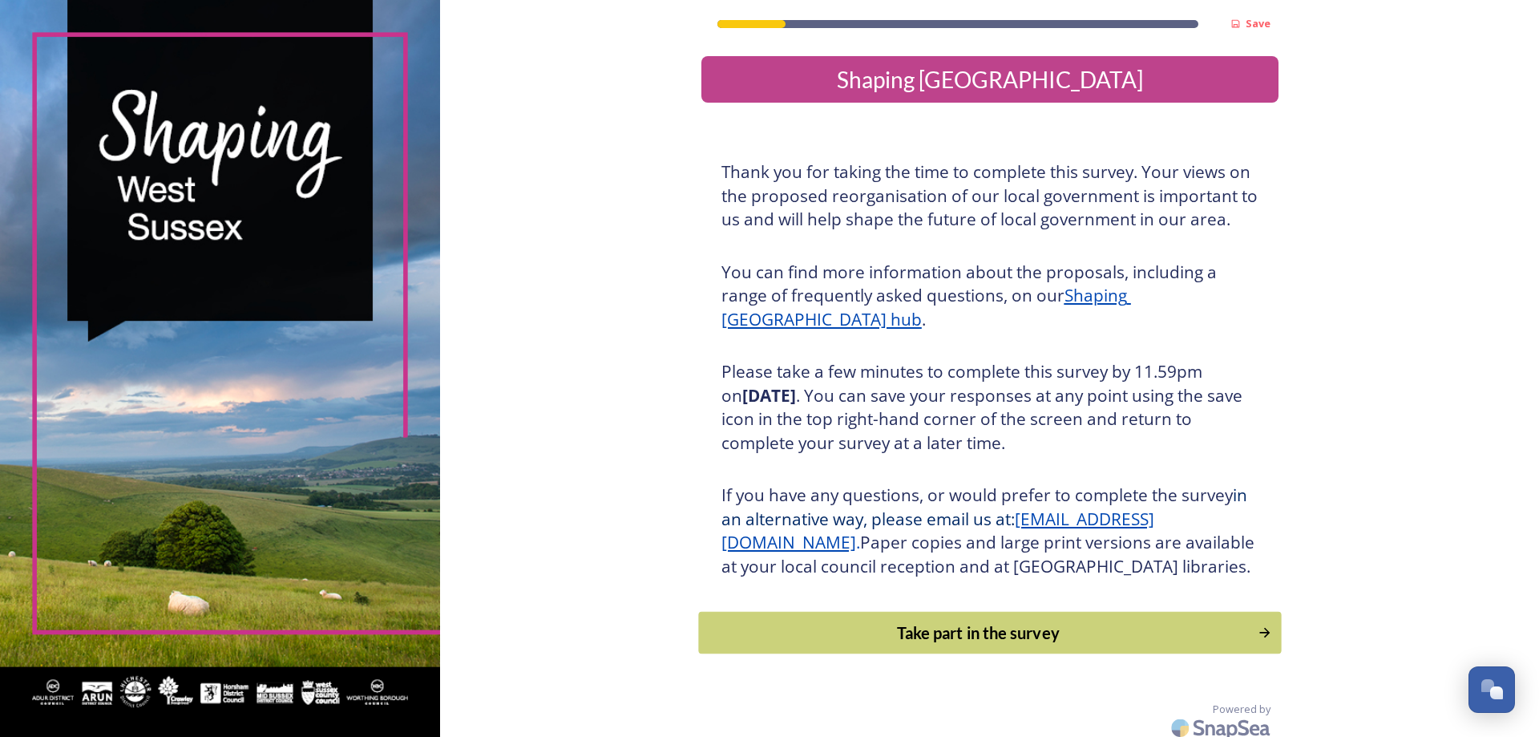
click at [1000, 645] on div "Take part in the survey" at bounding box center [978, 633] width 542 height 24
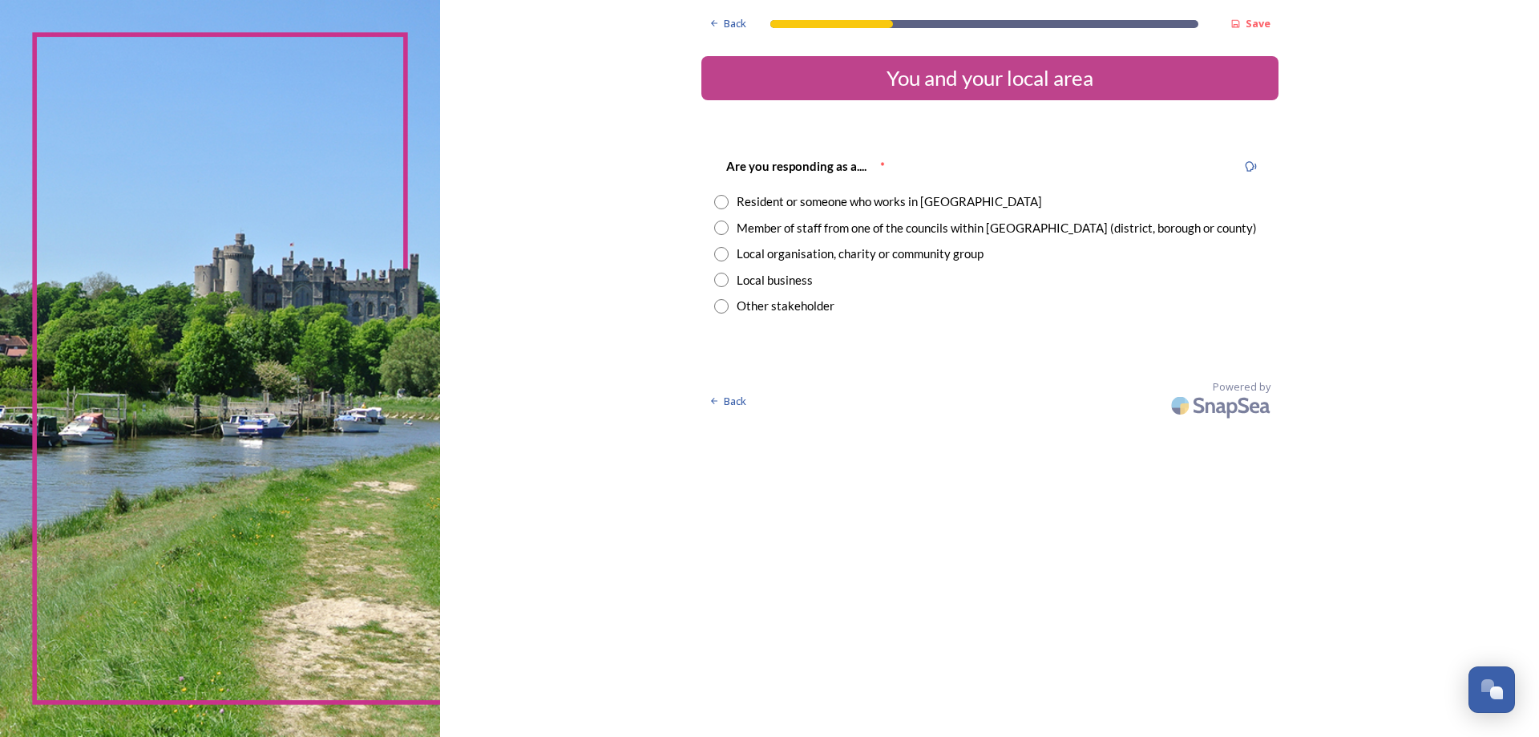
click at [723, 226] on input "radio" at bounding box center [721, 227] width 14 height 14
radio input "true"
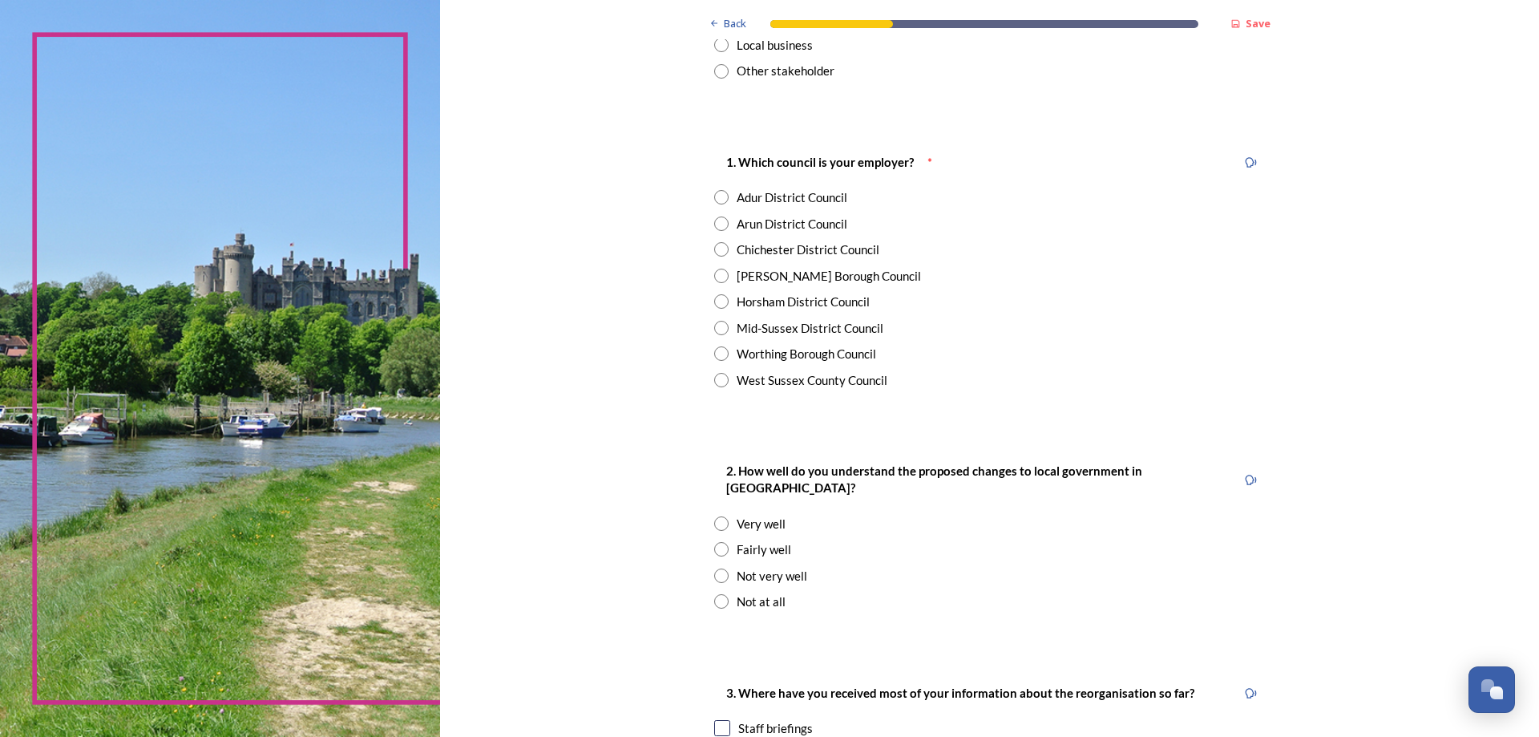
scroll to position [241, 0]
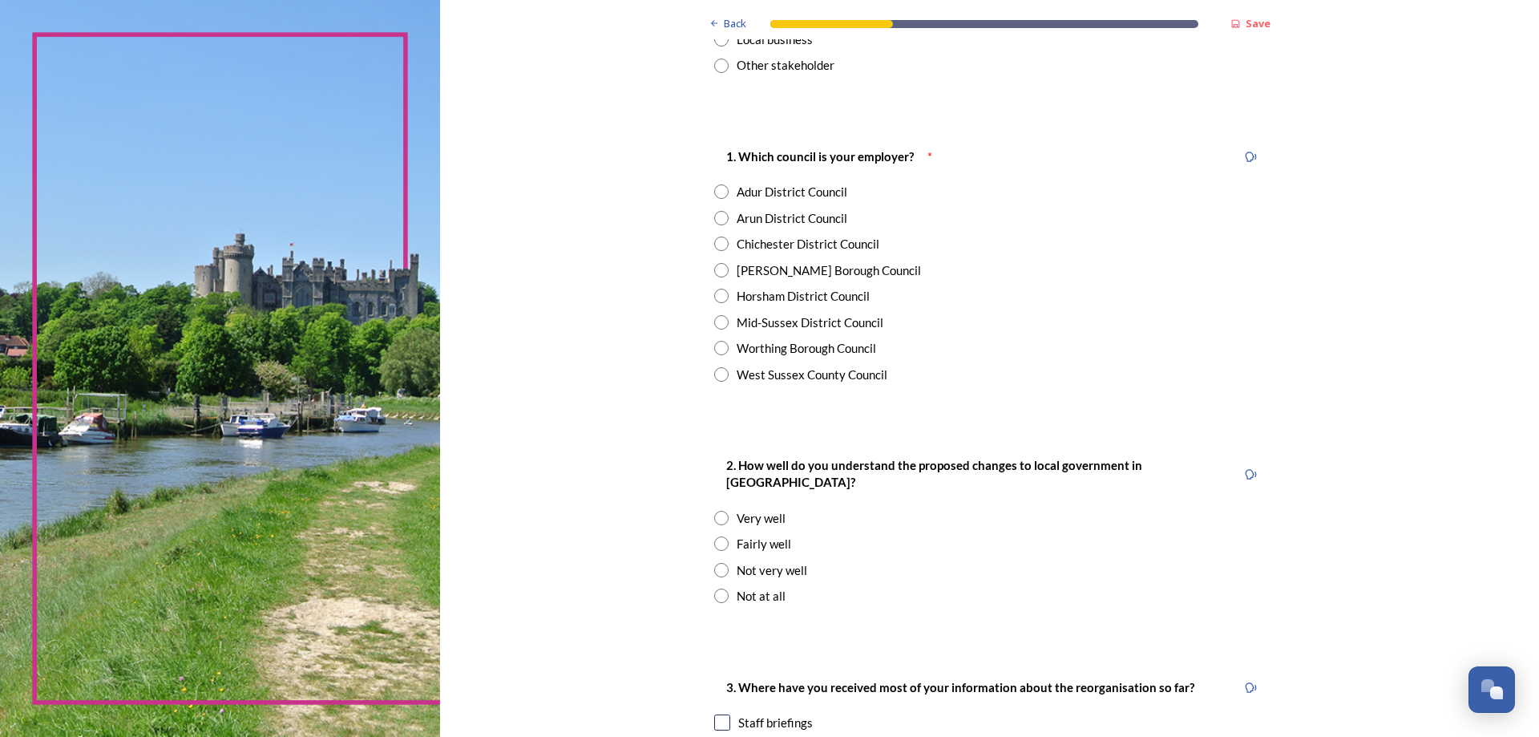
click at [715, 298] on input "radio" at bounding box center [721, 296] width 14 height 14
radio input "true"
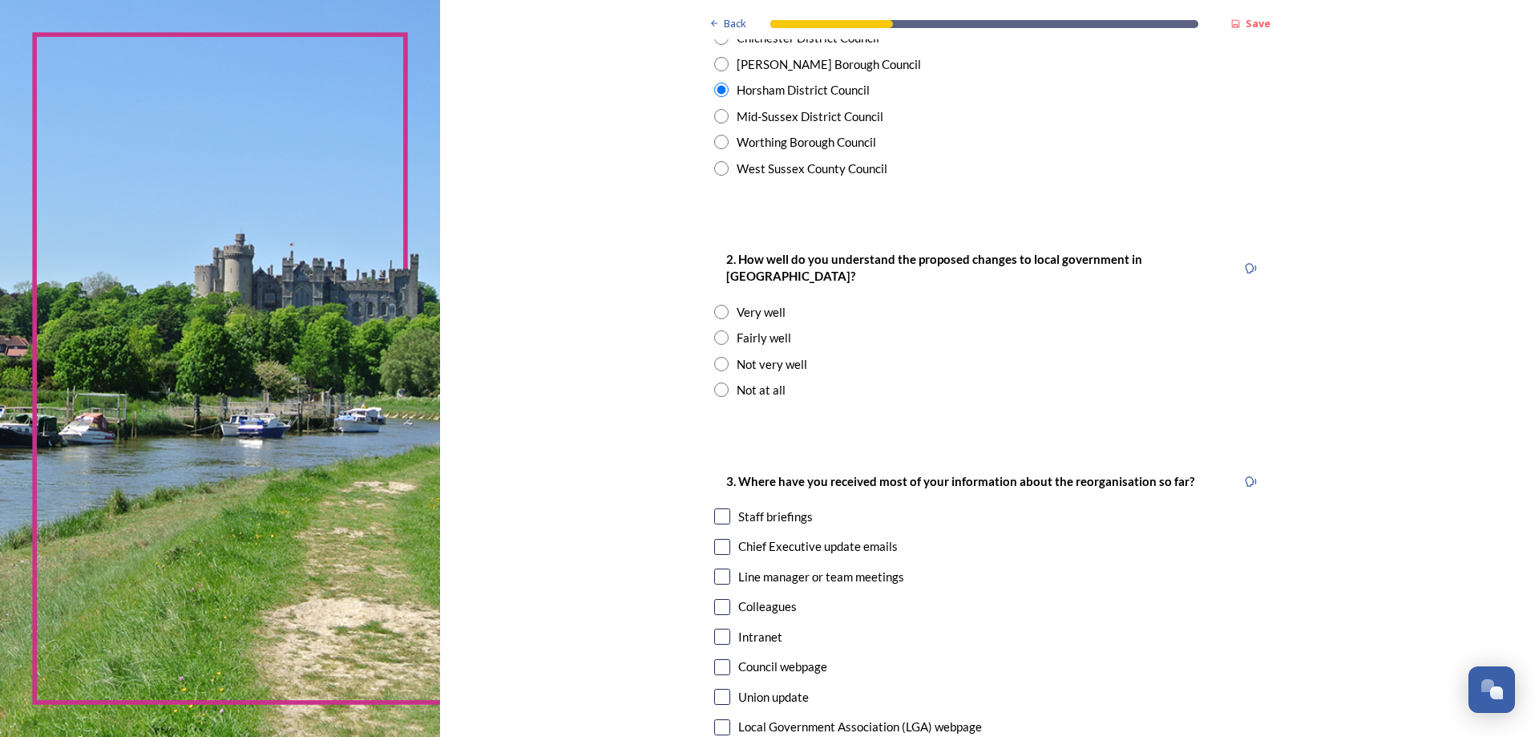
scroll to position [481, 0]
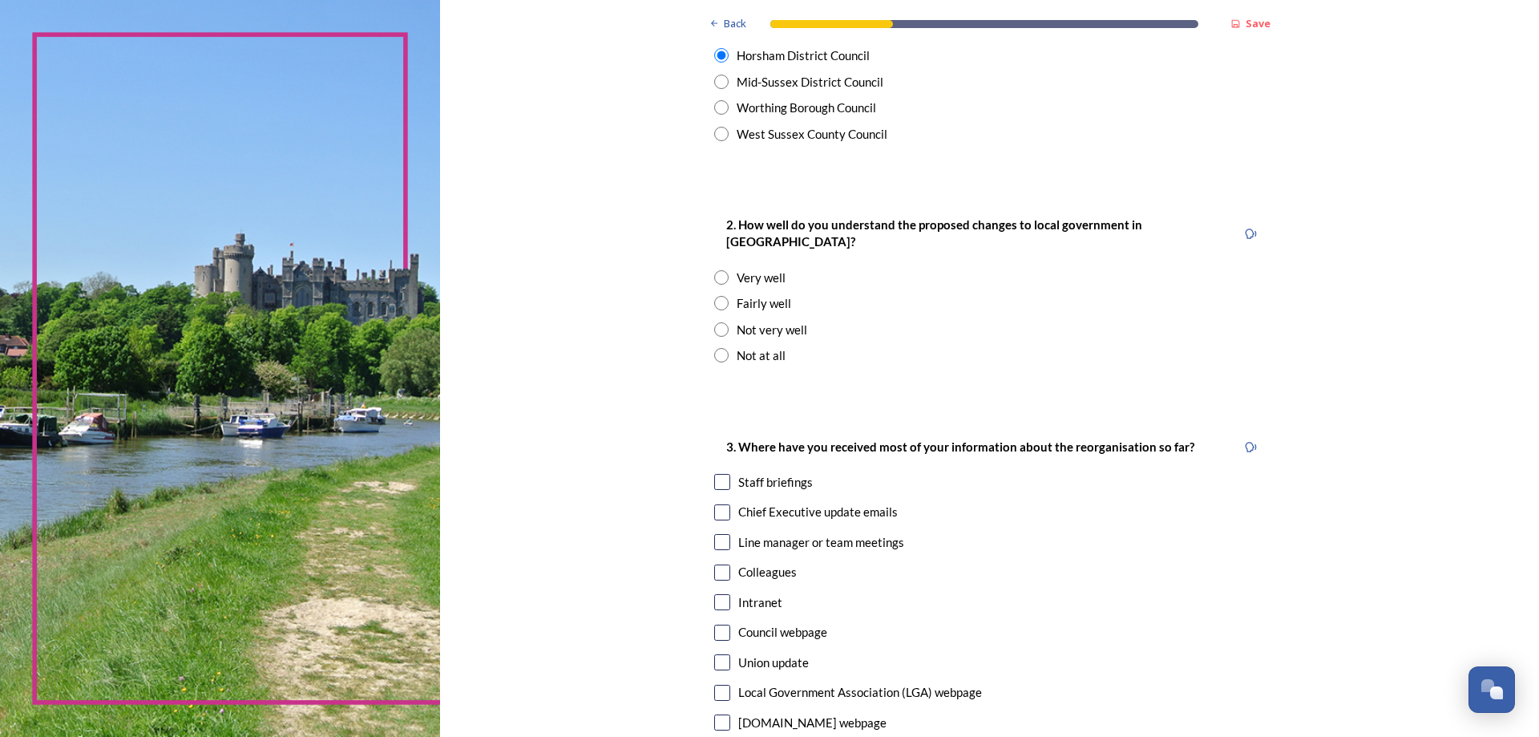
click at [714, 296] on input "radio" at bounding box center [721, 303] width 14 height 14
radio input "true"
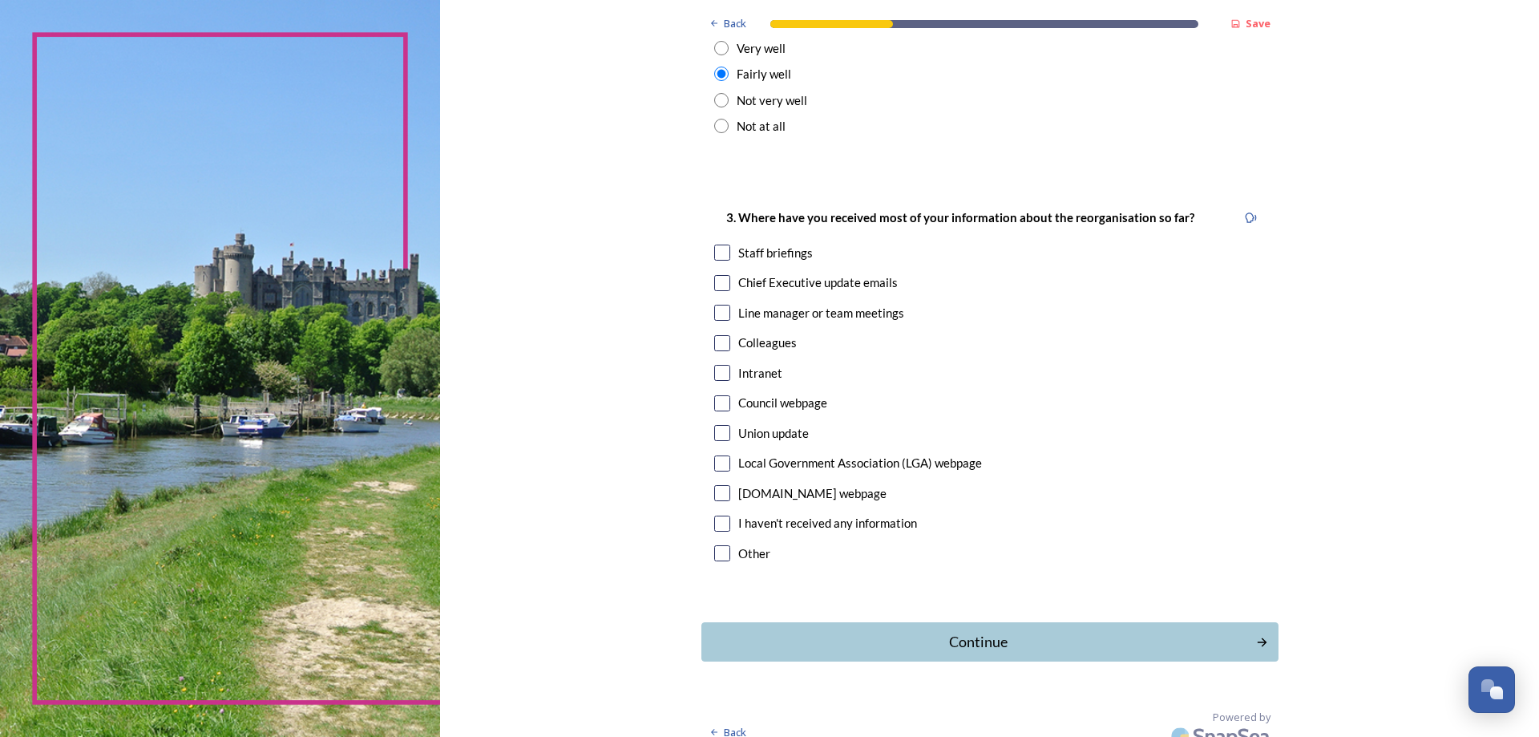
scroll to position [711, 0]
click at [714, 244] on input "checkbox" at bounding box center [722, 252] width 16 height 16
checkbox input "true"
click at [714, 274] on input "checkbox" at bounding box center [722, 282] width 16 height 16
checkbox input "true"
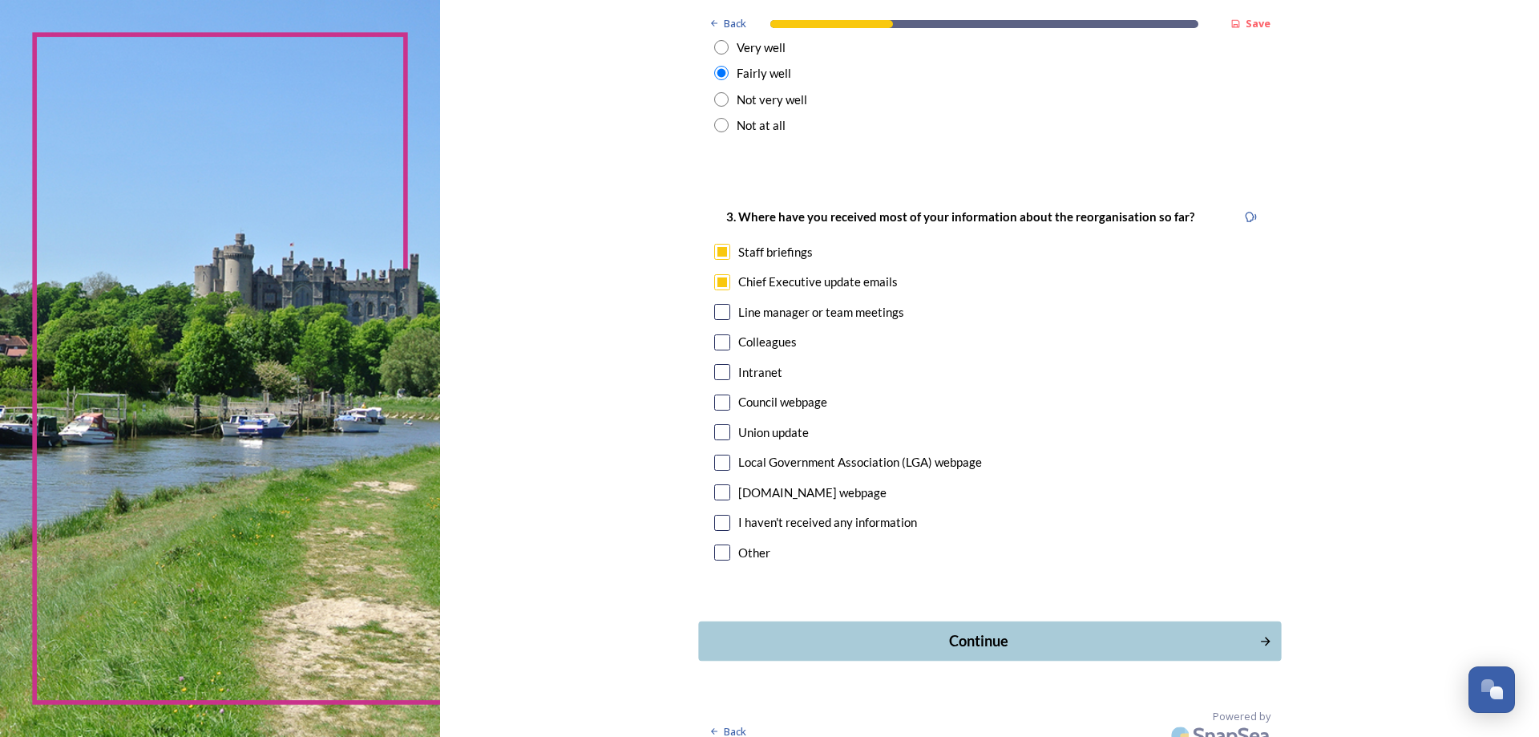
click at [1015, 630] on div "Continue" at bounding box center [978, 641] width 543 height 22
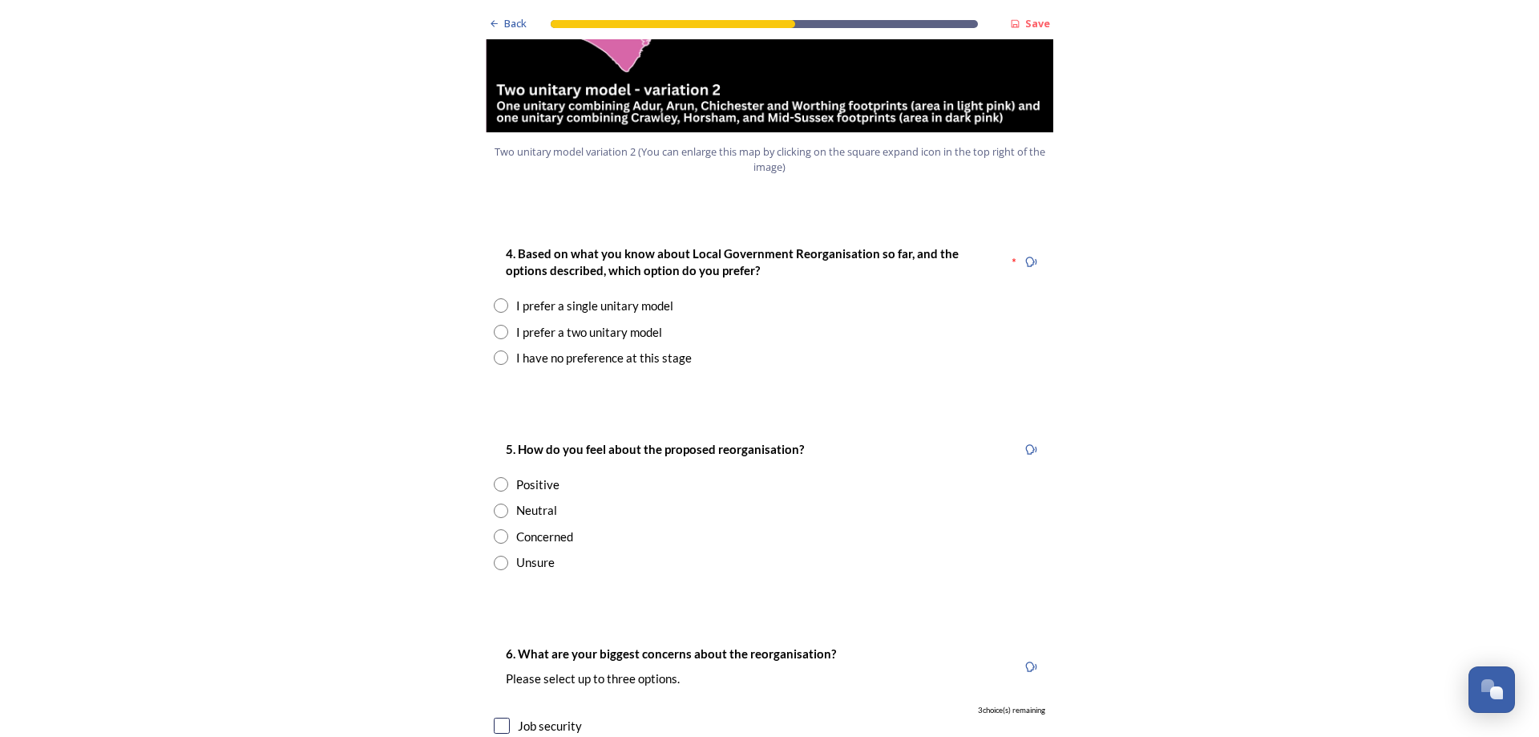
scroll to position [2004, 0]
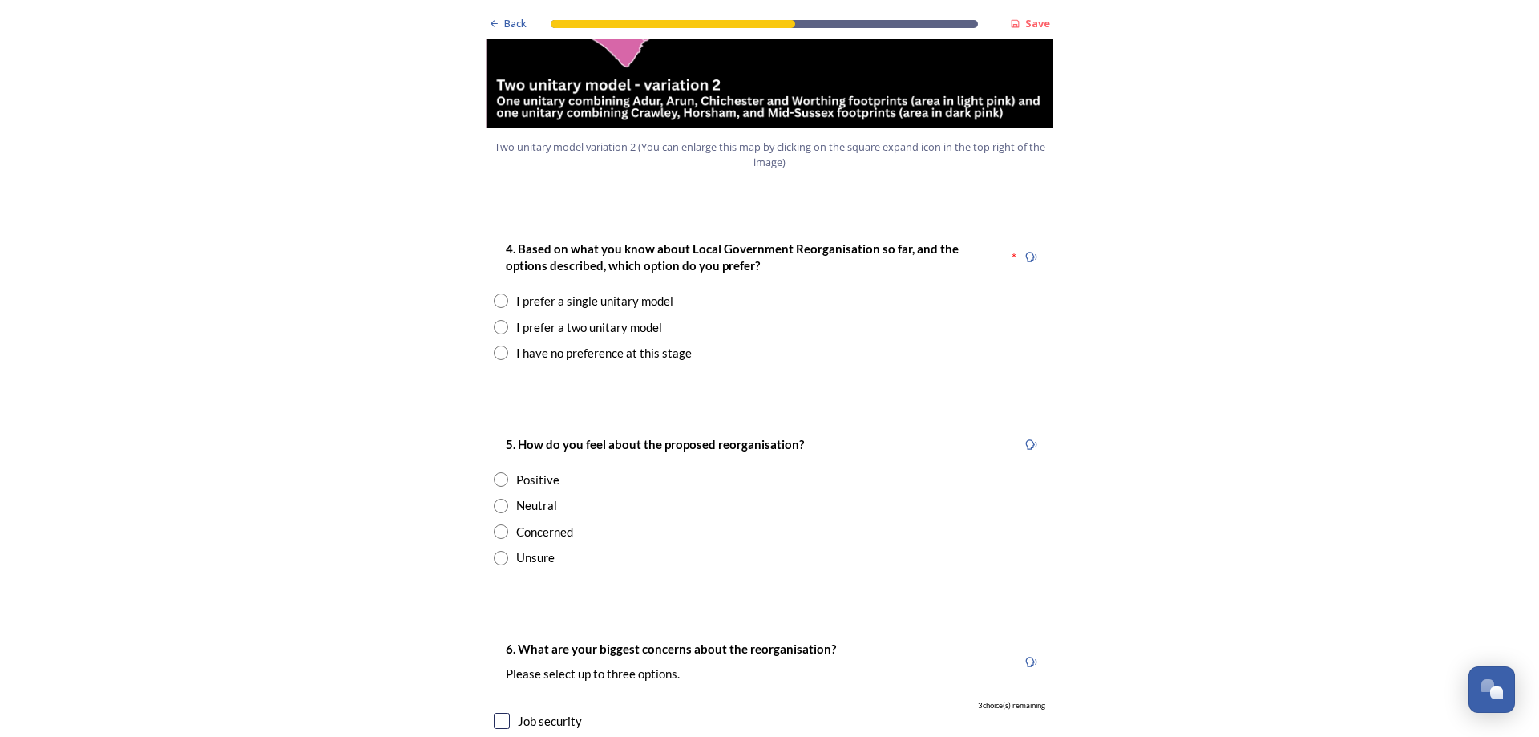
click at [500, 346] on input "radio" at bounding box center [501, 353] width 14 height 14
radio input "true"
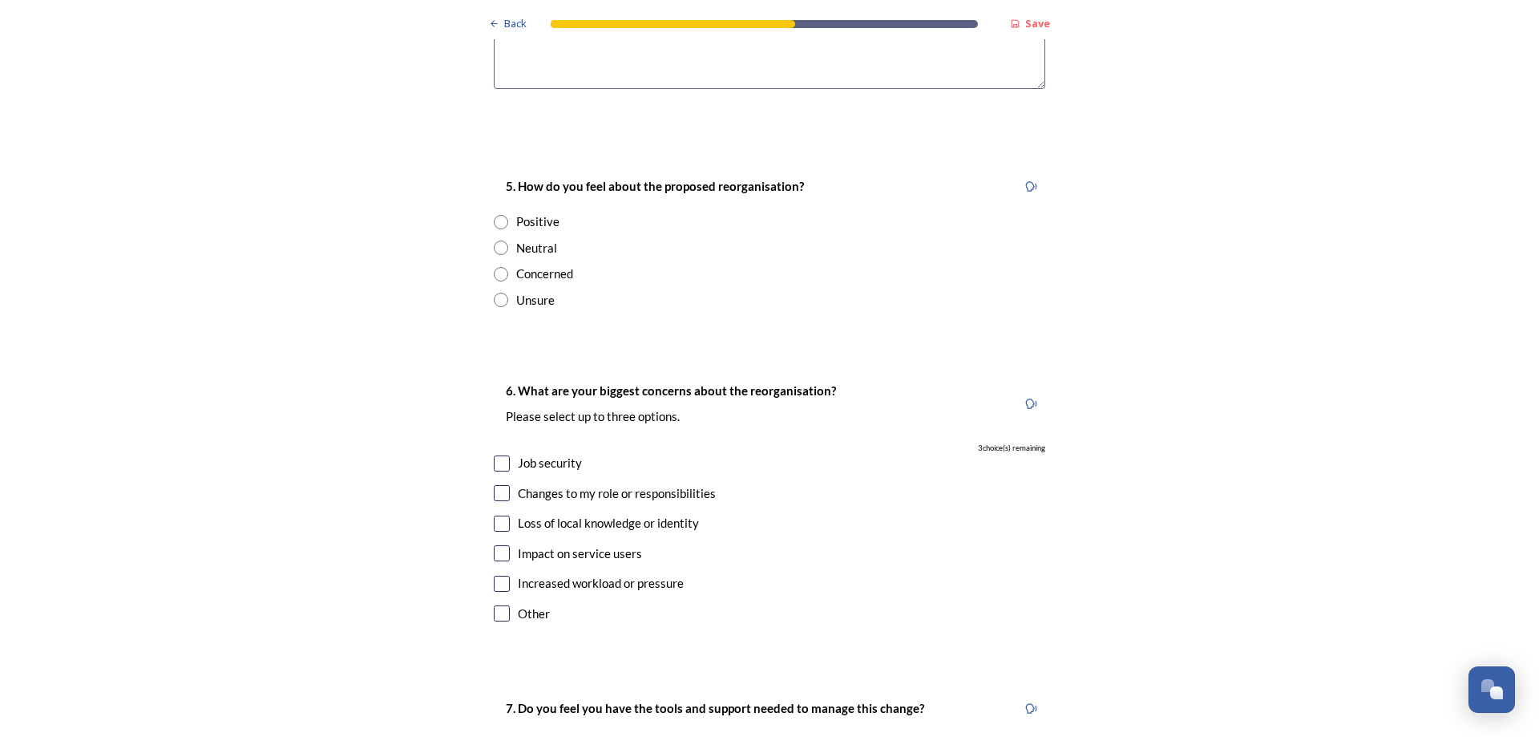
scroll to position [2646, 0]
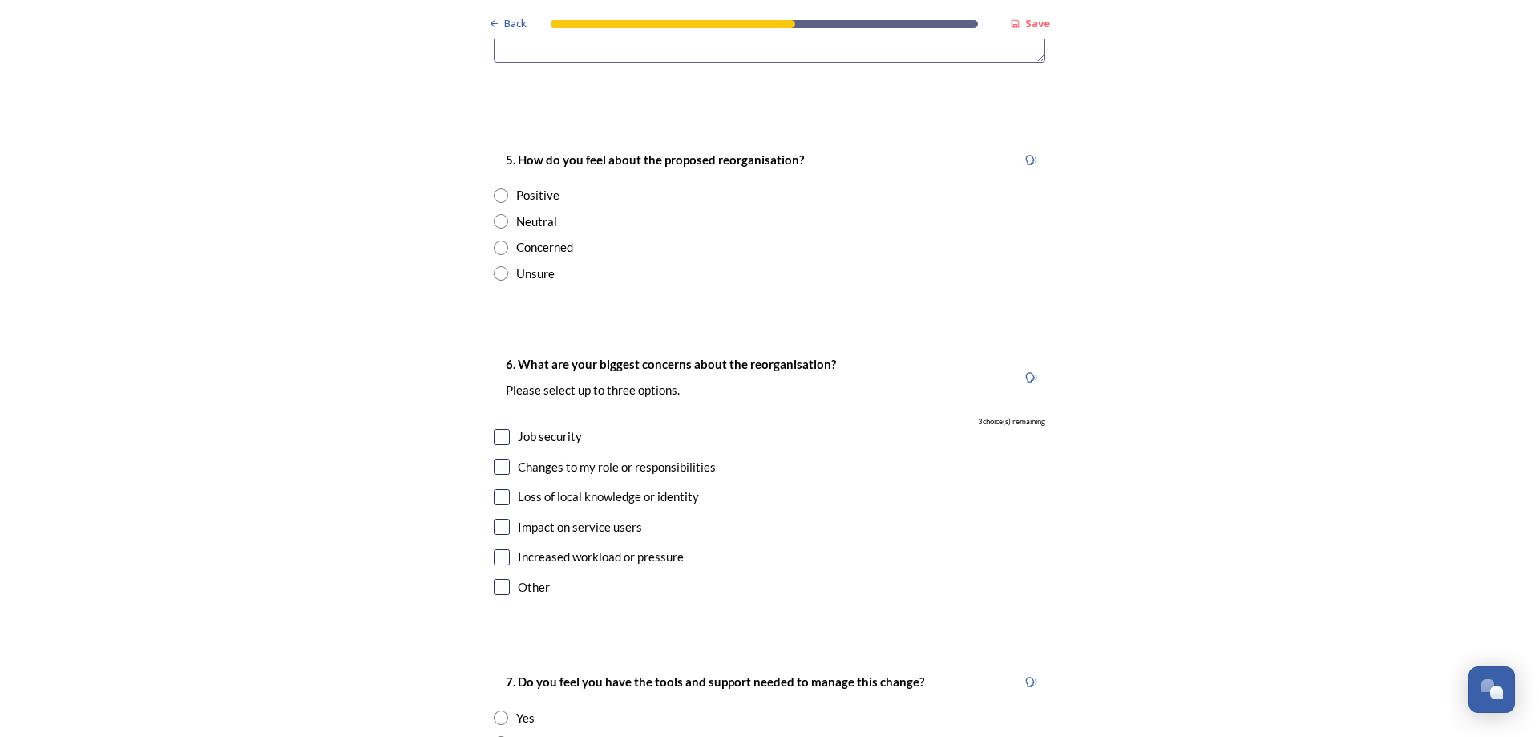
click at [494, 214] on input "radio" at bounding box center [501, 221] width 14 height 14
radio input "true"
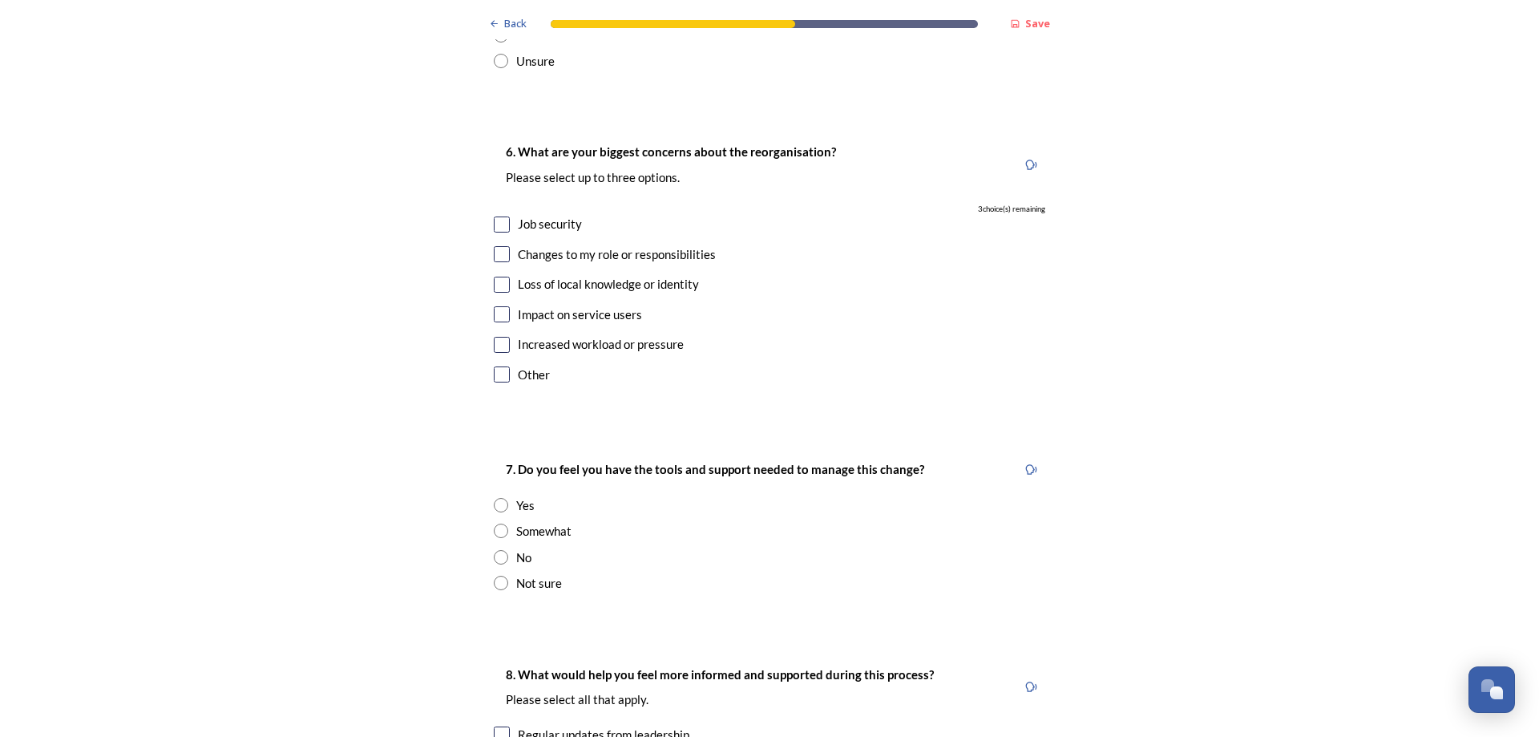
scroll to position [2886, 0]
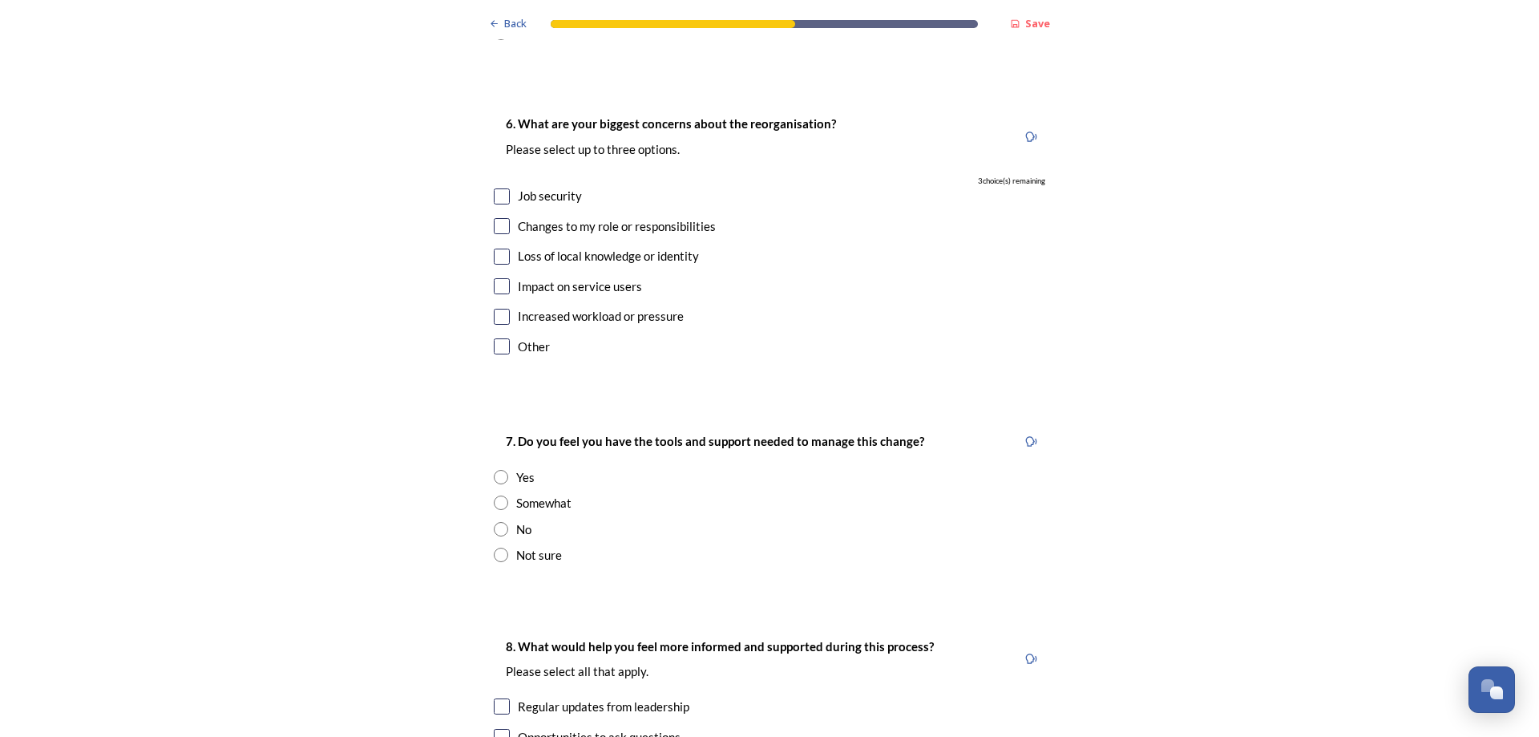
click at [495, 249] on input "checkbox" at bounding box center [502, 257] width 16 height 16
checkbox input "true"
click at [497, 278] on input "checkbox" at bounding box center [502, 286] width 16 height 16
checkbox input "true"
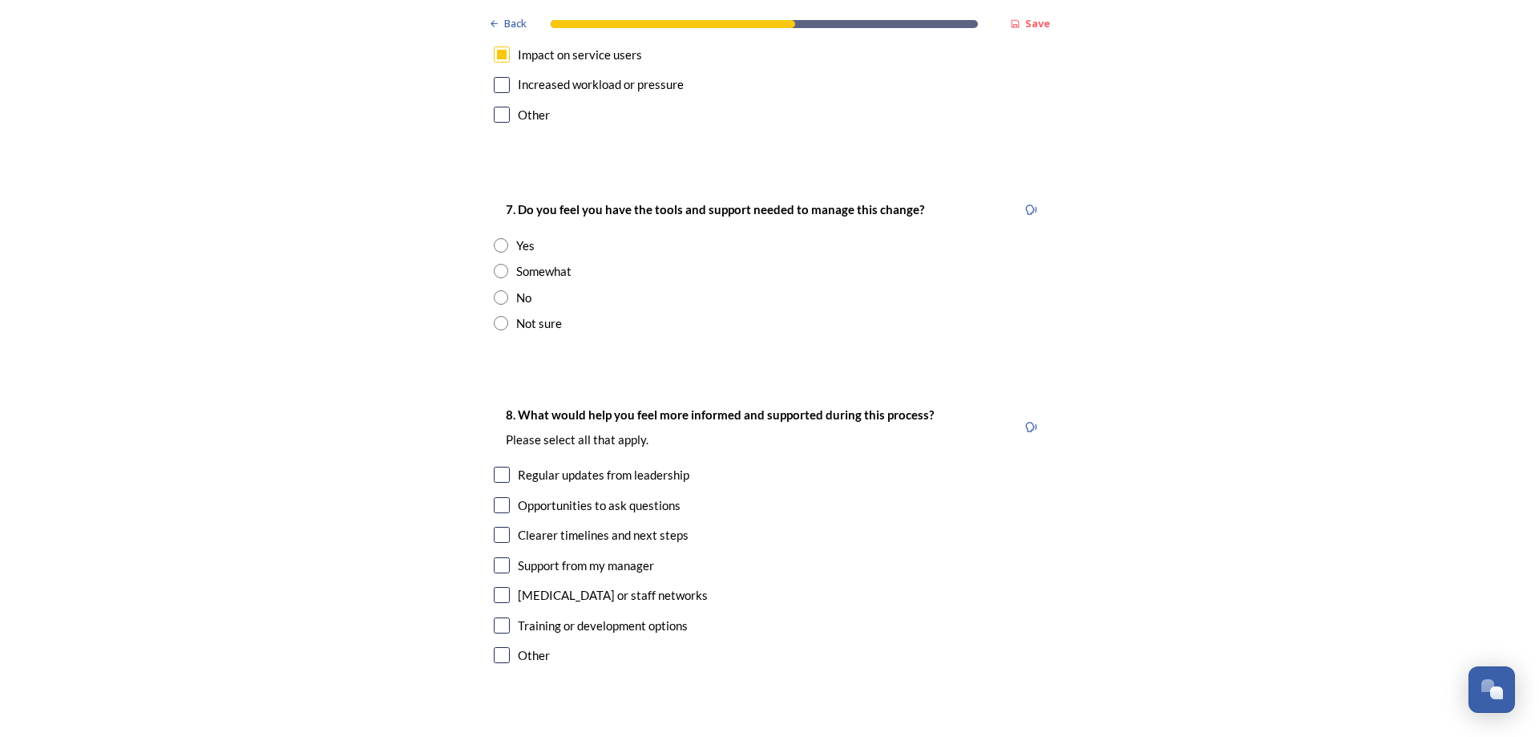
scroll to position [3127, 0]
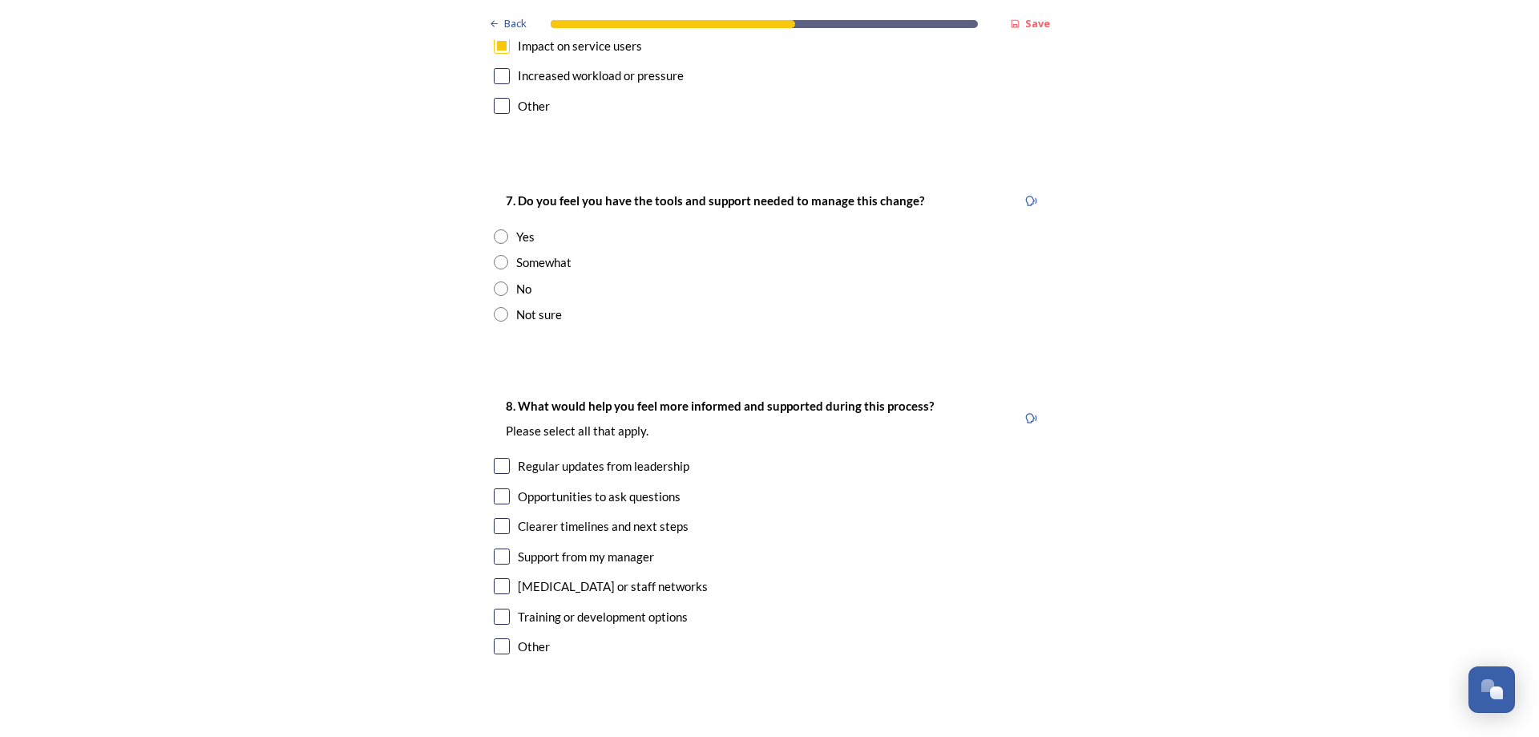
click at [494, 255] on input "radio" at bounding box center [501, 262] width 14 height 14
radio input "true"
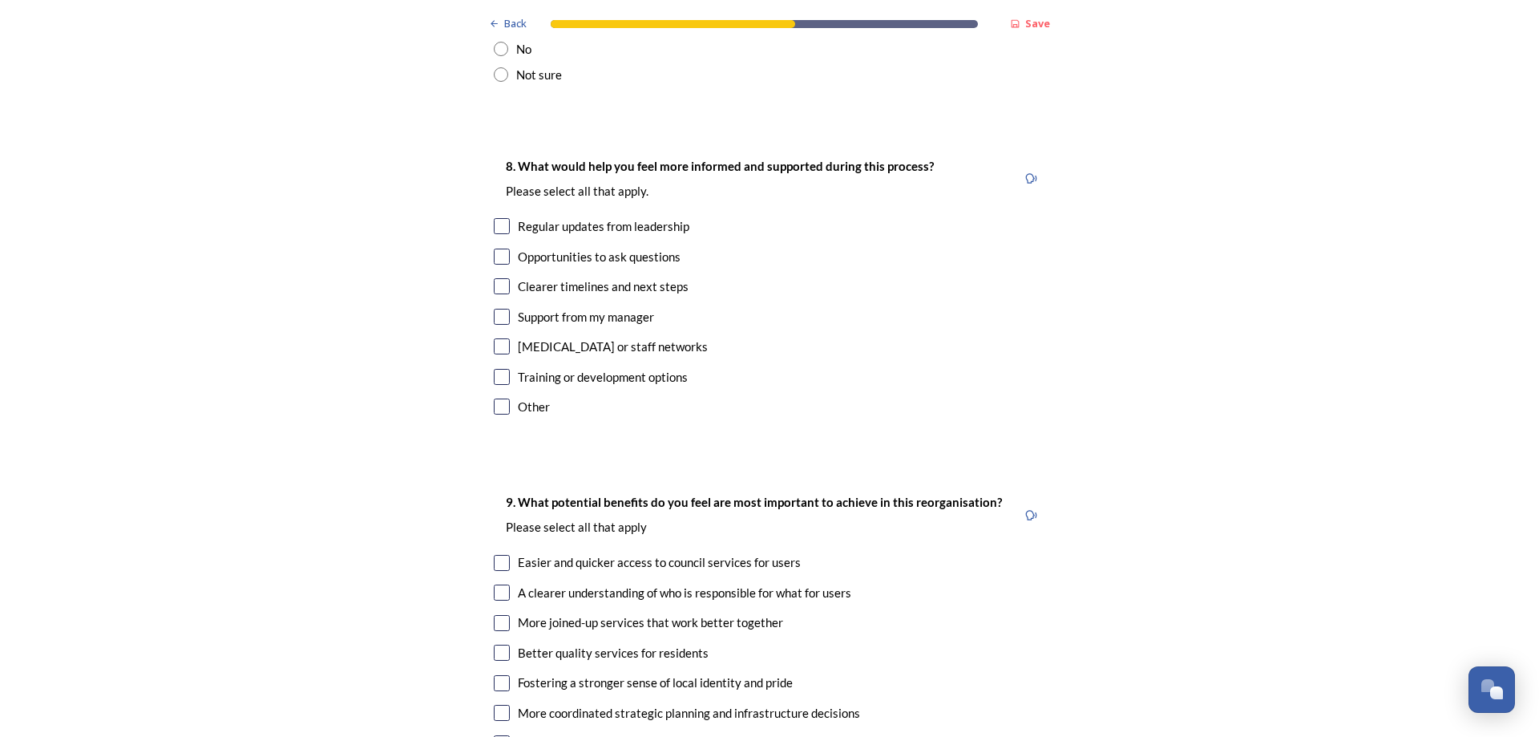
scroll to position [3367, 0]
click at [499, 217] on input "checkbox" at bounding box center [502, 225] width 16 height 16
checkbox input "true"
click at [496, 277] on input "checkbox" at bounding box center [502, 285] width 16 height 16
checkbox input "true"
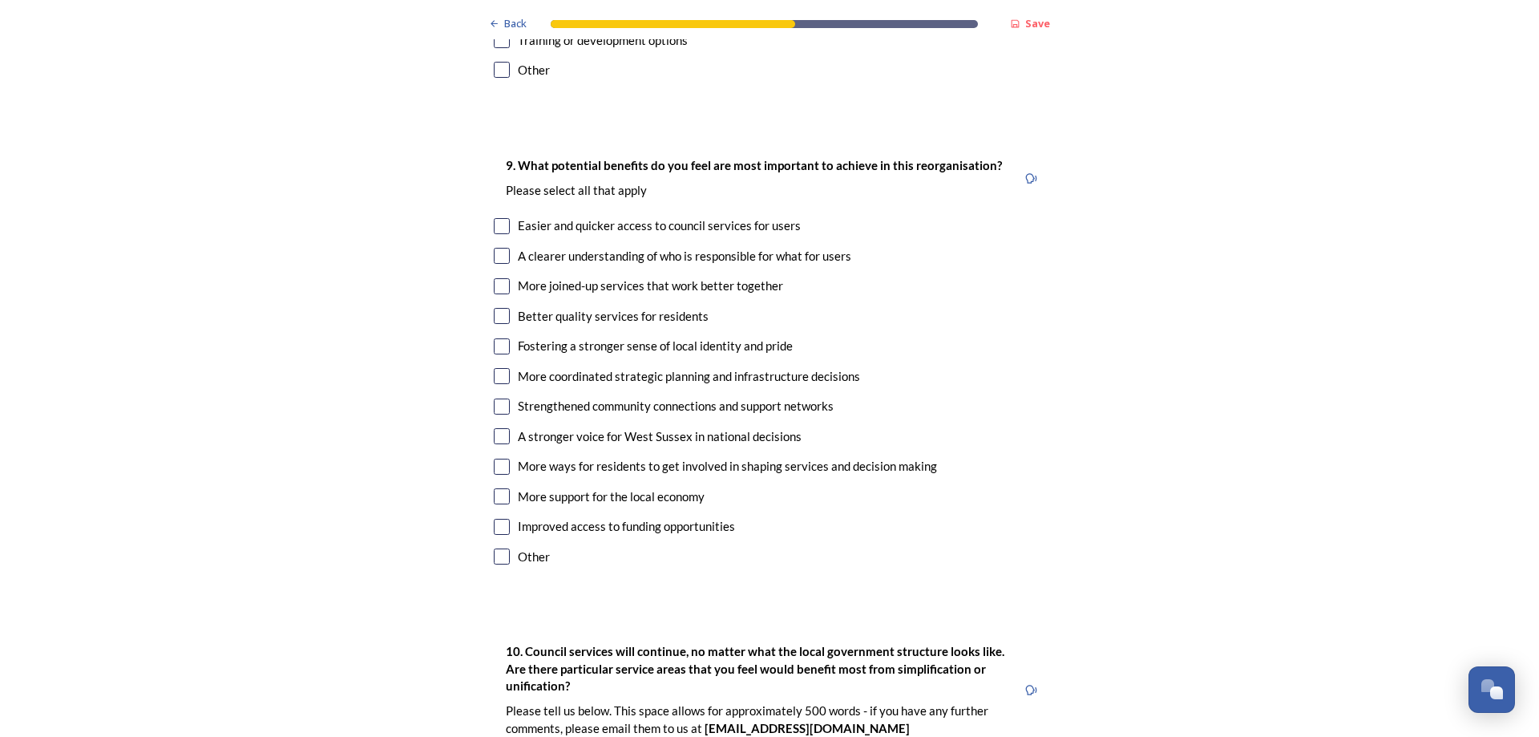
scroll to position [3768, 0]
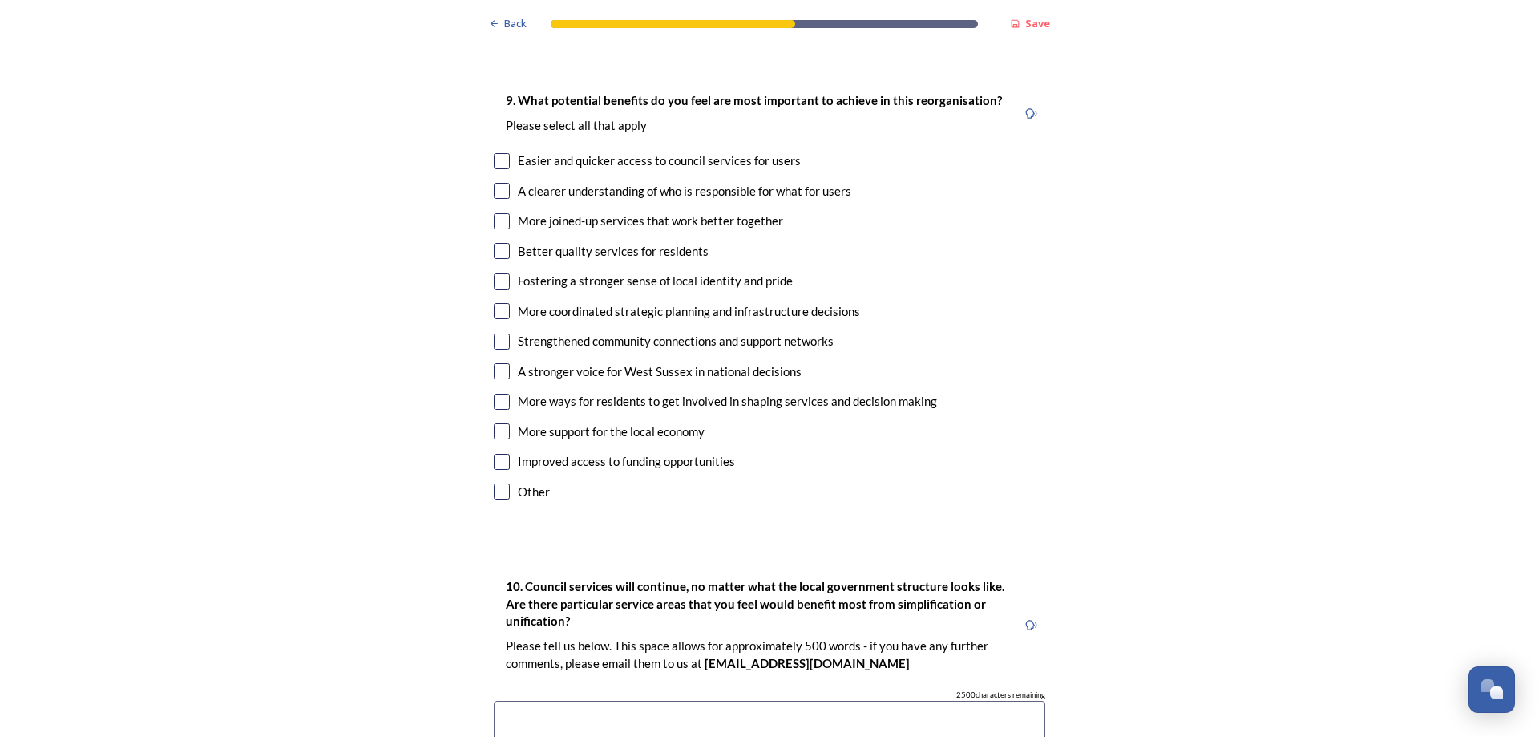
click at [495, 153] on input "checkbox" at bounding box center [502, 161] width 16 height 16
checkbox input "true"
click at [494, 183] on input "checkbox" at bounding box center [502, 191] width 16 height 16
checkbox input "true"
click at [497, 213] on input "checkbox" at bounding box center [502, 221] width 16 height 16
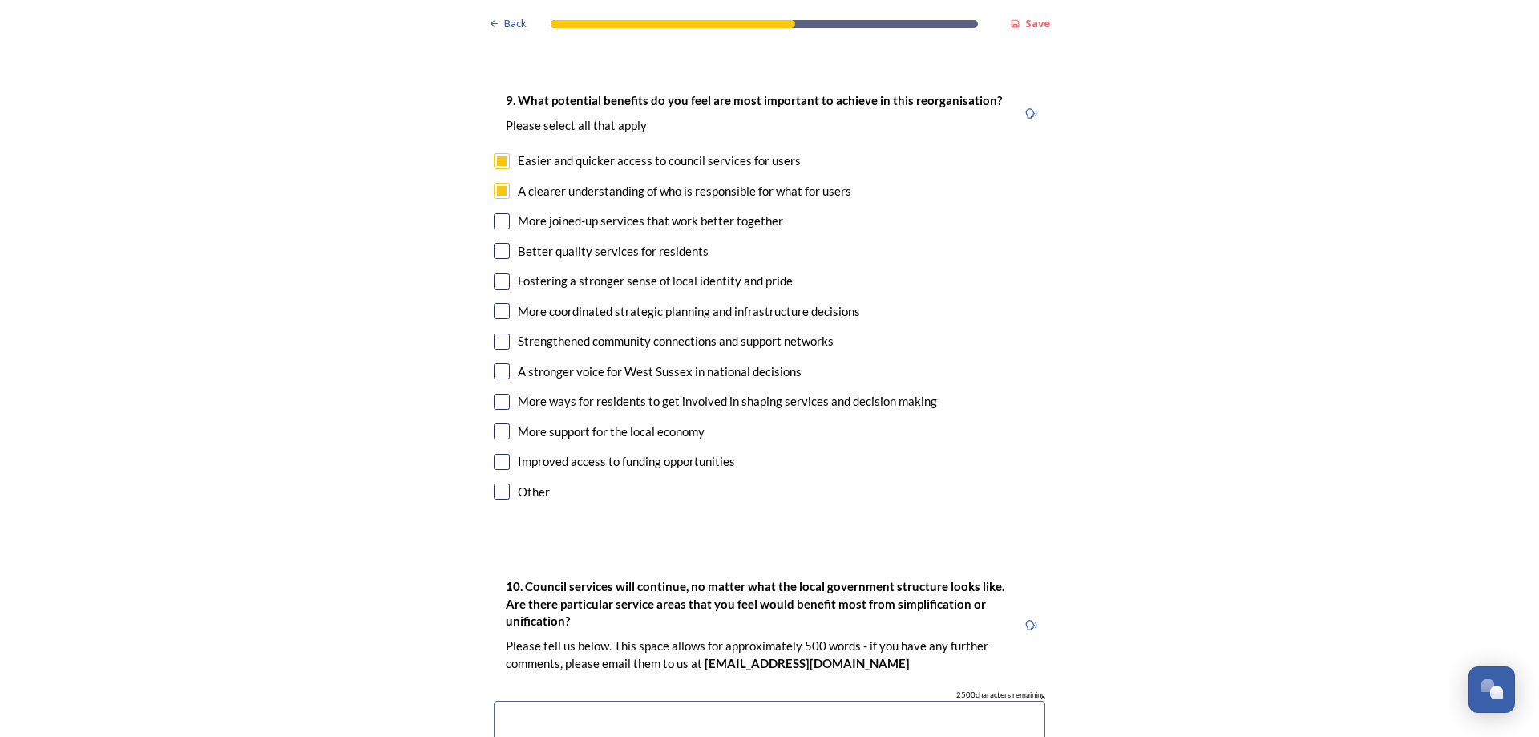
checkbox input "true"
click at [499, 243] on input "checkbox" at bounding box center [502, 251] width 16 height 16
checkbox input "true"
click at [501, 394] on input "checkbox" at bounding box center [502, 402] width 16 height 16
checkbox input "true"
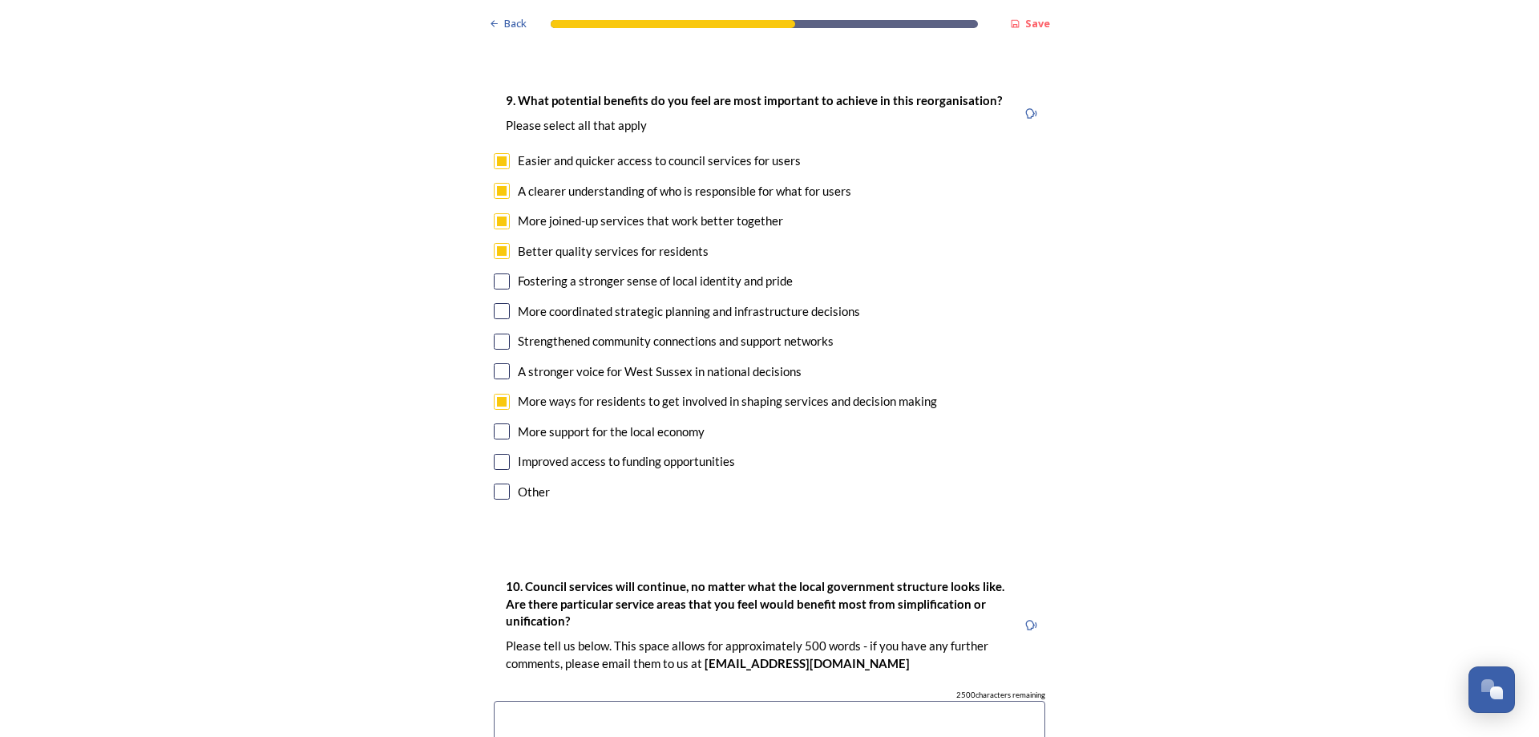
click at [494, 423] on input "checkbox" at bounding box center [502, 431] width 16 height 16
checkbox input "true"
click at [499, 454] on input "checkbox" at bounding box center [502, 462] width 16 height 16
checkbox input "true"
click at [499, 303] on input "checkbox" at bounding box center [502, 311] width 16 height 16
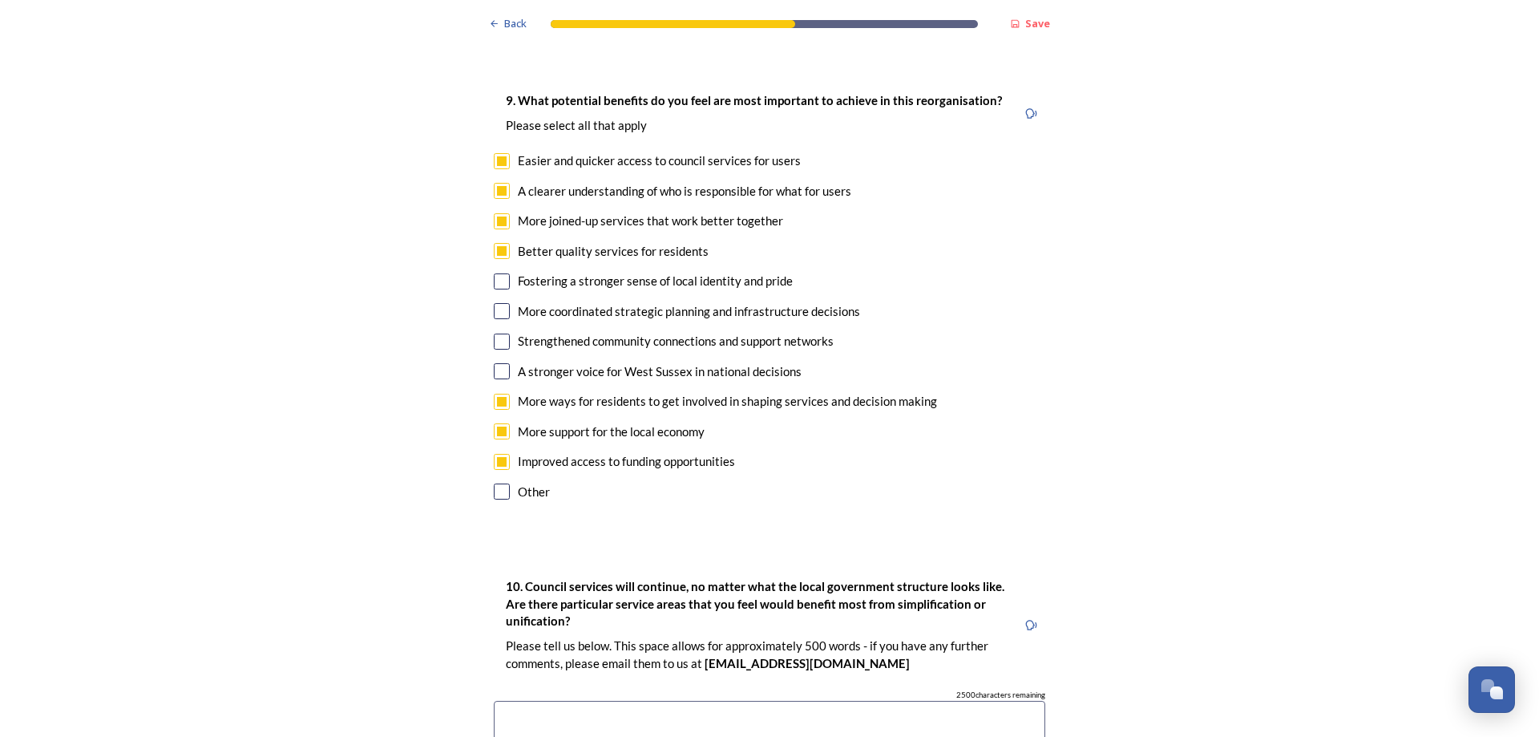
checkbox input "true"
click at [497, 334] on input "checkbox" at bounding box center [502, 342] width 16 height 16
checkbox input "true"
click at [496, 363] on input "checkbox" at bounding box center [502, 371] width 16 height 16
checkbox input "true"
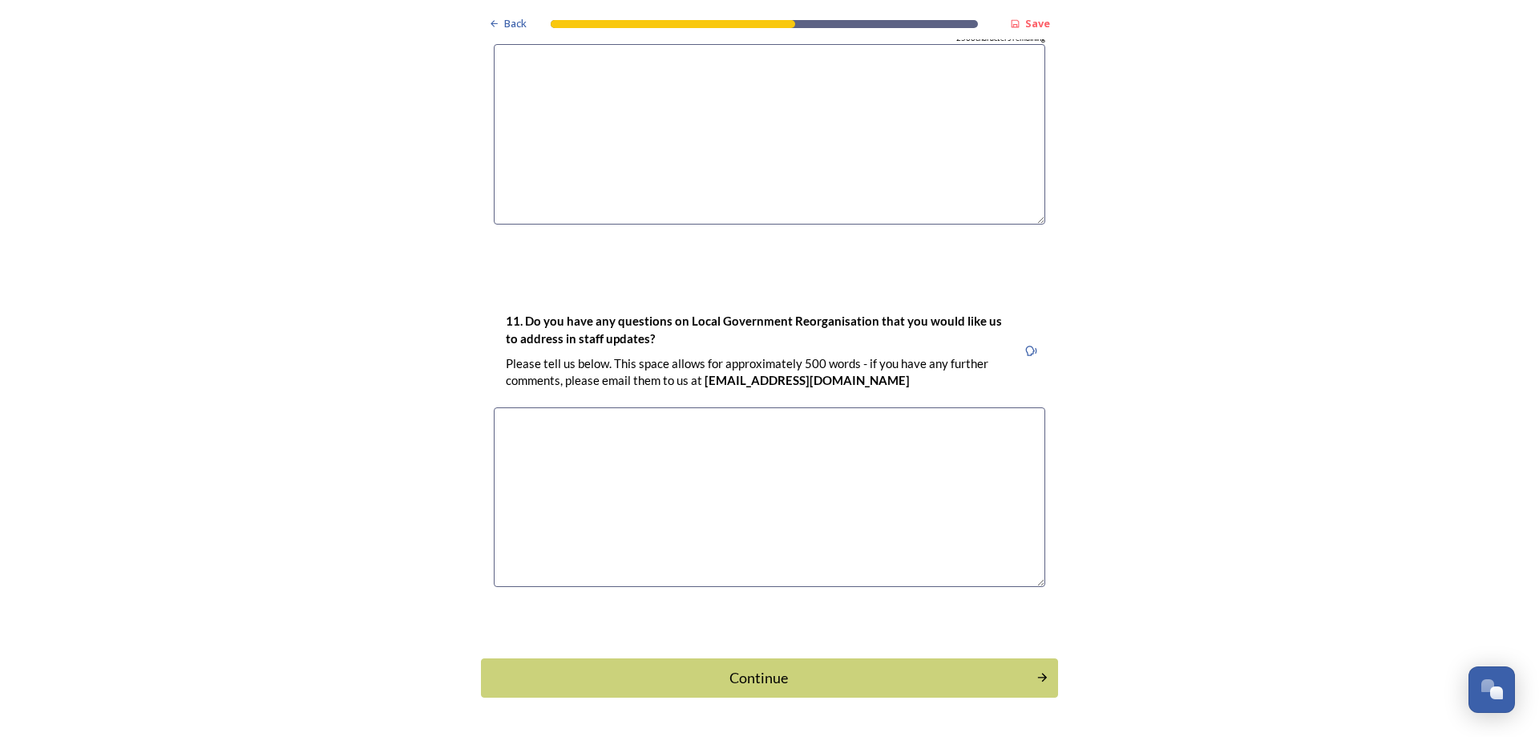
scroll to position [4431, 0]
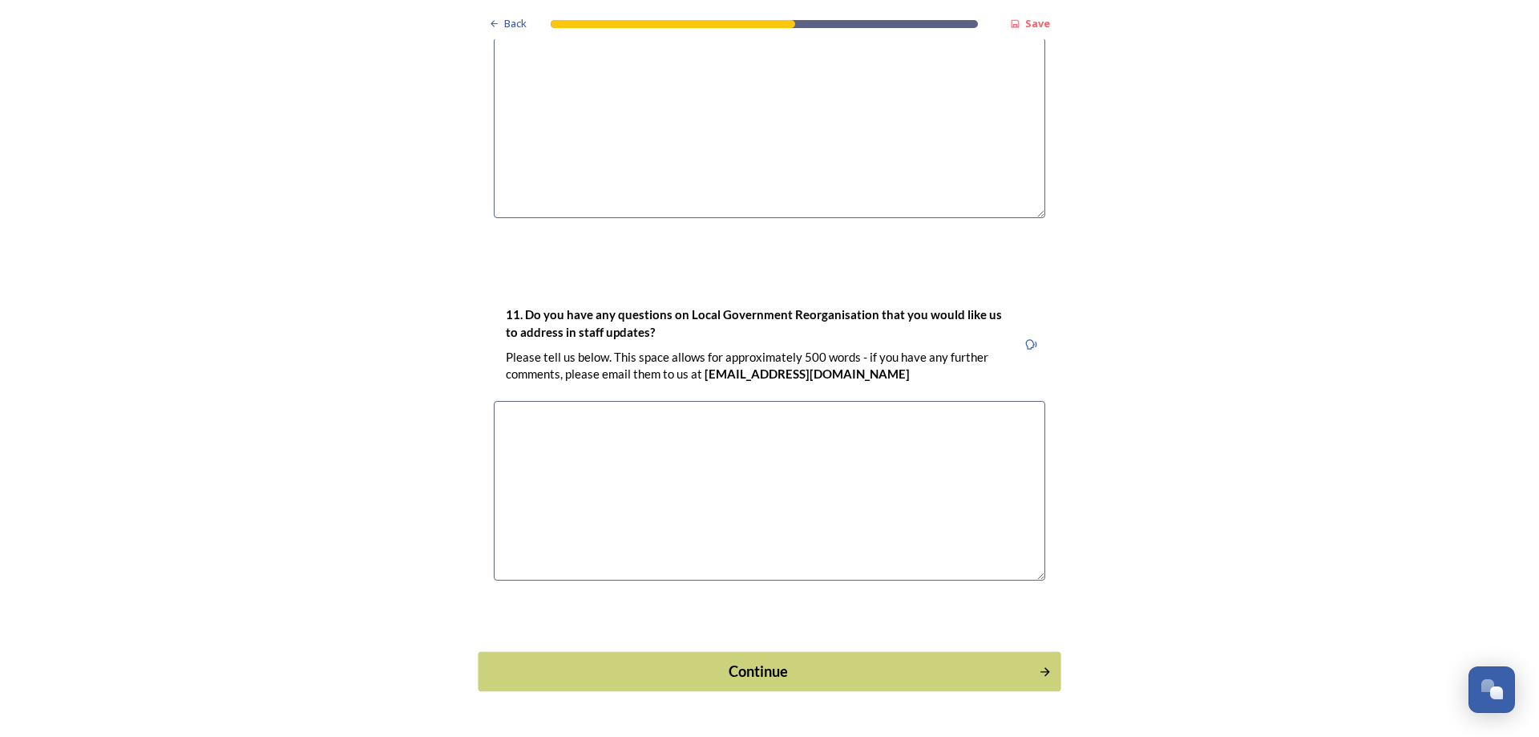
click at [871, 661] on div "Continue" at bounding box center [758, 672] width 543 height 22
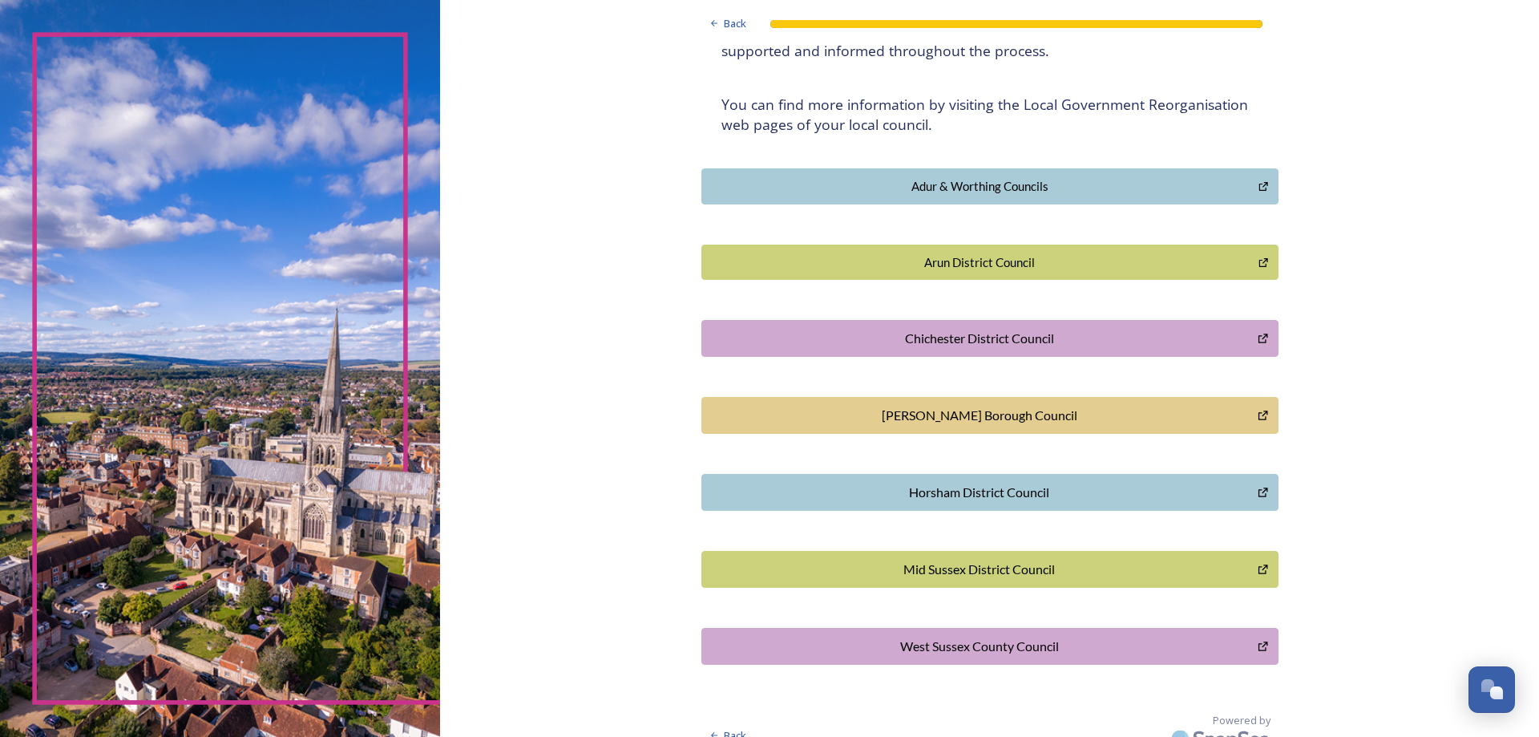
scroll to position [296, 0]
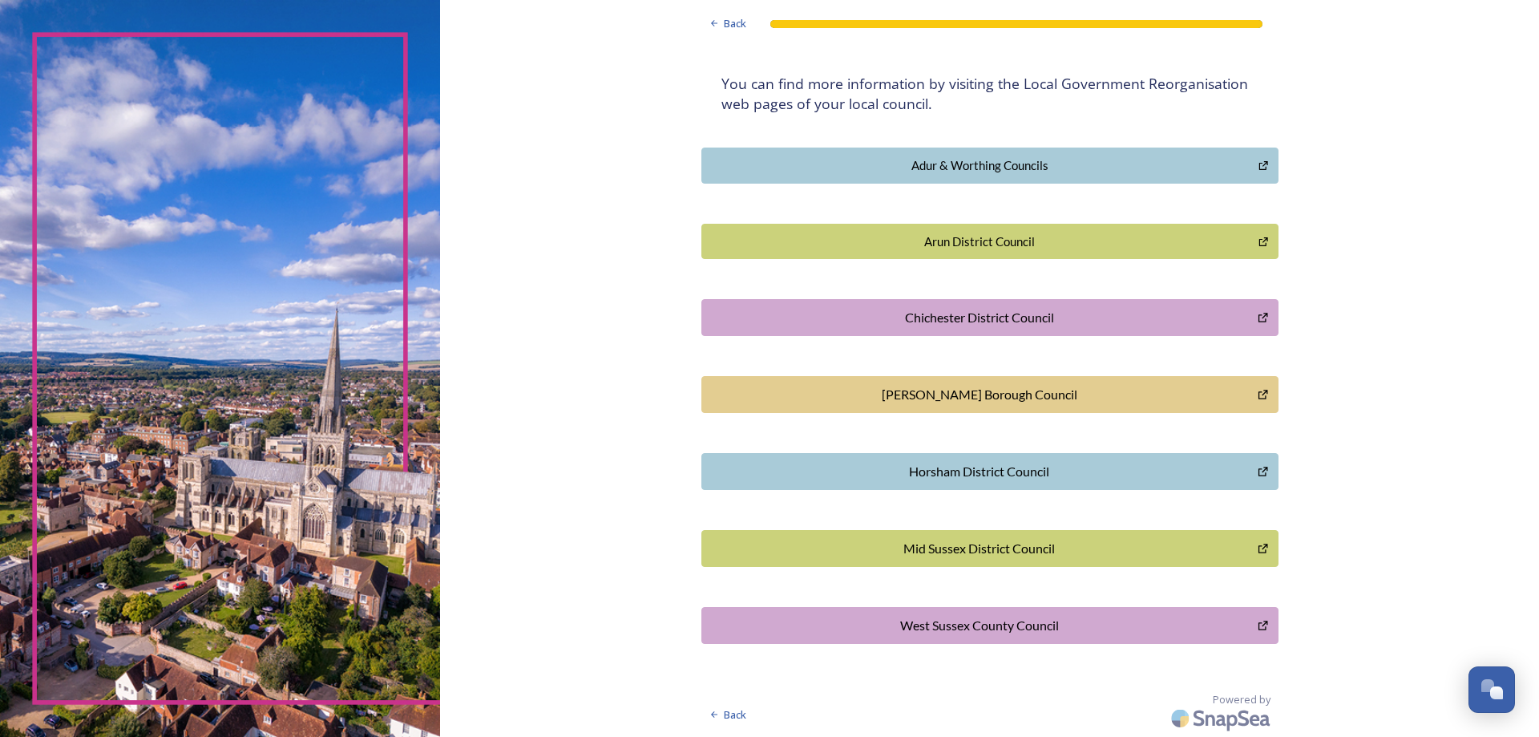
click at [1003, 468] on div "Horsham District Council" at bounding box center [980, 471] width 540 height 19
